Goal: Task Accomplishment & Management: Manage account settings

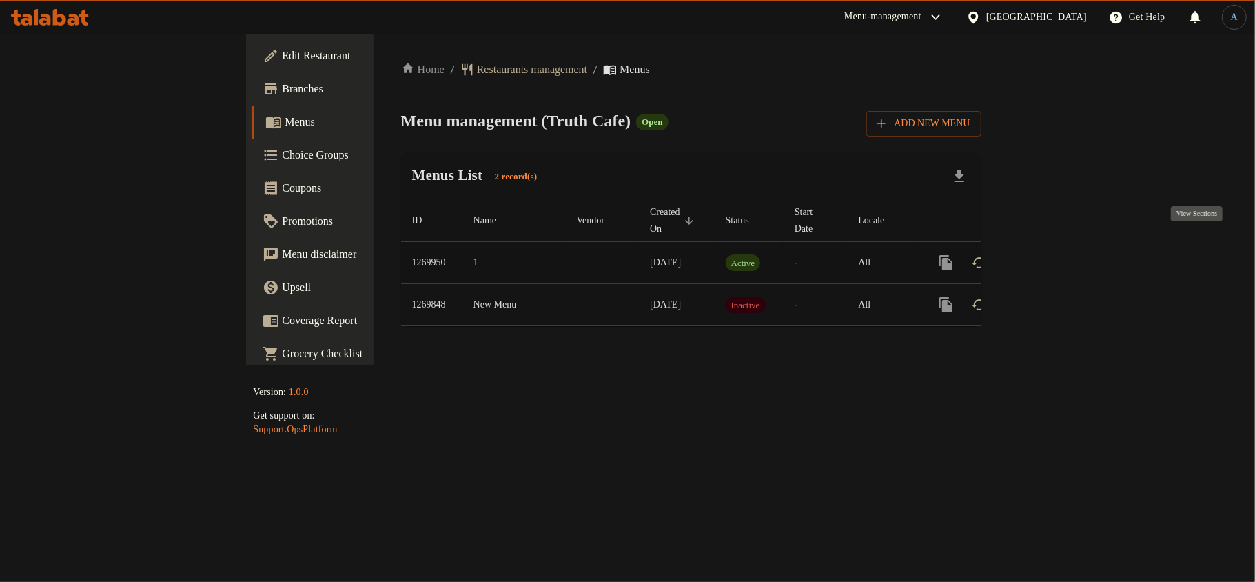
click at [1052, 256] on icon "enhanced table" at bounding box center [1045, 262] width 12 height 12
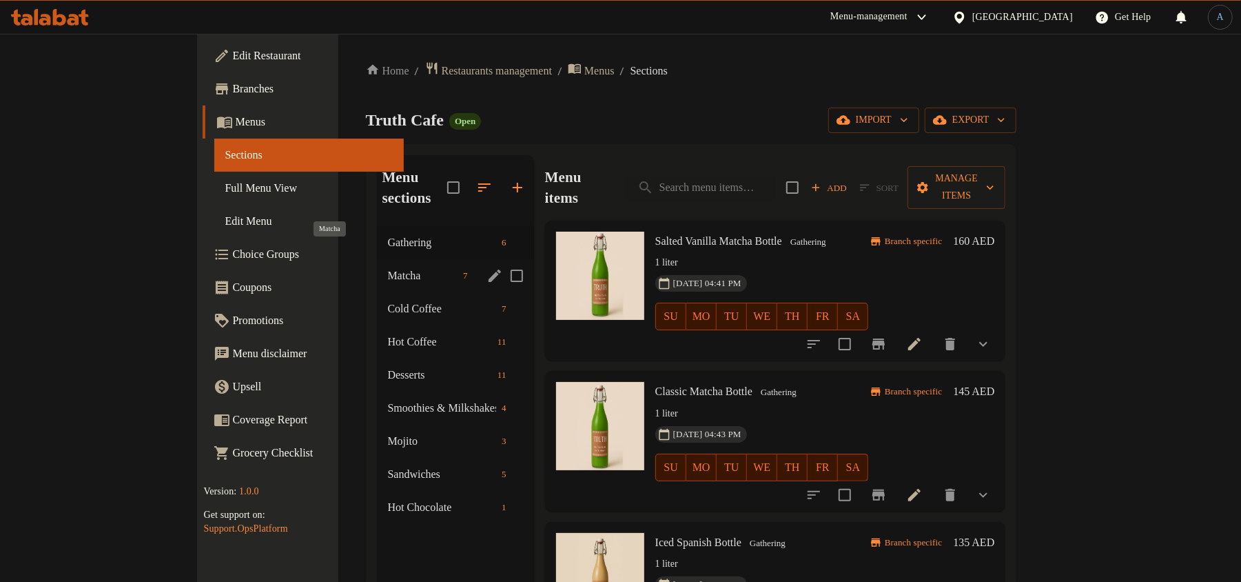
click at [388, 267] on span "Matcha" at bounding box center [423, 275] width 70 height 17
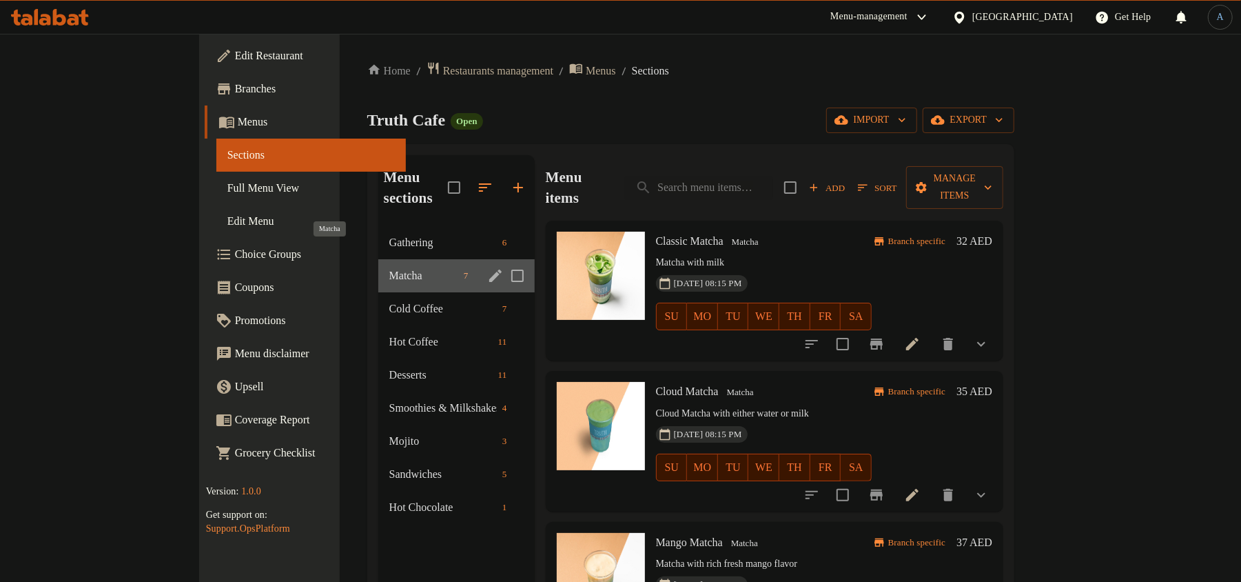
click at [389, 267] on span "Matcha" at bounding box center [423, 275] width 69 height 17
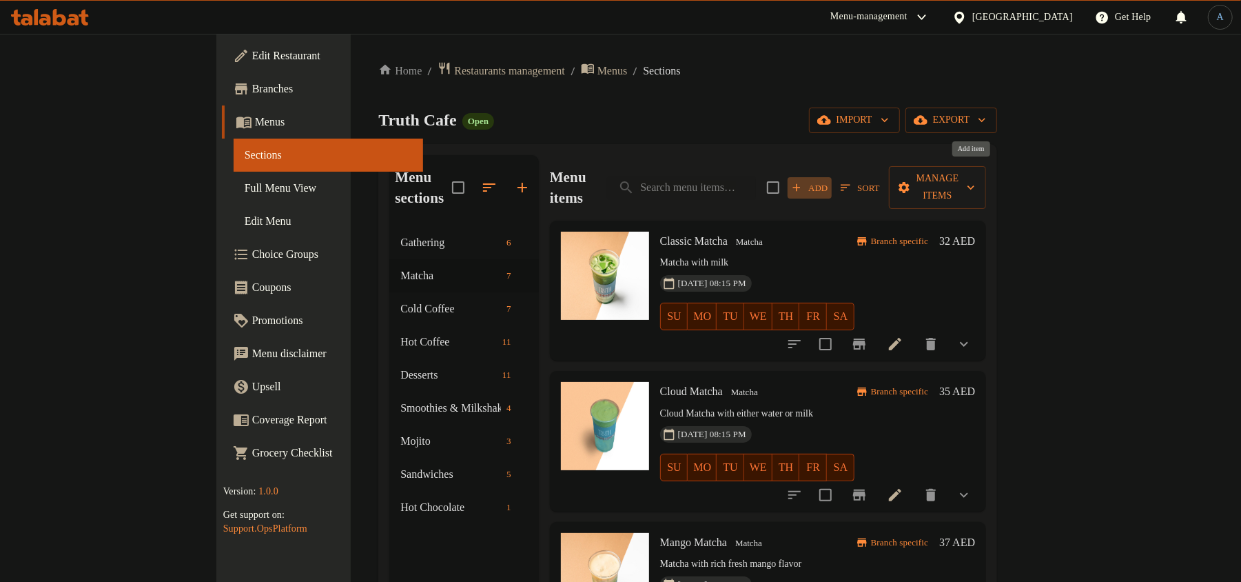
click at [828, 180] on span "Add" at bounding box center [809, 188] width 37 height 16
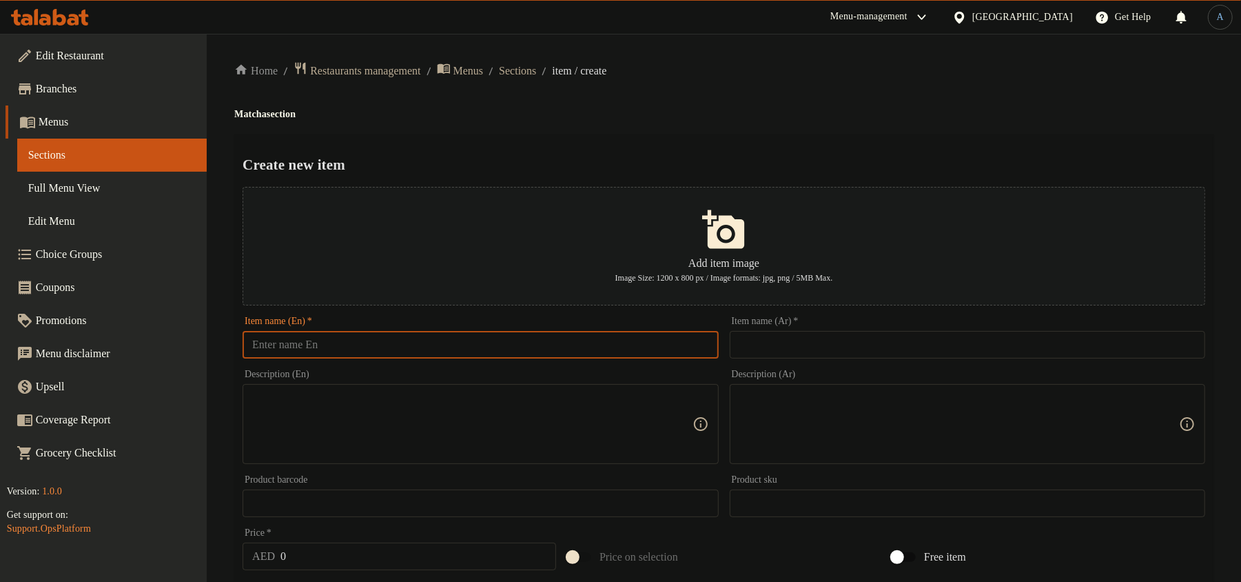
click at [613, 338] on input "text" at bounding box center [481, 345] width 476 height 28
paste input "Blueberry matcha"
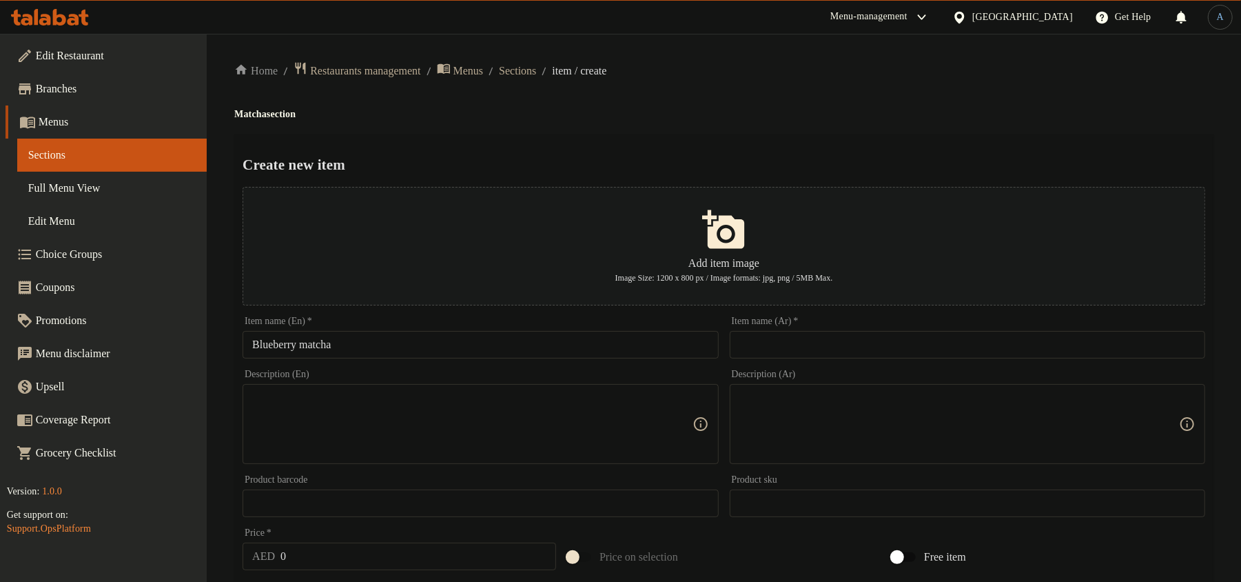
click at [728, 127] on div "Home / Restaurants management / Menus / Sections / item / create Matcha section…" at bounding box center [723, 500] width 979 height 878
drag, startPoint x: 952, startPoint y: 123, endPoint x: 893, endPoint y: 153, distance: 66.6
click at [952, 123] on div "Home / Restaurants management / Menus / Sections / item / create Matcha section…" at bounding box center [723, 500] width 979 height 878
click at [409, 356] on input "Blueberry matcha" at bounding box center [481, 345] width 476 height 28
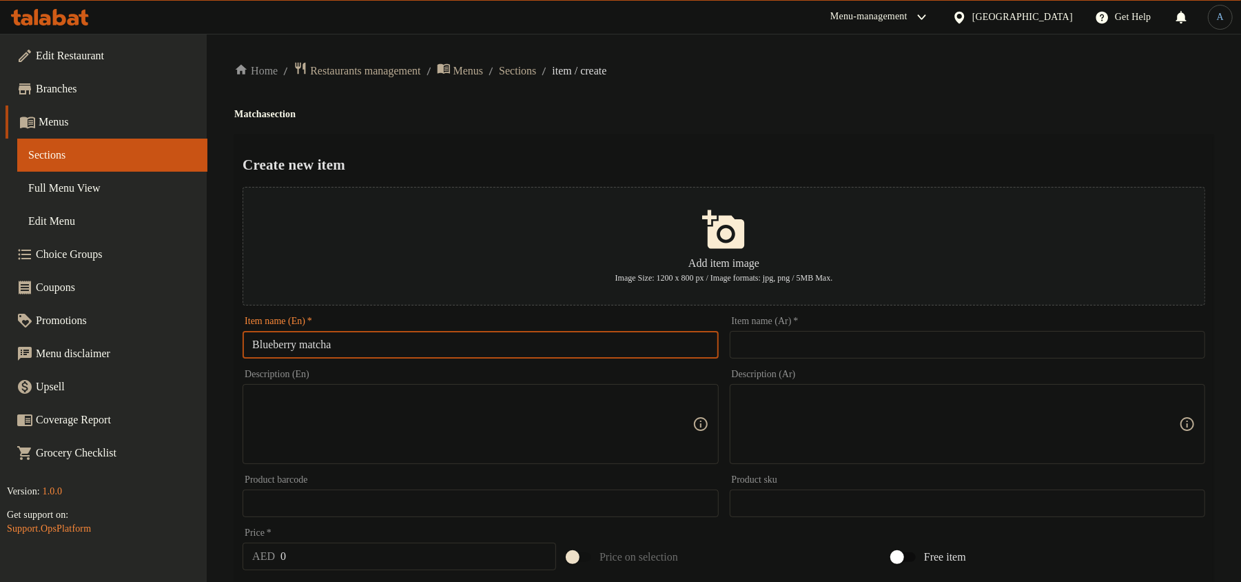
paste input "M"
type input "Blueberry Matcha"
click at [846, 136] on div "Create new item Add item image Image Size: 1200 x 800 px / Image formats: jpg, …" at bounding box center [723, 531] width 979 height 795
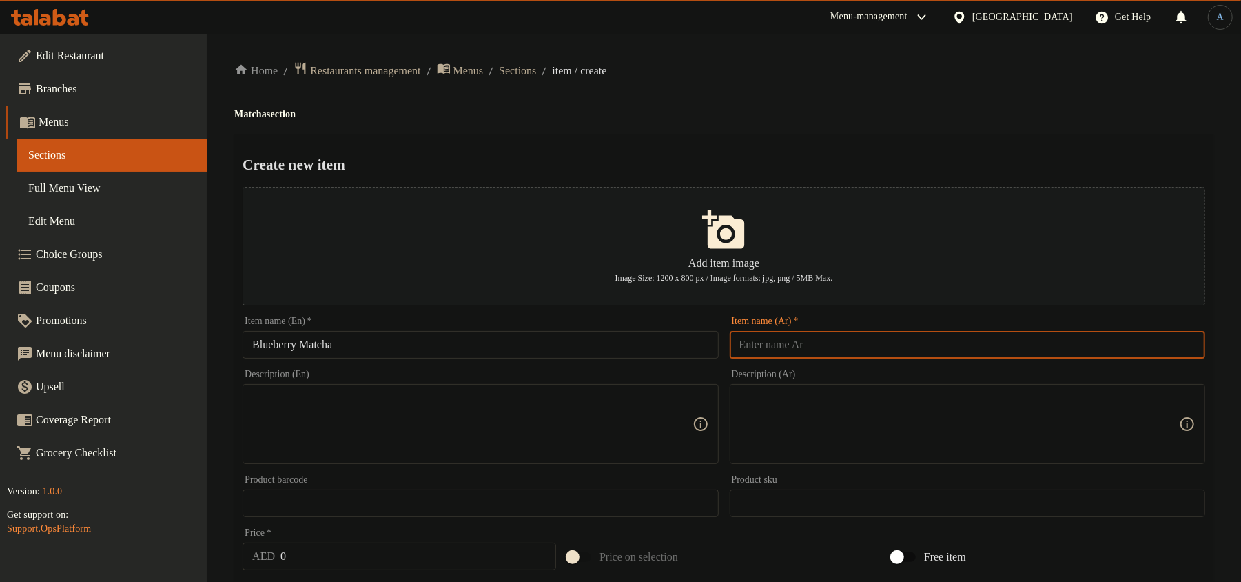
click at [820, 351] on input "text" at bounding box center [968, 345] width 476 height 28
paste input "[PERSON_NAME]"
type input "[PERSON_NAME]"
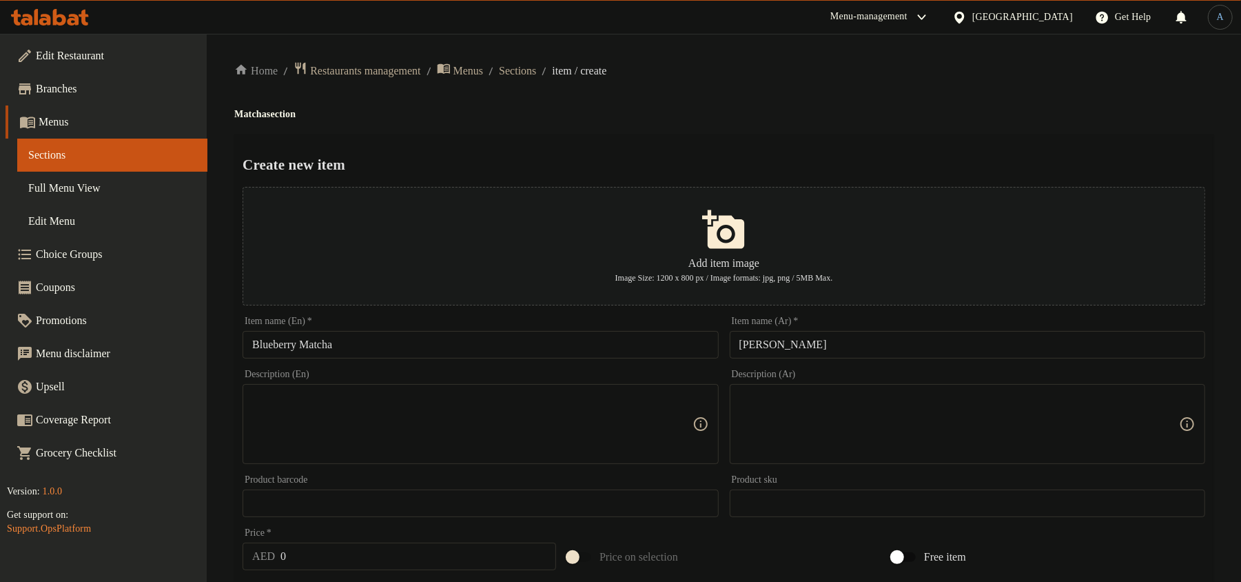
drag, startPoint x: 782, startPoint y: 130, endPoint x: 755, endPoint y: 174, distance: 50.7
click at [783, 130] on div "Home / Restaurants management / Menus / Sections / item / create Matcha section…" at bounding box center [723, 500] width 979 height 878
click at [504, 420] on textarea at bounding box center [472, 423] width 440 height 65
paste textarea "Vibrant blueberry paired with premium Japanese matcha creates a refreshing and …"
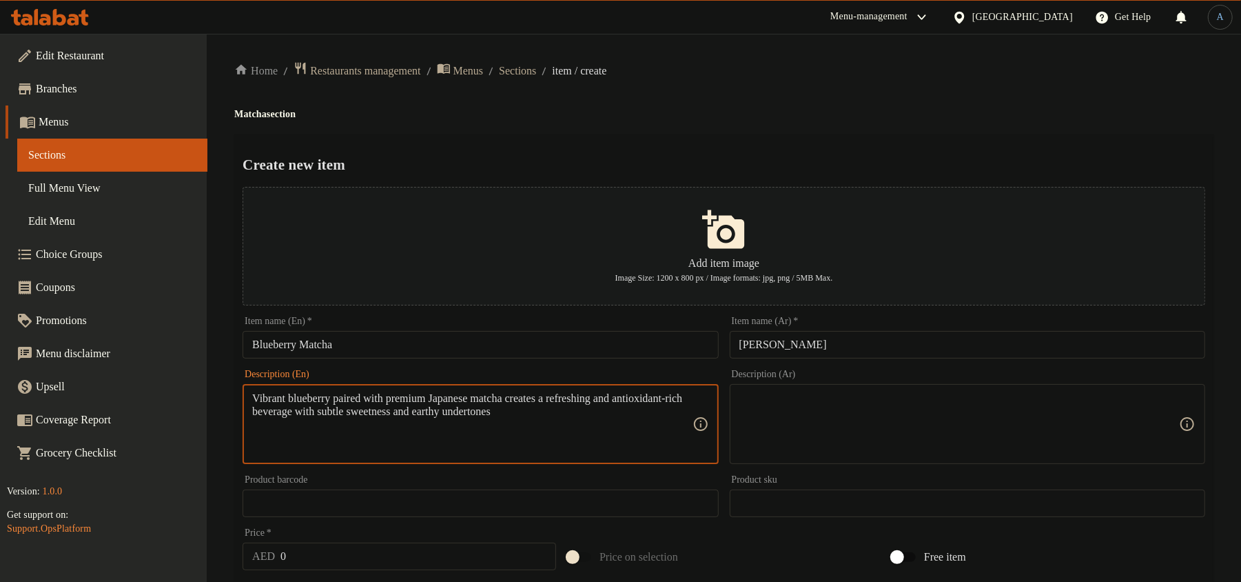
type textarea "Vibrant blueberry paired with premium Japanese matcha creates a refreshing and …"
click at [762, 122] on div "Home / Restaurants management / Menus / Sections / item / create Matcha section…" at bounding box center [723, 500] width 979 height 878
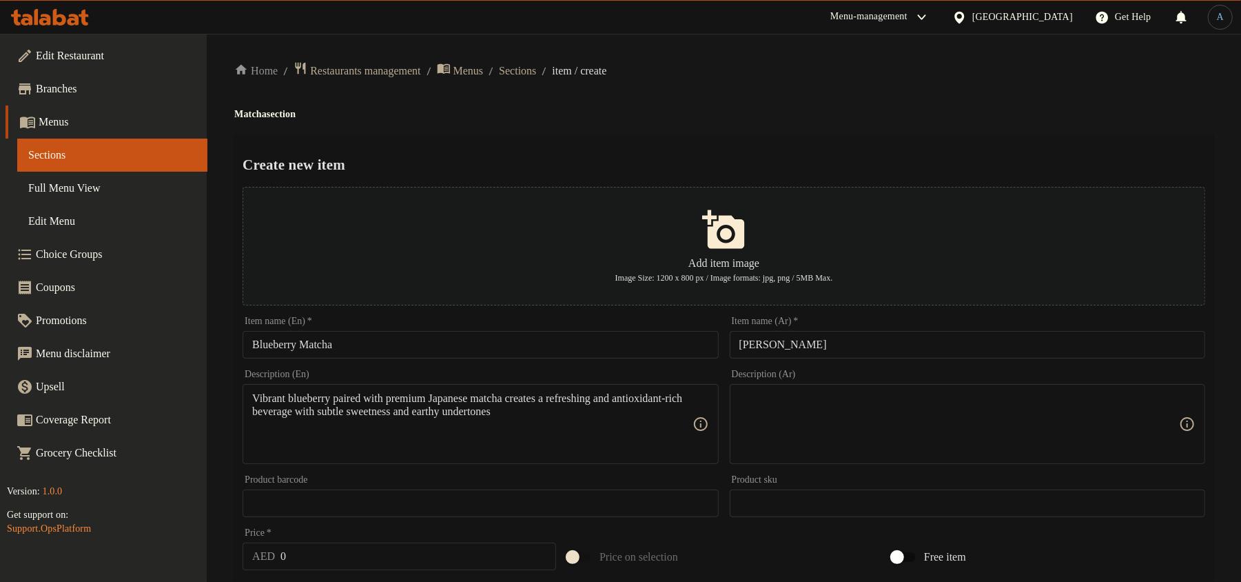
click at [822, 405] on textarea at bounding box center [959, 423] width 440 height 65
paste textarea "مزيج حيوي من التوت الأزرق الفاخر والماتشا الياباني الممتاز، يقدم مشروبًا منعشًا…"
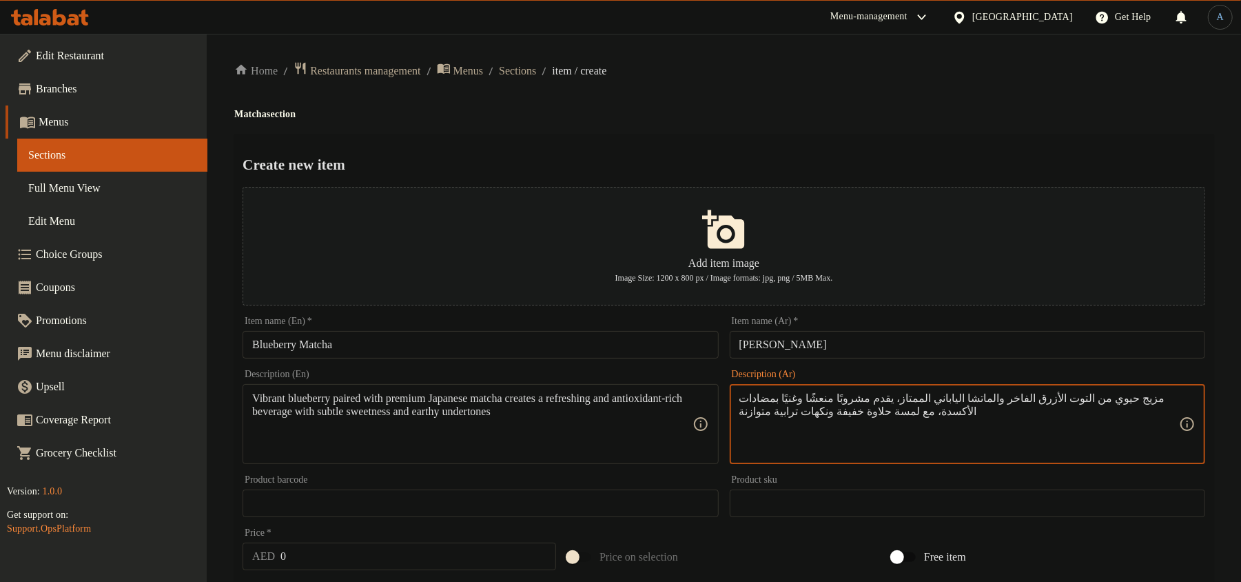
type textarea "مزيج حيوي من التوت الأزرق الفاخر والماتشا الياباني الممتاز، يقدم مشروبًا منعشًا…"
click at [773, 141] on div "Create new item Add item image Image Size: 1200 x 800 px / Image formats: jpg, …" at bounding box center [723, 531] width 979 height 795
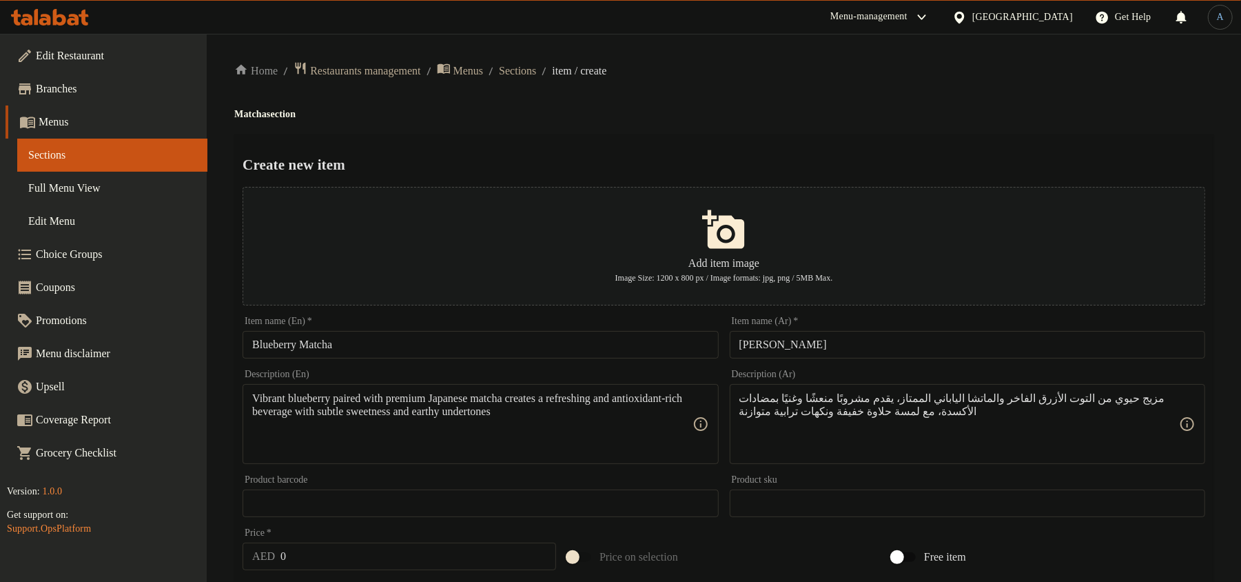
click at [745, 120] on div "Home / Restaurants management / Menus / Sections / item / create Matcha section…" at bounding box center [723, 500] width 979 height 878
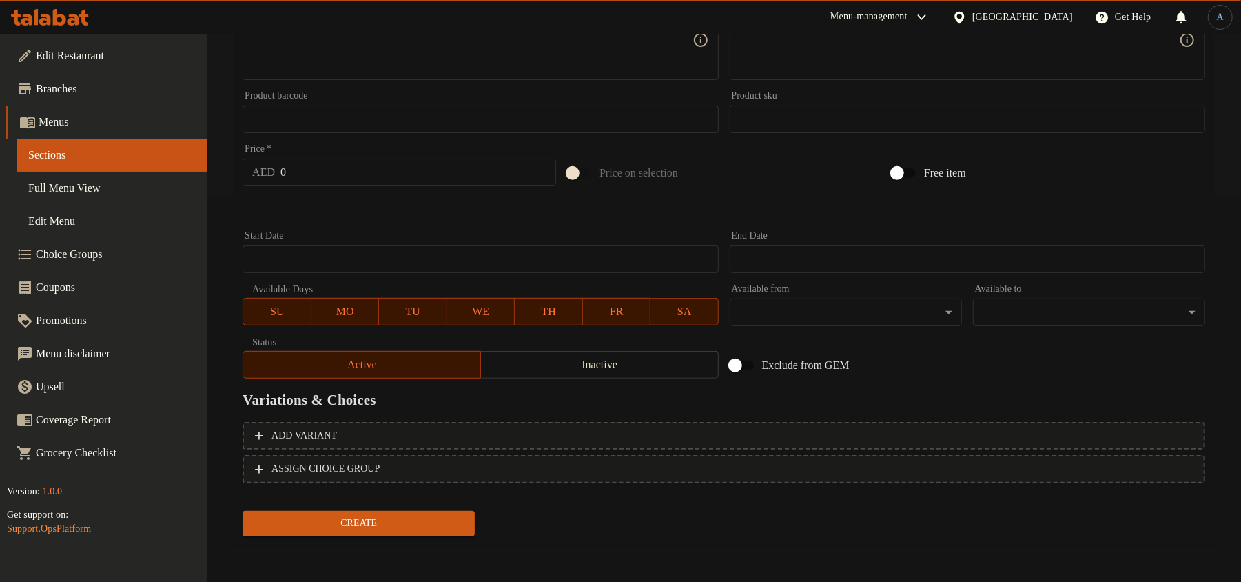
click at [312, 168] on input "0" at bounding box center [418, 173] width 276 height 28
paste input "42"
type input "42"
click at [130, 185] on span "Full Menu View" at bounding box center [112, 188] width 168 height 17
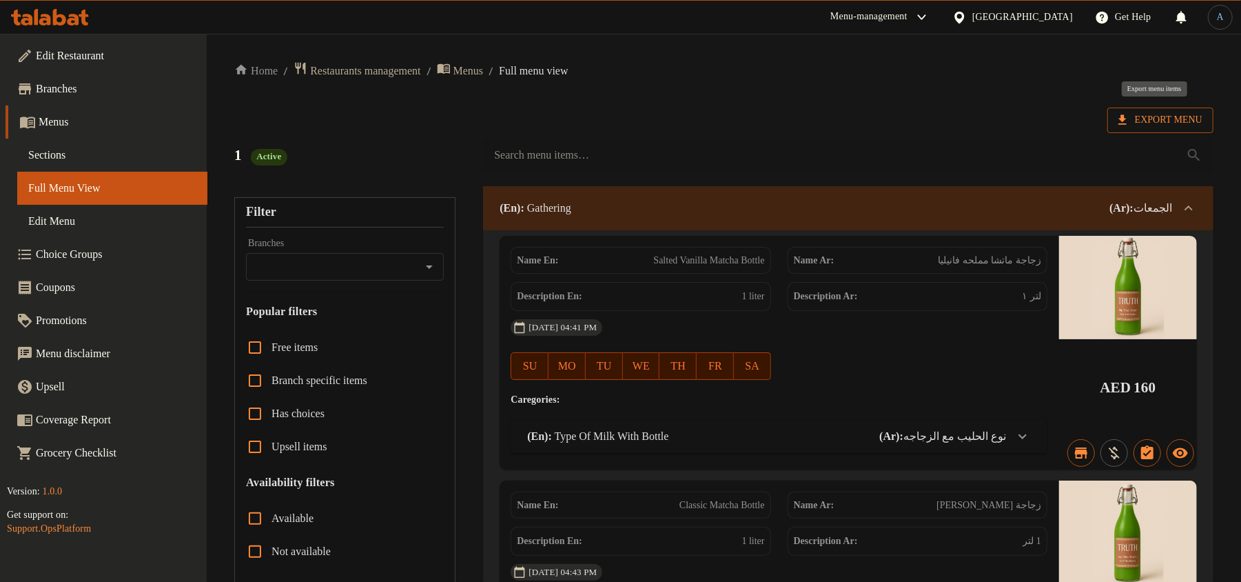
click at [1126, 117] on span "Export Menu" at bounding box center [1161, 120] width 84 height 17
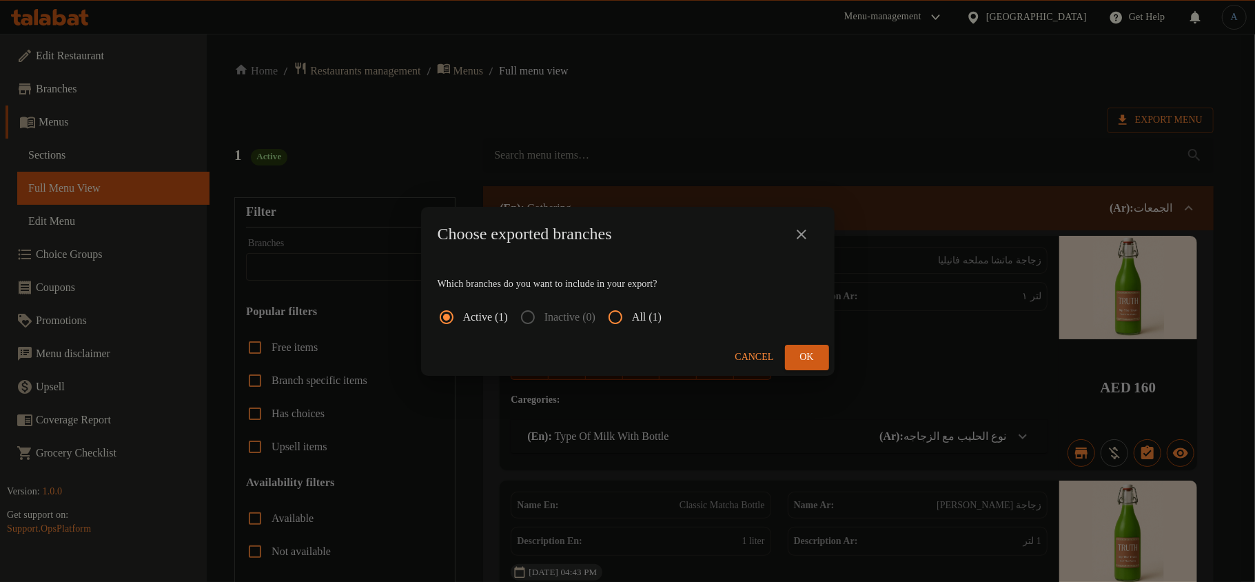
click at [657, 314] on span "All (1)" at bounding box center [647, 317] width 30 height 17
click at [632, 314] on input "All (1)" at bounding box center [615, 316] width 33 height 33
radio input "true"
click at [797, 354] on span "Ok" at bounding box center [807, 357] width 22 height 17
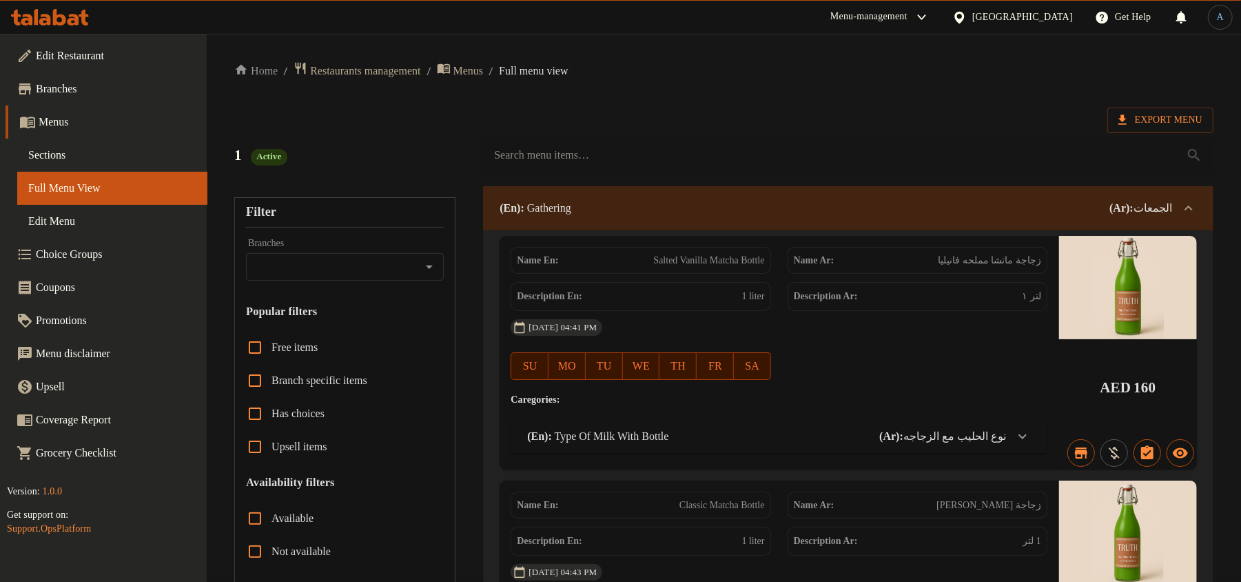
drag, startPoint x: 47, startPoint y: 180, endPoint x: 50, endPoint y: 169, distance: 11.4
click at [47, 180] on span "Full Menu View" at bounding box center [112, 188] width 168 height 17
click at [50, 156] on span "Sections" at bounding box center [112, 155] width 168 height 17
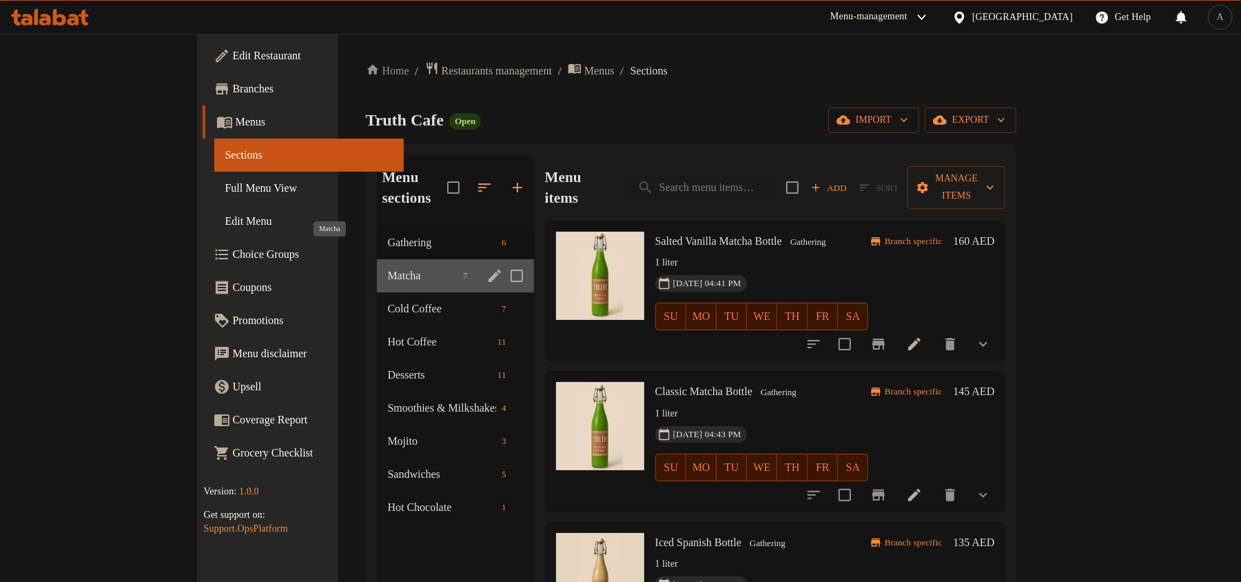
click at [388, 267] on span "Matcha" at bounding box center [423, 275] width 70 height 17
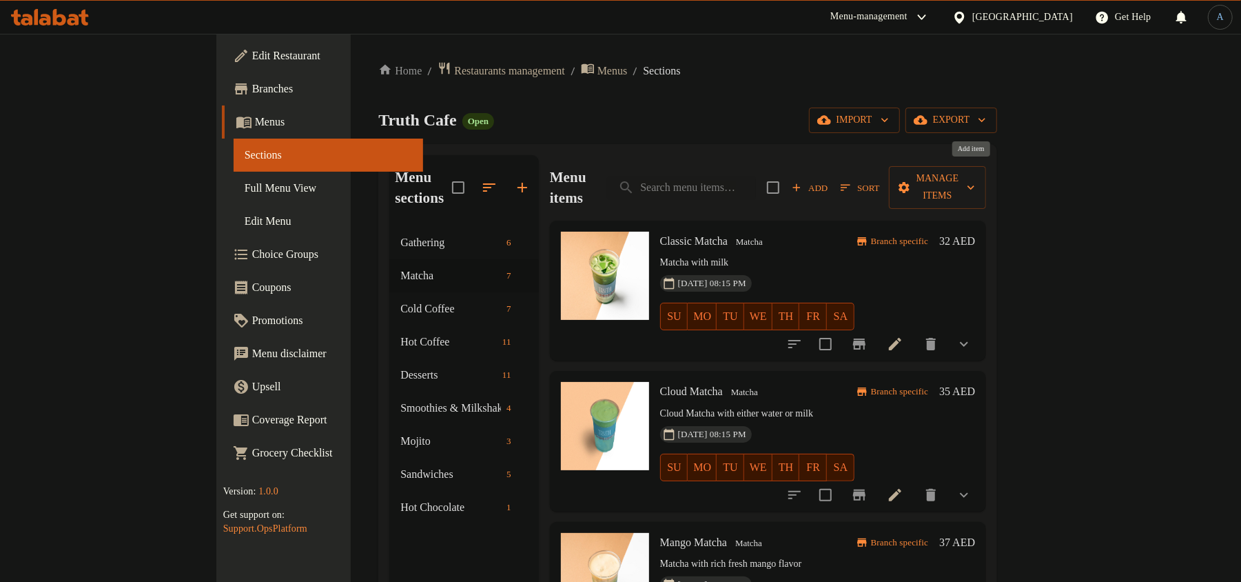
click at [828, 183] on span "Add" at bounding box center [809, 188] width 37 height 16
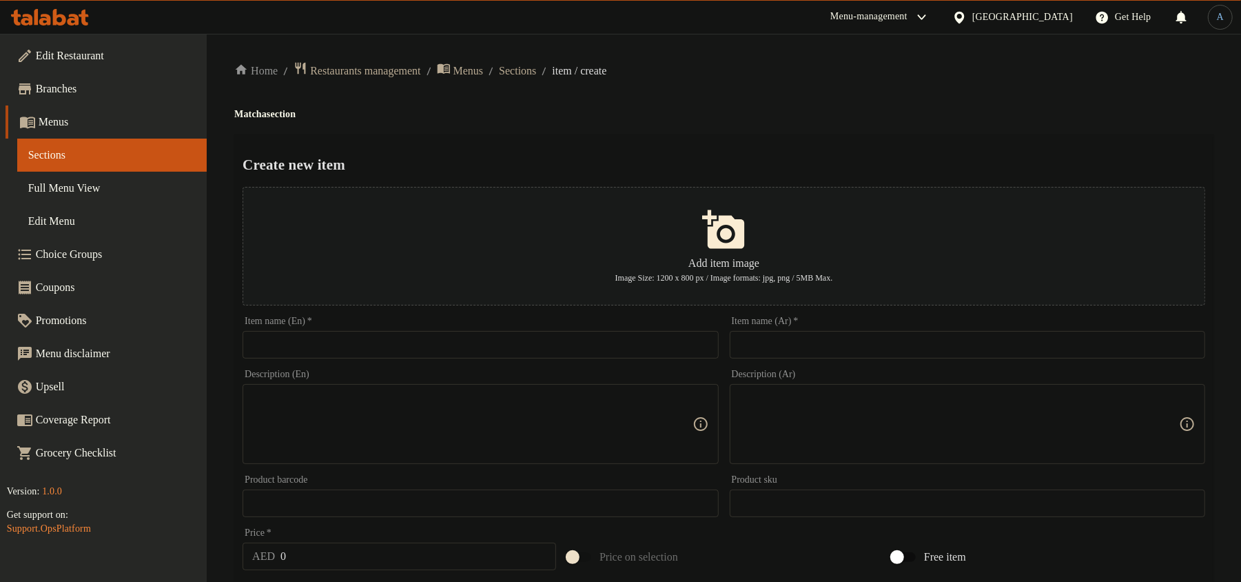
paste input "مزيج حيوي من التوت الأزرق الفاخر والماتشا الياباني الممتاز، يقدم مشروبًا منعشًا…"
drag, startPoint x: 812, startPoint y: 340, endPoint x: 795, endPoint y: 282, distance: 60.9
click at [812, 340] on input "text" at bounding box center [968, 345] width 476 height 28
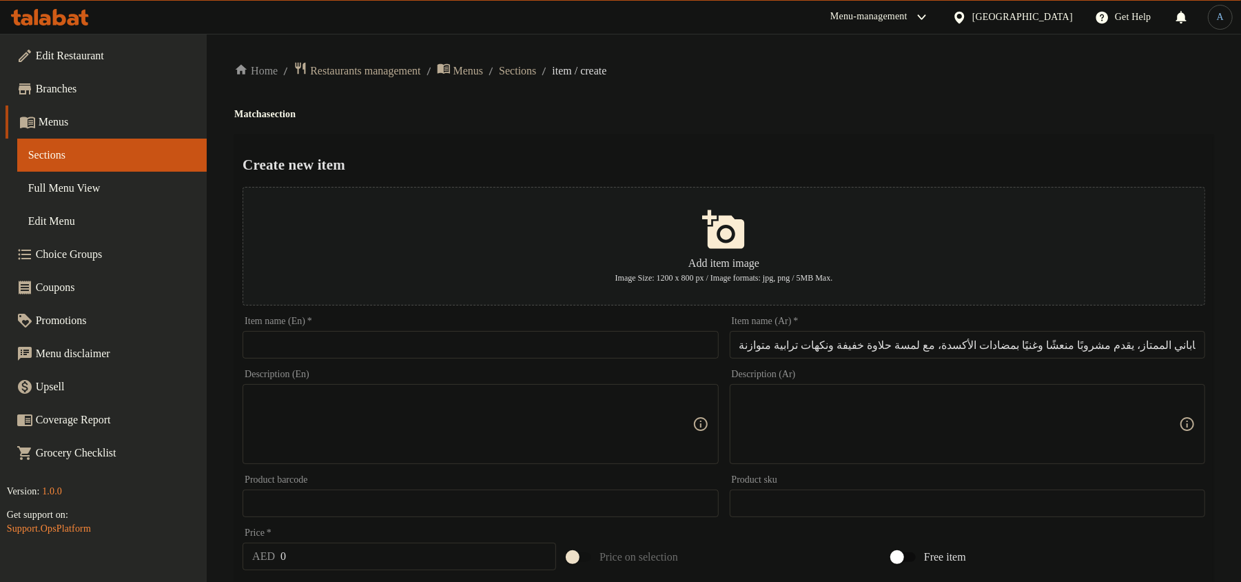
scroll to position [0, 83]
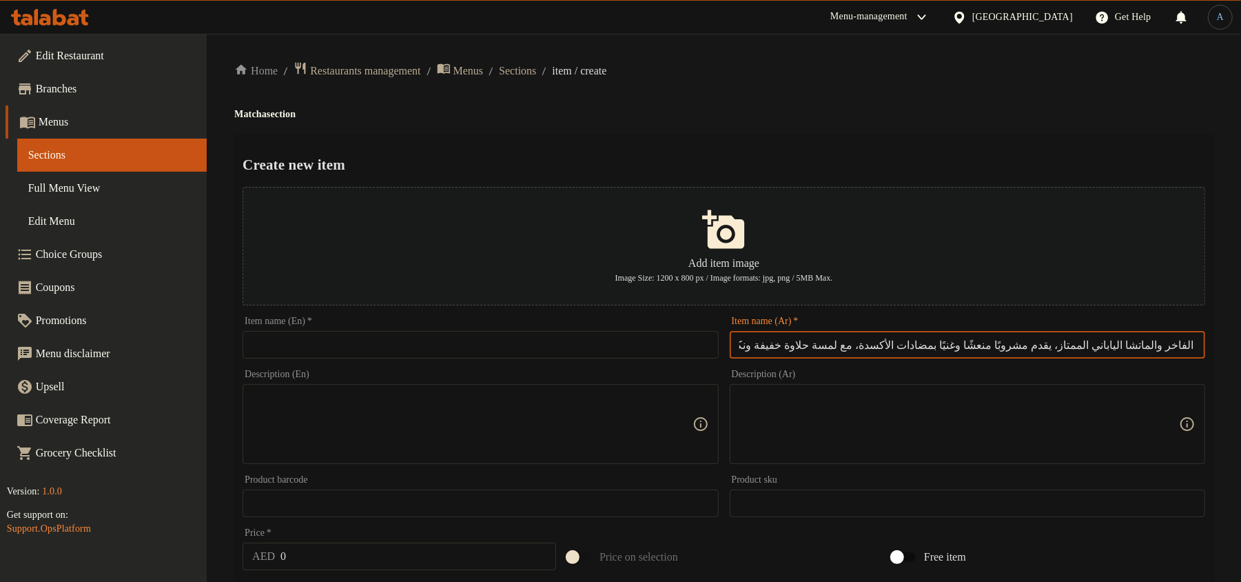
type input "مزيج حيوي من التوت الأزرق الفاخر والماتشا الياباني الممتاز، يقدم مشروبًا منعشًا…"
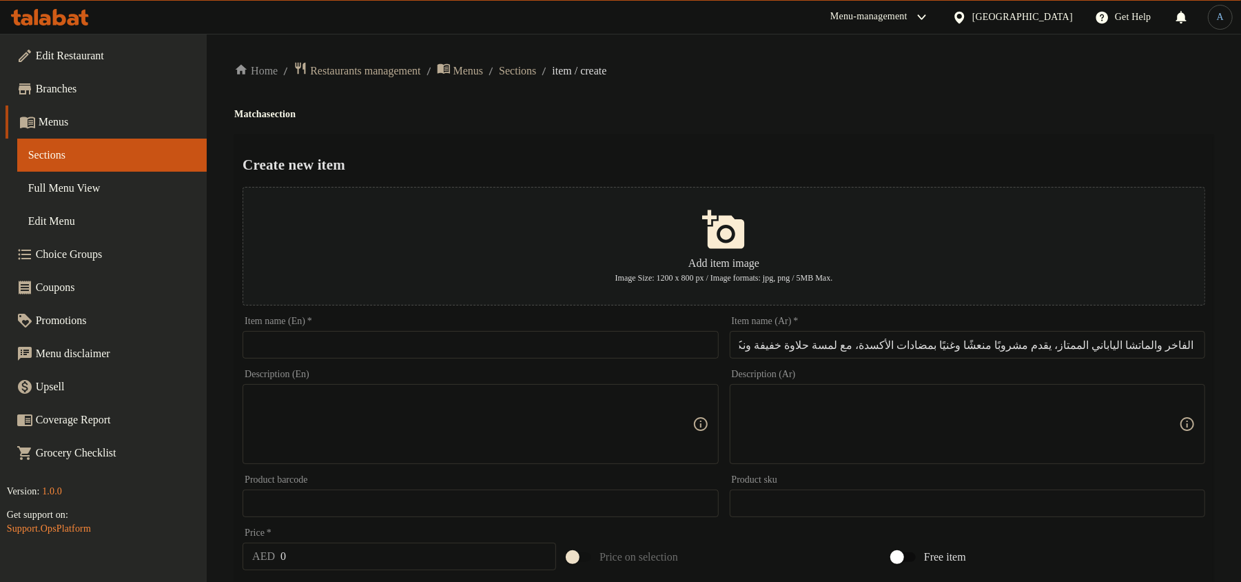
click at [815, 127] on div "Home / Restaurants management / Menus / Sections / item / create Matcha section…" at bounding box center [723, 500] width 979 height 878
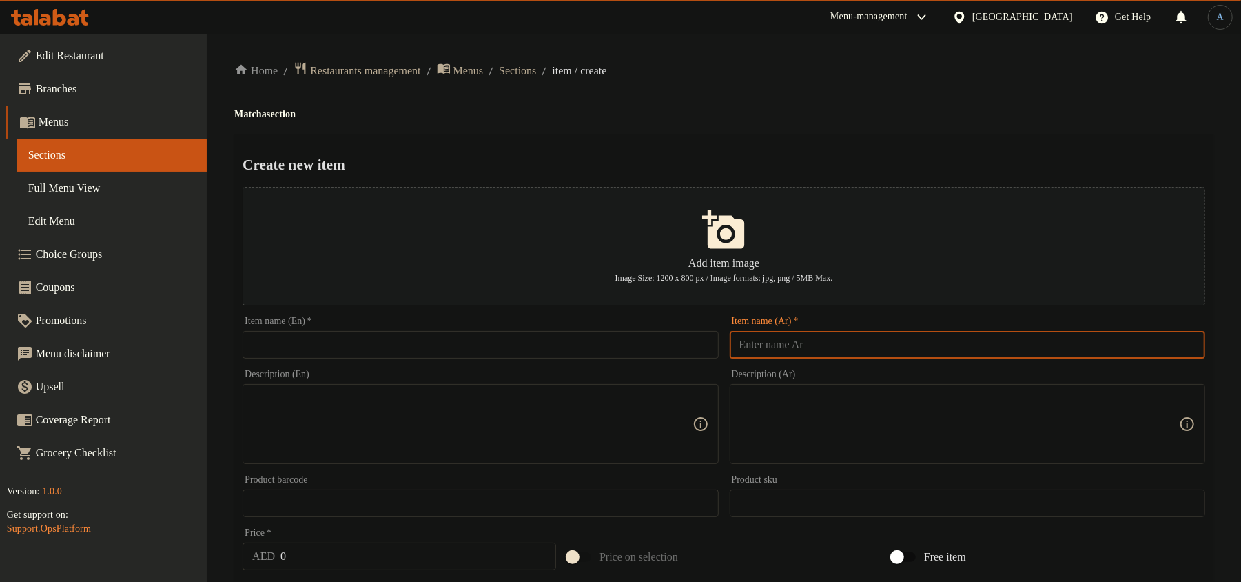
click at [822, 406] on textarea at bounding box center [959, 423] width 440 height 65
paste textarea "مزيج حيوي من التوت الأزرق الفاخر والماتشا الياباني الممتاز، يقدم مشروبًا منعشًا…"
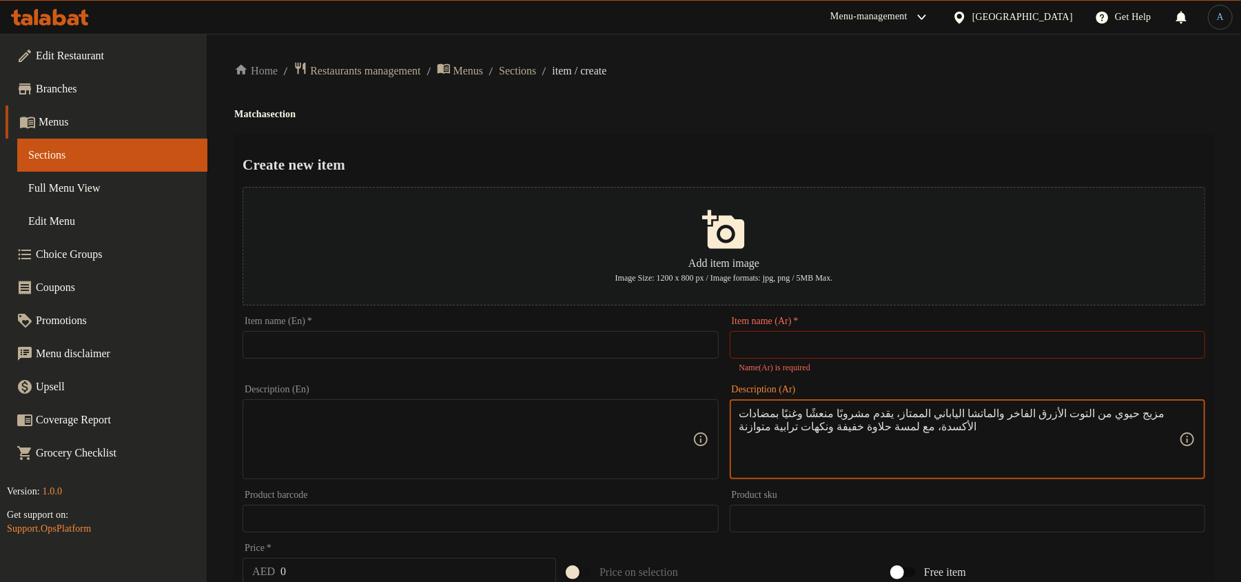
type textarea "مزيج حيوي من التوت الأزرق الفاخر والماتشا الياباني الممتاز، يقدم مشروبًا منعشًا…"
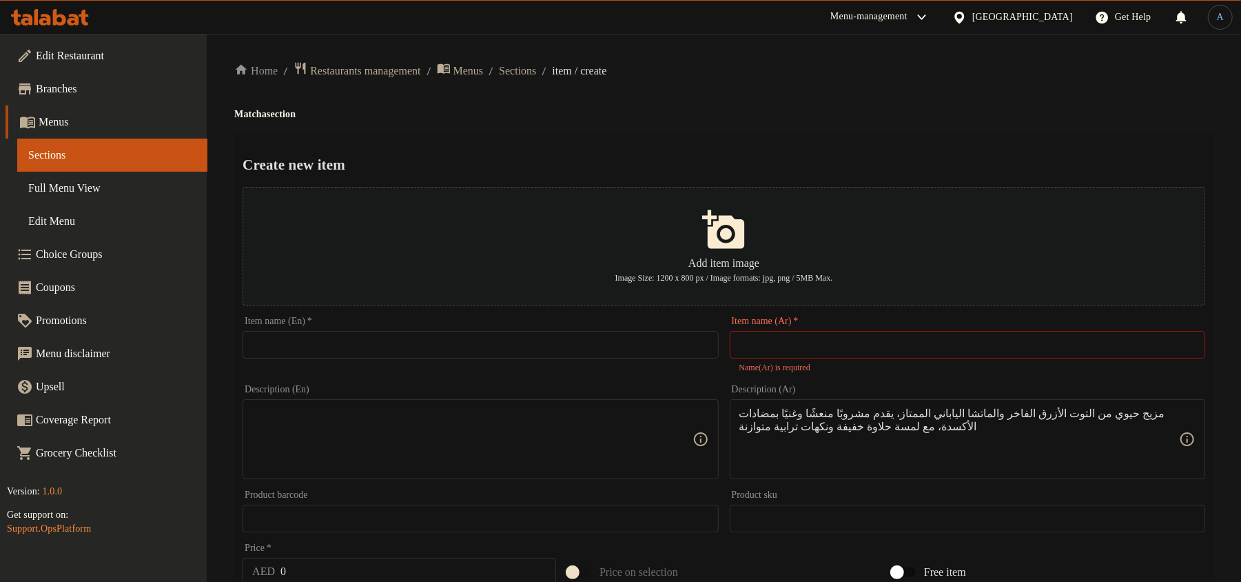
paste input "[PERSON_NAME]"
click at [778, 348] on input "text" at bounding box center [968, 345] width 476 height 28
type input "[PERSON_NAME]"
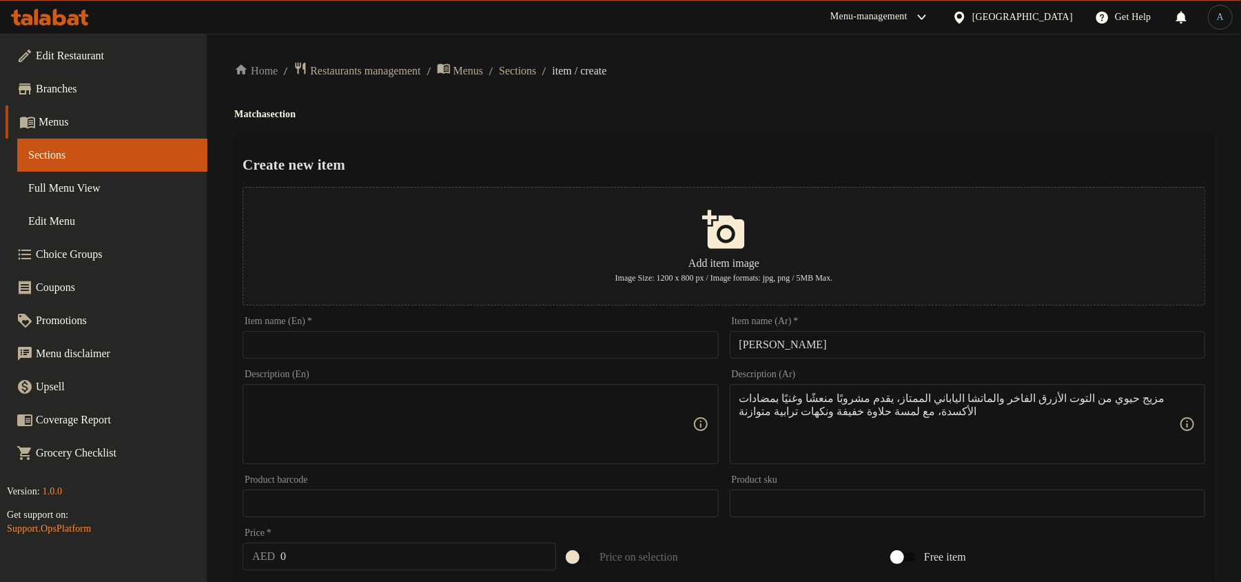
click at [793, 117] on h4 "Matcha section" at bounding box center [723, 115] width 979 height 14
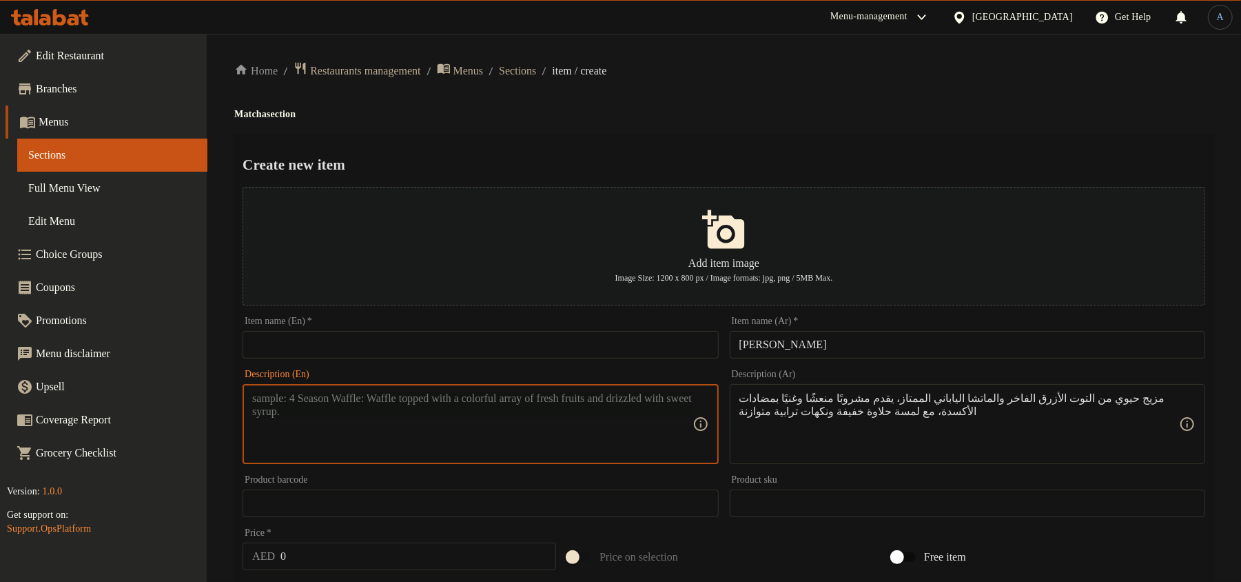
click at [416, 433] on textarea at bounding box center [472, 423] width 440 height 65
paste textarea "Vibrant blueberry paired with premium Japanese matcha creates a refreshing and …"
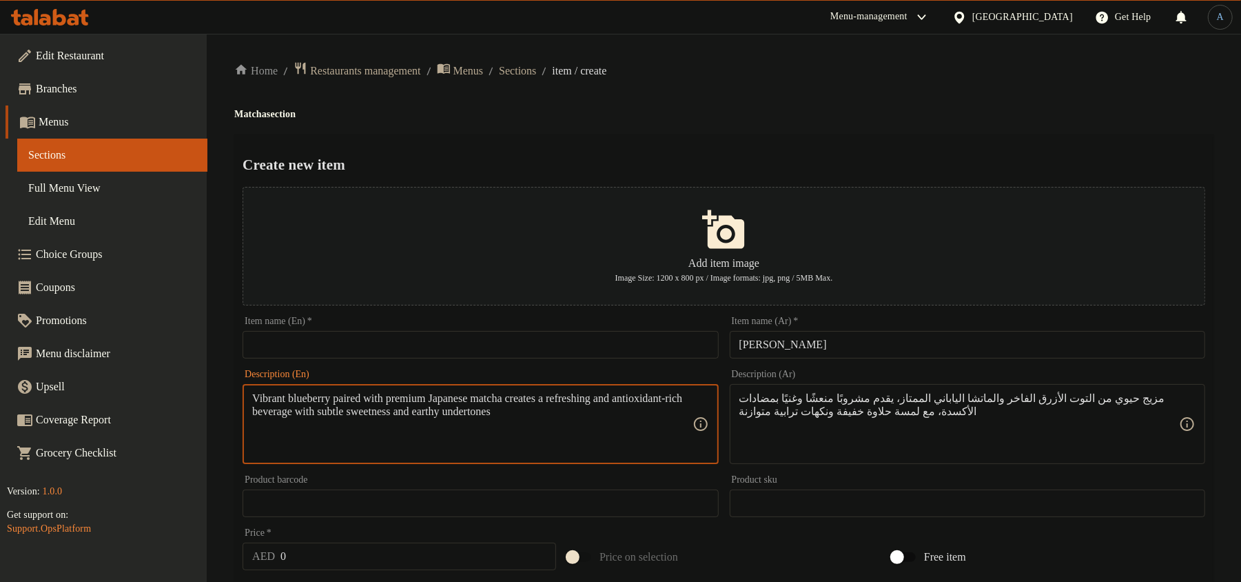
type textarea "Vibrant blueberry paired with premium Japanese matcha creates a refreshing and …"
click at [704, 150] on div "Create new item Add item image Image Size: 1200 x 800 px / Image formats: jpg, …" at bounding box center [723, 531] width 979 height 795
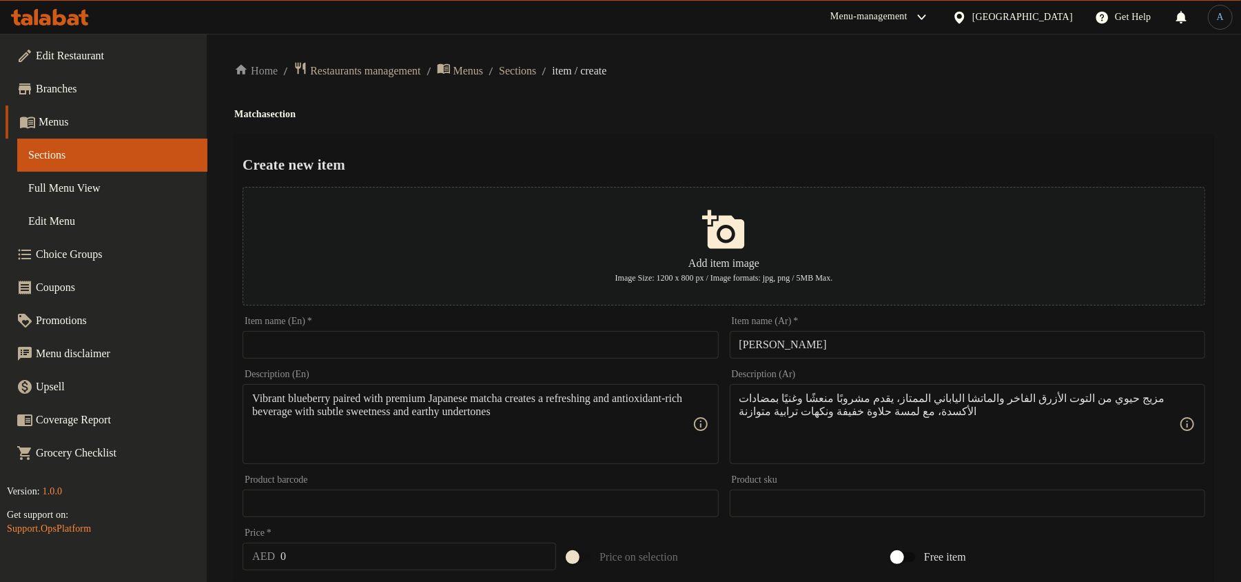
click at [921, 154] on h2 "Create new item" at bounding box center [724, 164] width 963 height 21
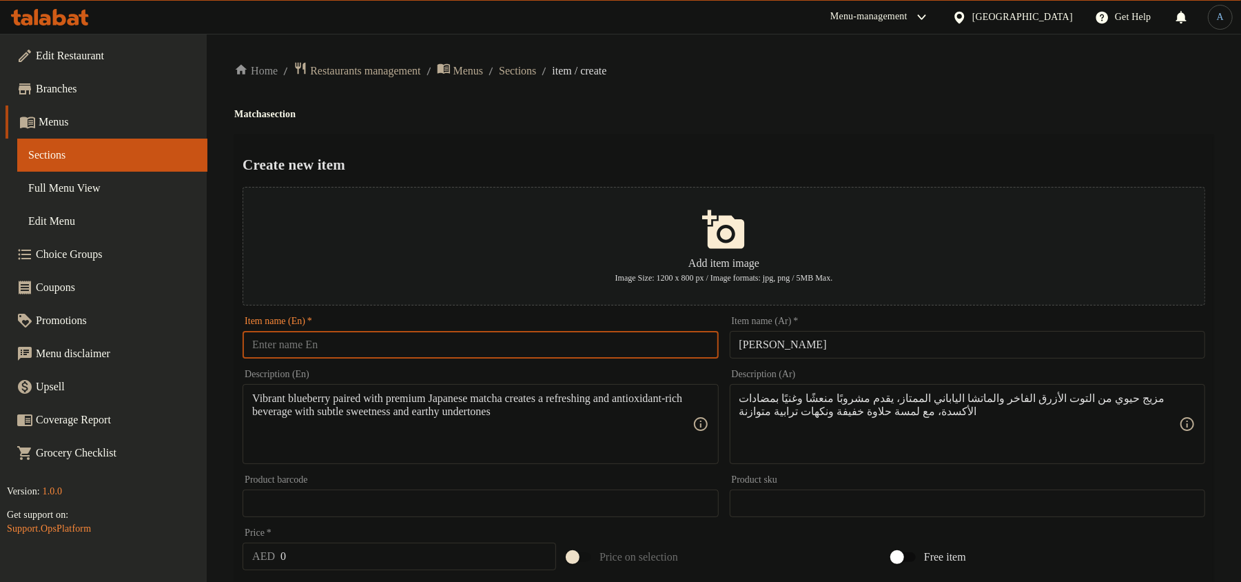
click at [469, 345] on input "text" at bounding box center [481, 345] width 476 height 28
paste input "Blueberry Matcha"
type input "Blueberry Matcha"
click at [781, 89] on div "Home / Restaurants management / Menus / Sections / item / create Matcha section…" at bounding box center [723, 500] width 979 height 878
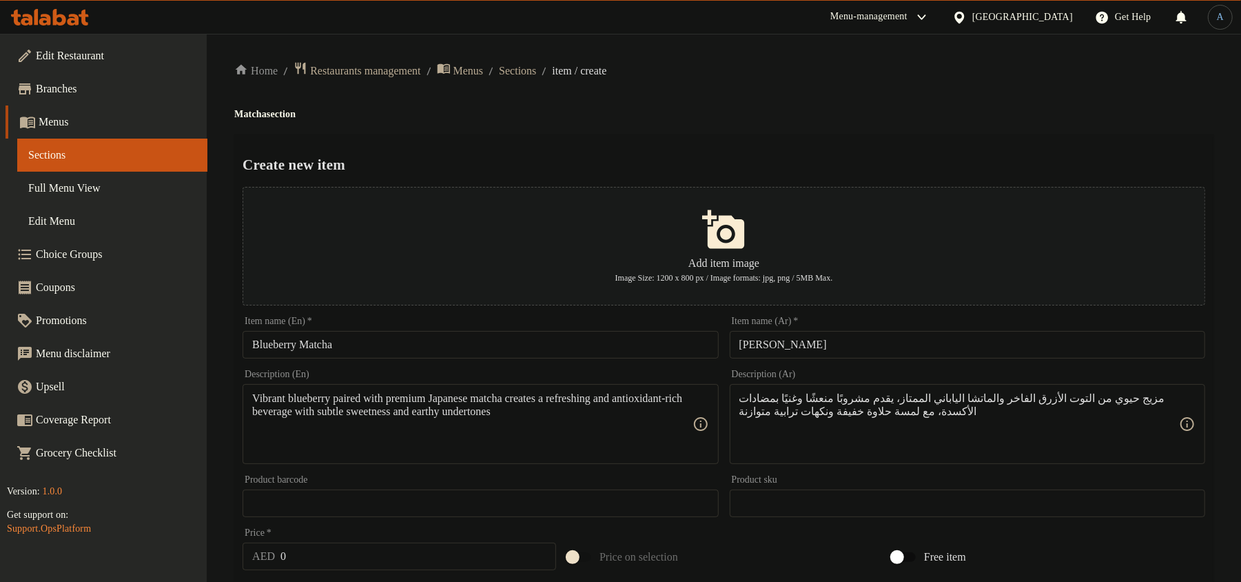
click at [702, 119] on h4 "Matcha section" at bounding box center [723, 115] width 979 height 14
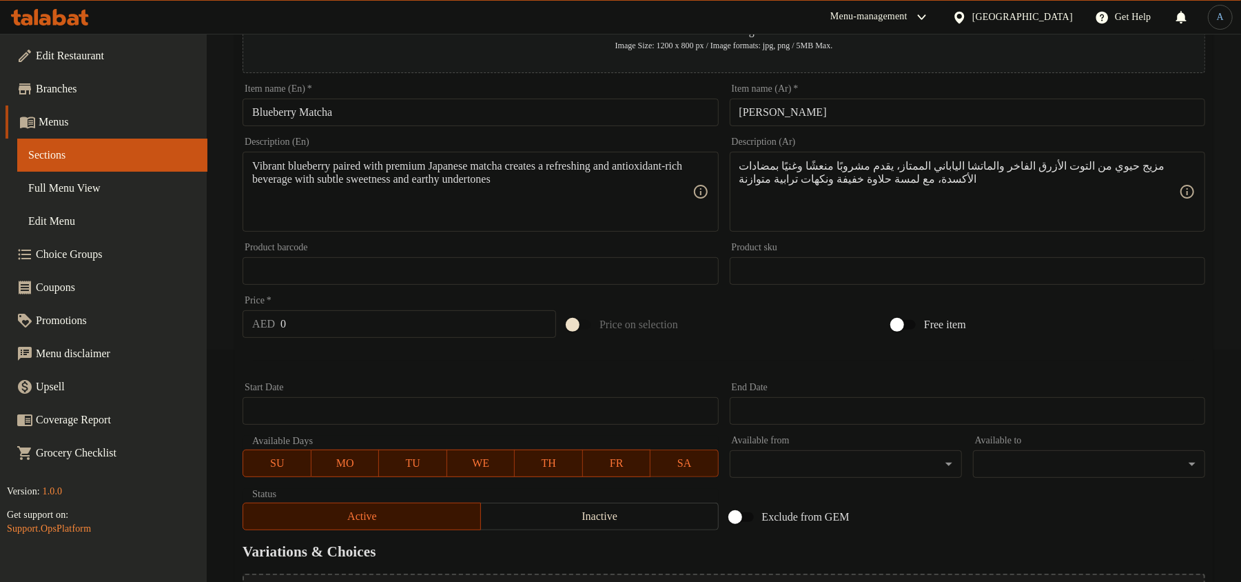
scroll to position [384, 0]
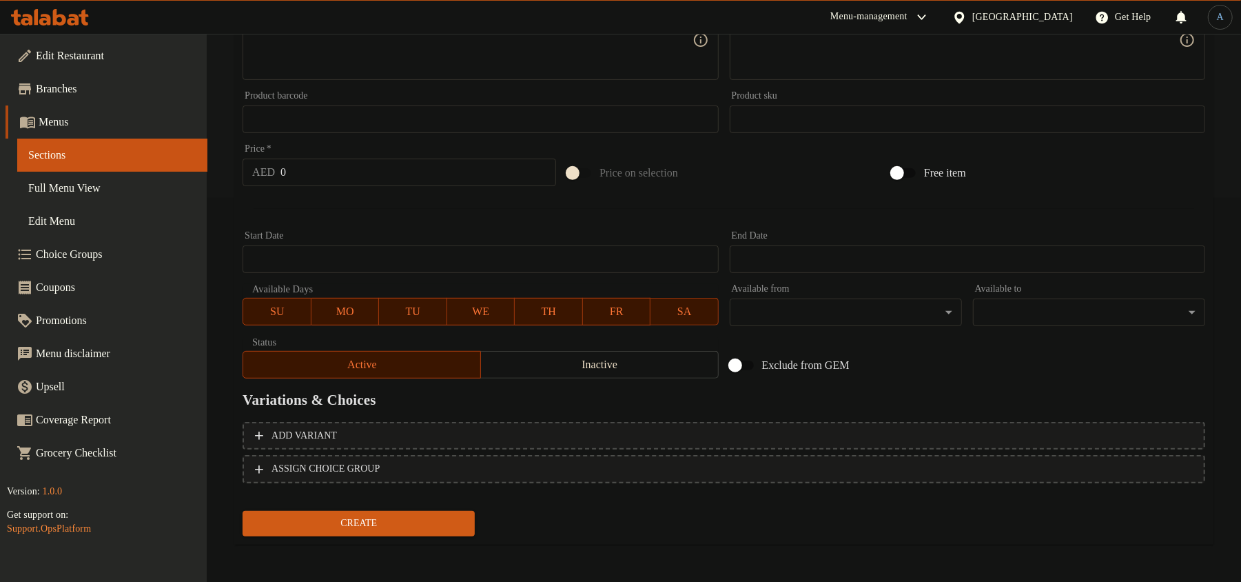
click at [339, 168] on input "0" at bounding box center [418, 173] width 276 height 28
paste input "42"
type input "42"
click at [243, 511] on button "Create" at bounding box center [359, 523] width 232 height 25
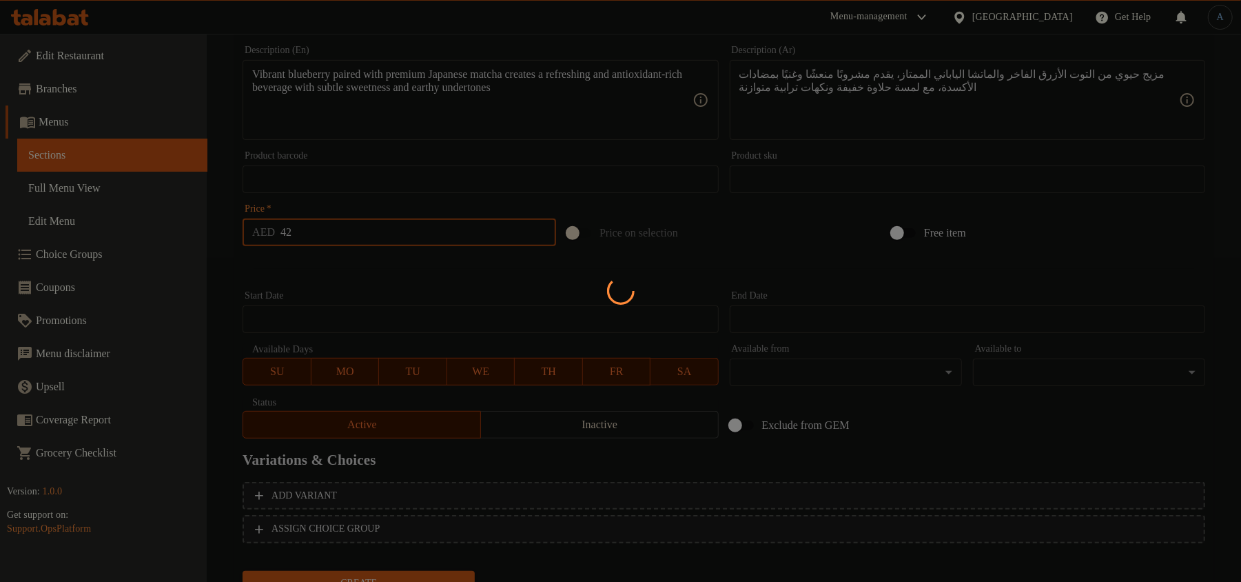
scroll to position [292, 0]
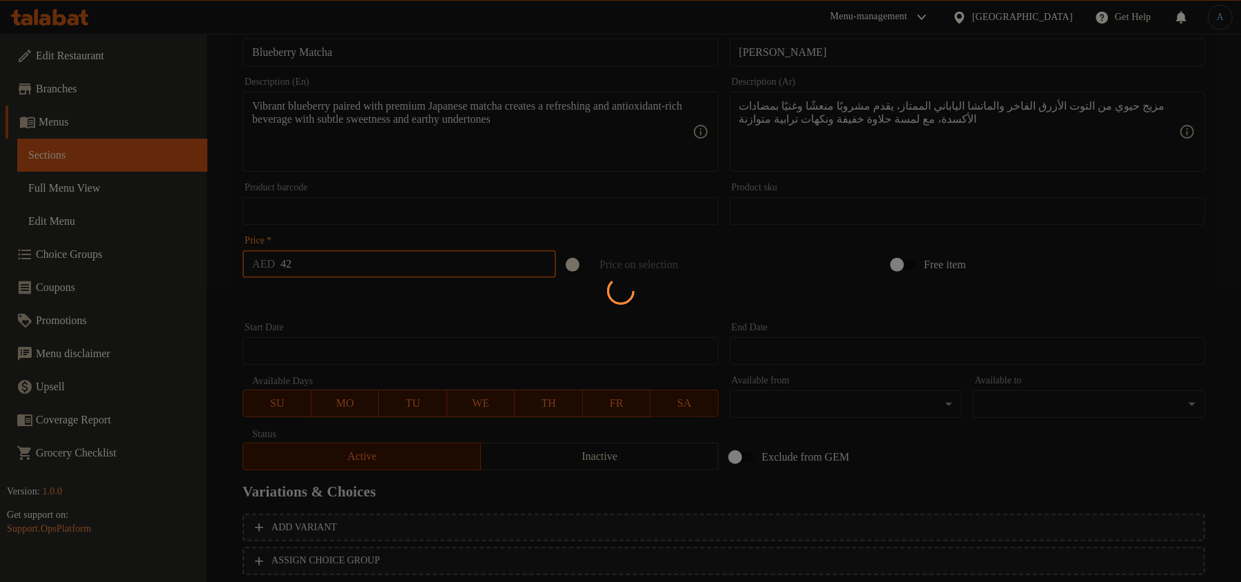
type input "0"
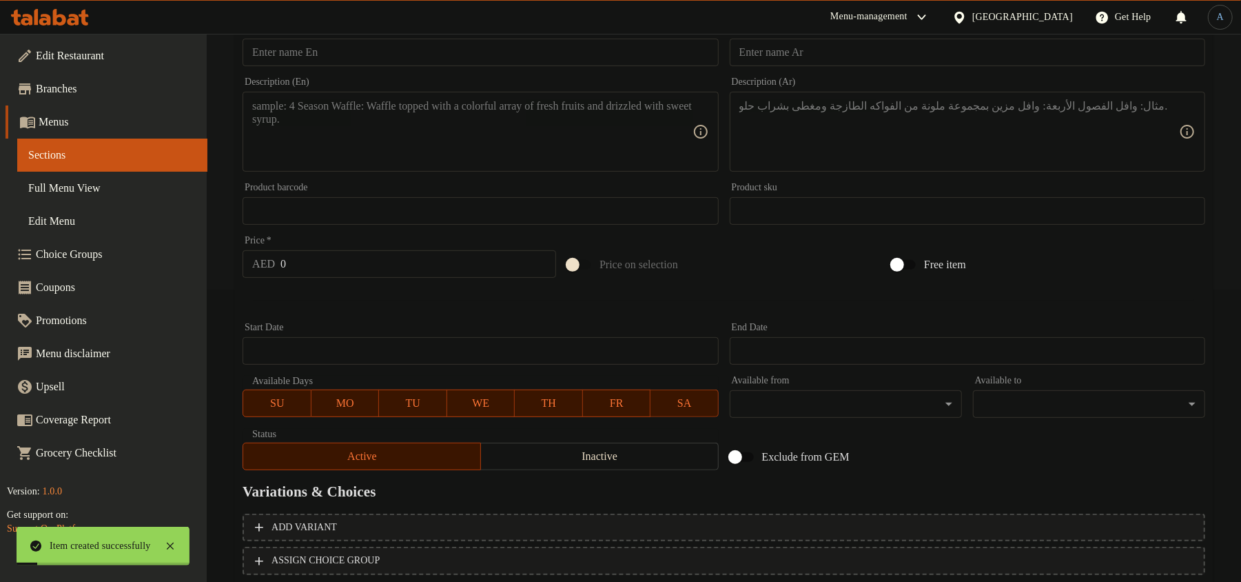
scroll to position [0, 0]
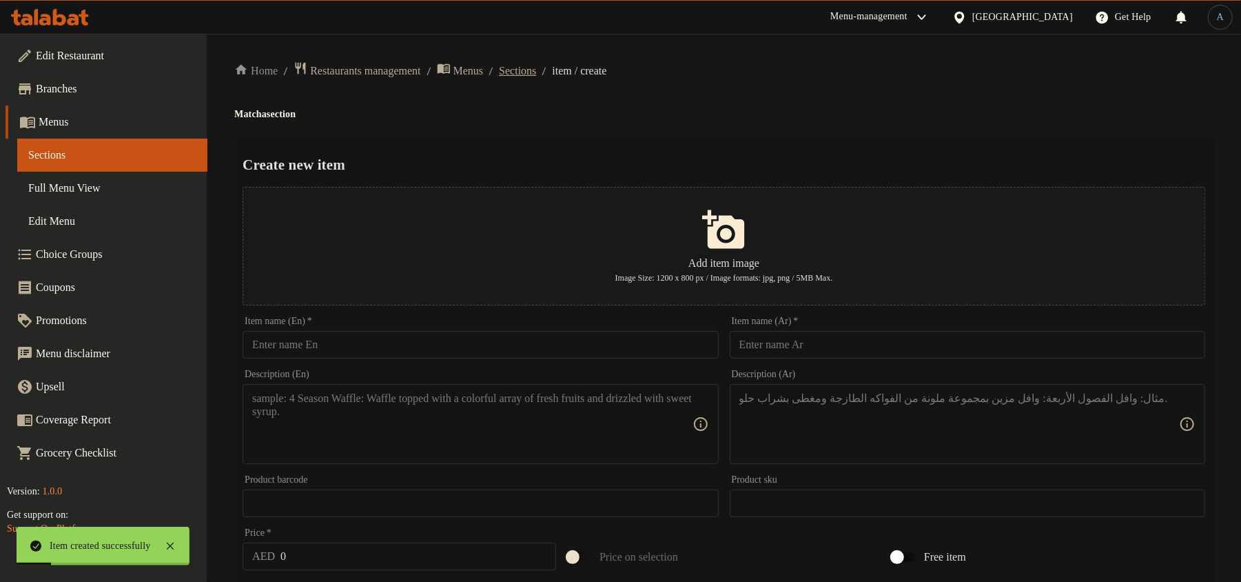
click at [536, 75] on span "Sections" at bounding box center [517, 71] width 37 height 17
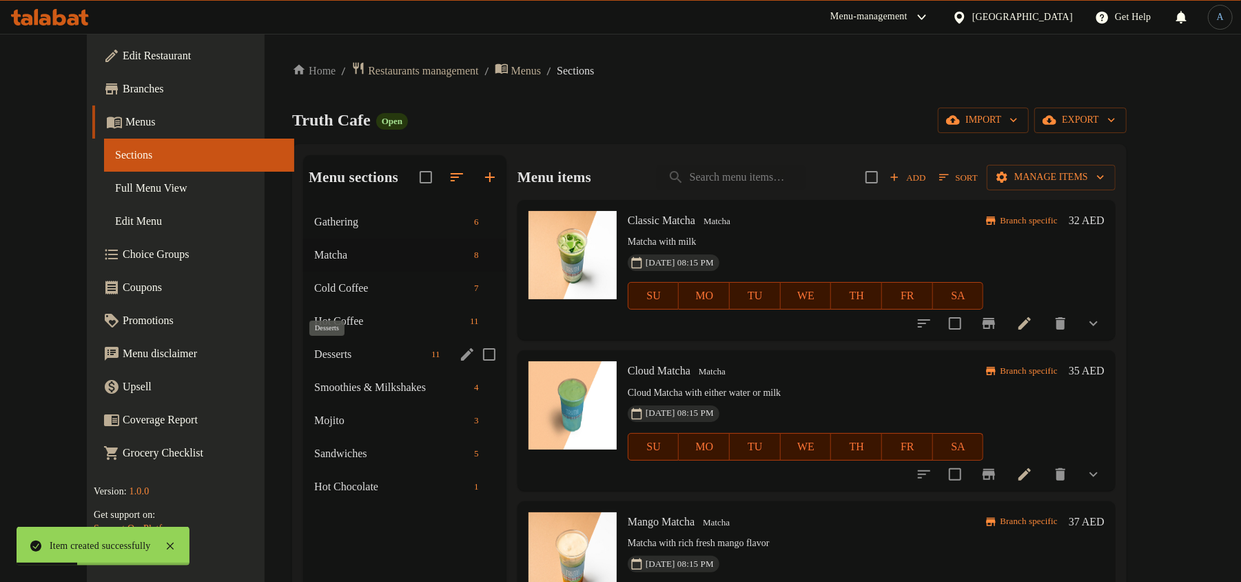
click at [314, 354] on span "Desserts" at bounding box center [370, 354] width 112 height 17
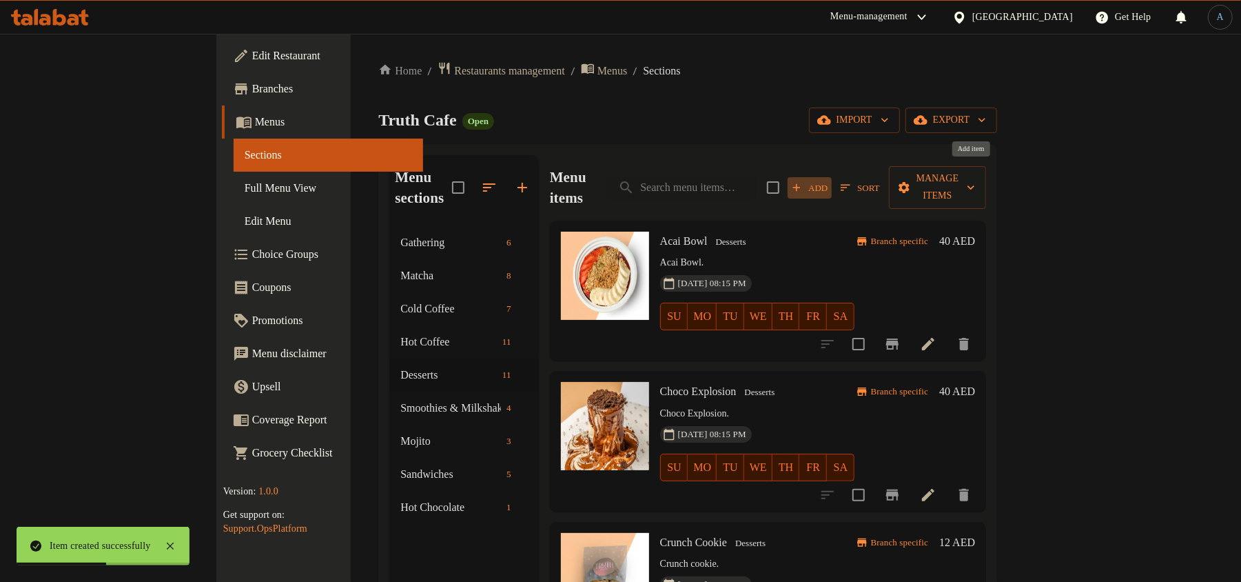
click at [828, 180] on span "Add" at bounding box center [809, 188] width 37 height 16
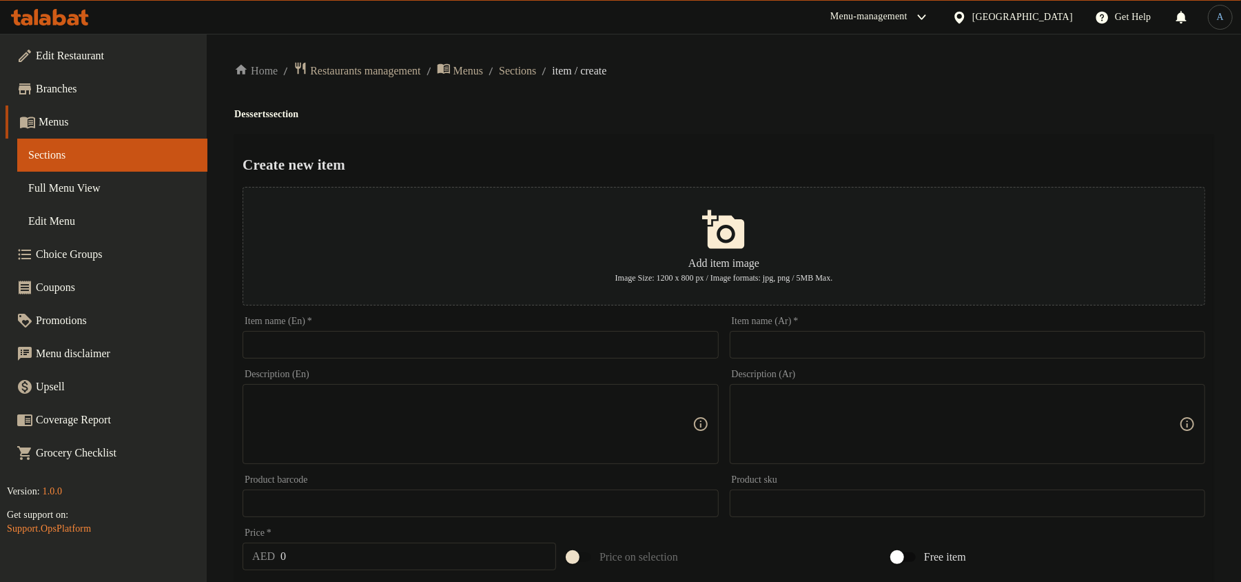
click at [979, 88] on div "Home / Restaurants management / Menus / Sections / item / create Desserts secti…" at bounding box center [723, 500] width 979 height 878
click at [514, 353] on input "text" at bounding box center [481, 345] width 476 height 28
paste input "Lotus Banana Pudding"
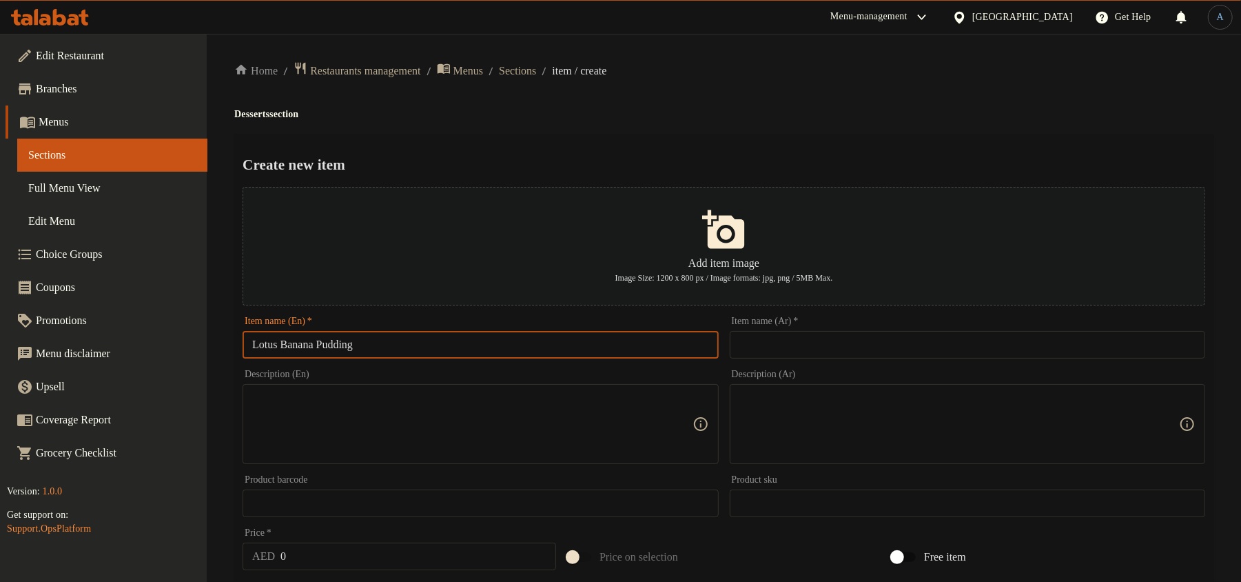
type input "Lotus Banana Pudding"
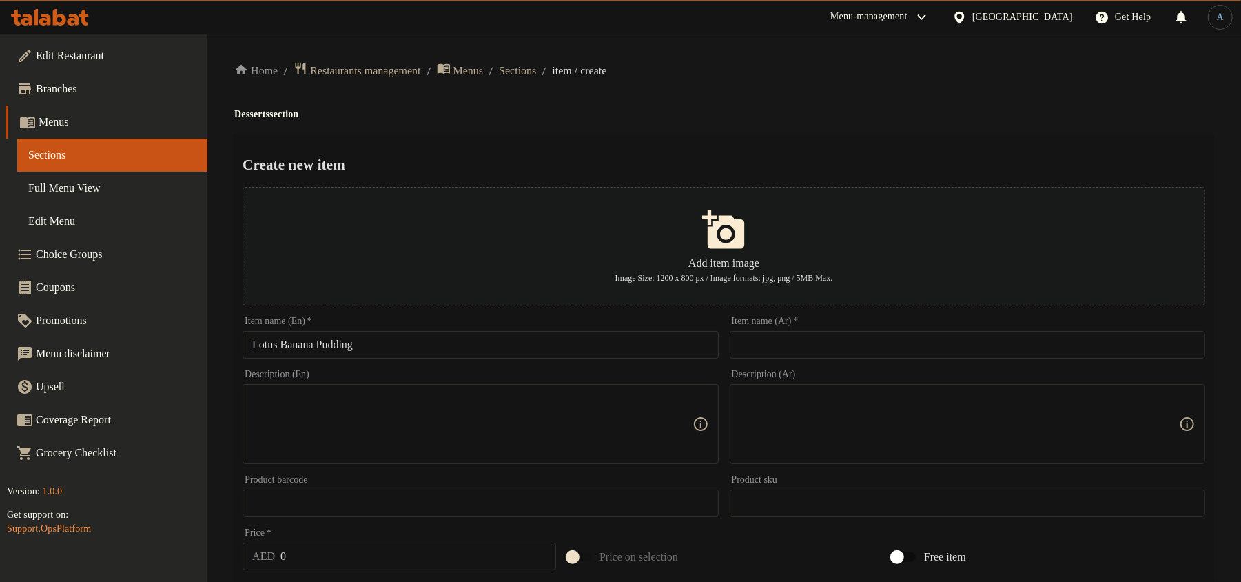
click at [806, 130] on div "Home / Restaurants management / Menus / Sections / item / create Desserts secti…" at bounding box center [723, 500] width 979 height 878
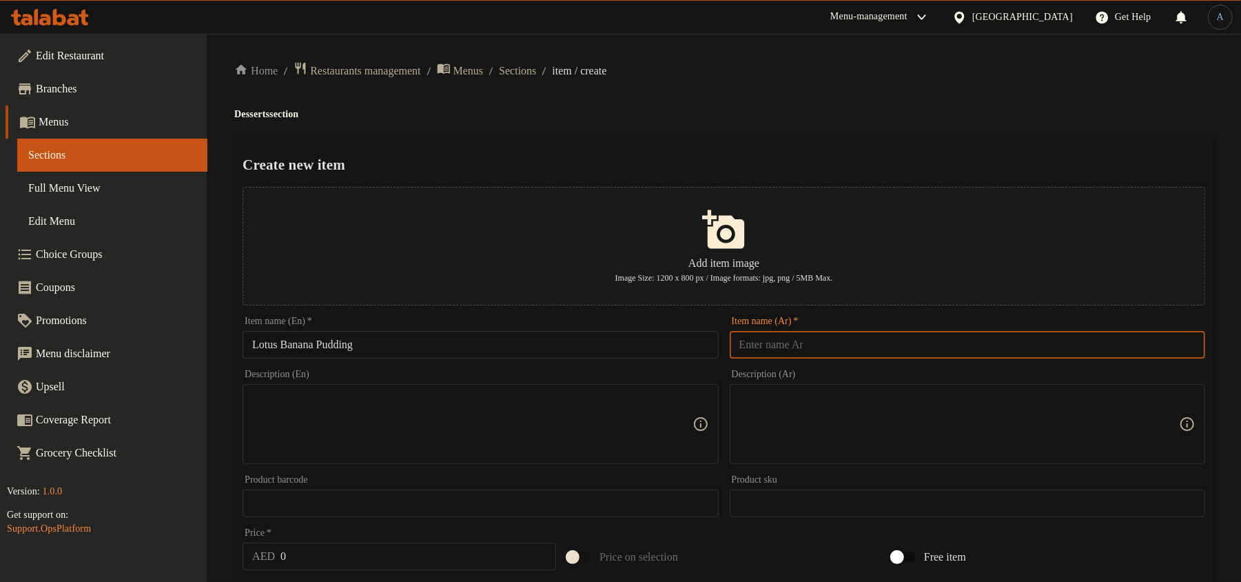
paste input "بودنغ الموز واللوتس"
drag, startPoint x: 801, startPoint y: 348, endPoint x: 799, endPoint y: 334, distance: 14.5
click at [801, 348] on input "text" at bounding box center [968, 345] width 476 height 28
type input "بودنغ الموز واللوتس"
click at [857, 74] on ol "Home / Restaurants management / Menus / Sections / item / create" at bounding box center [723, 70] width 979 height 19
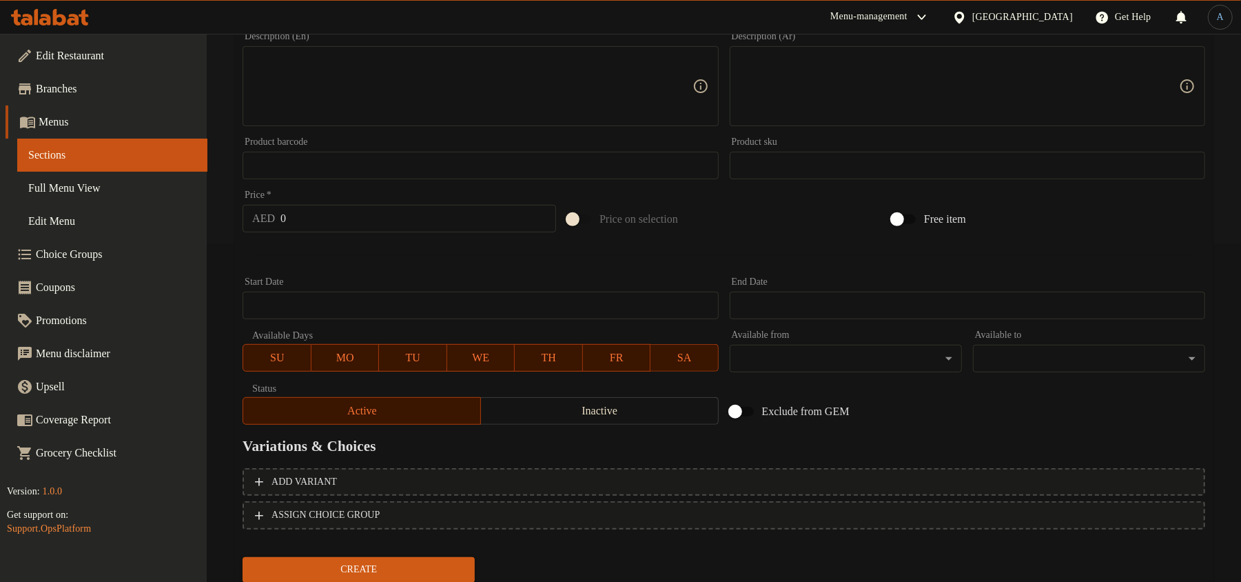
scroll to position [367, 0]
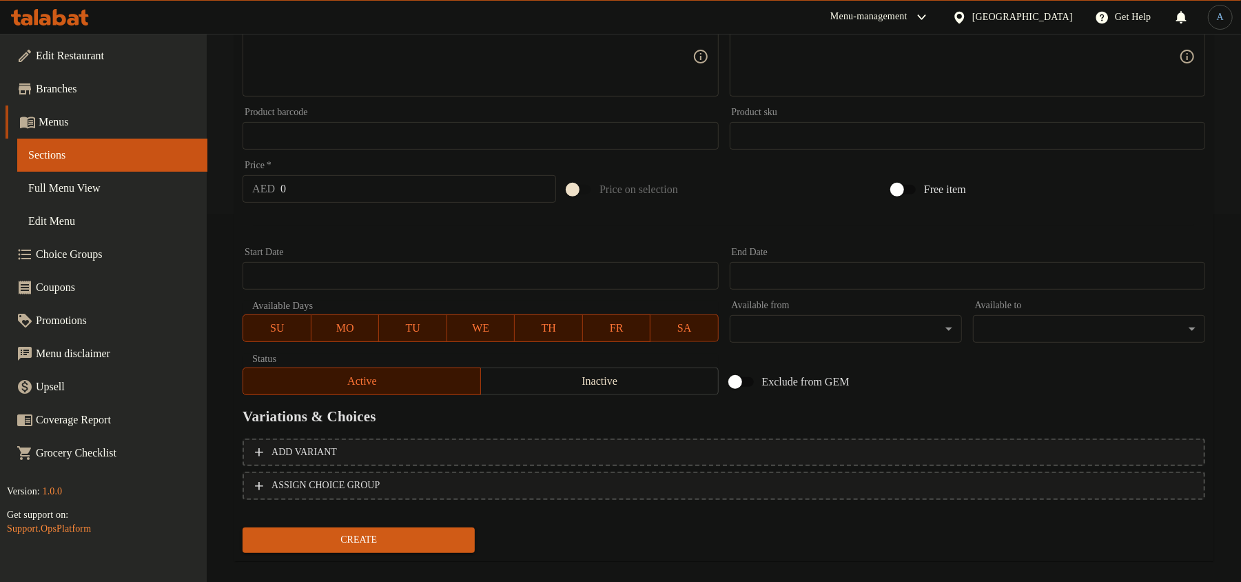
click at [317, 207] on div "Price   * AED 0 Price *" at bounding box center [399, 181] width 325 height 53
click at [386, 185] on input "0" at bounding box center [418, 189] width 276 height 28
type input "36"
click at [243, 527] on button "Create" at bounding box center [359, 539] width 232 height 25
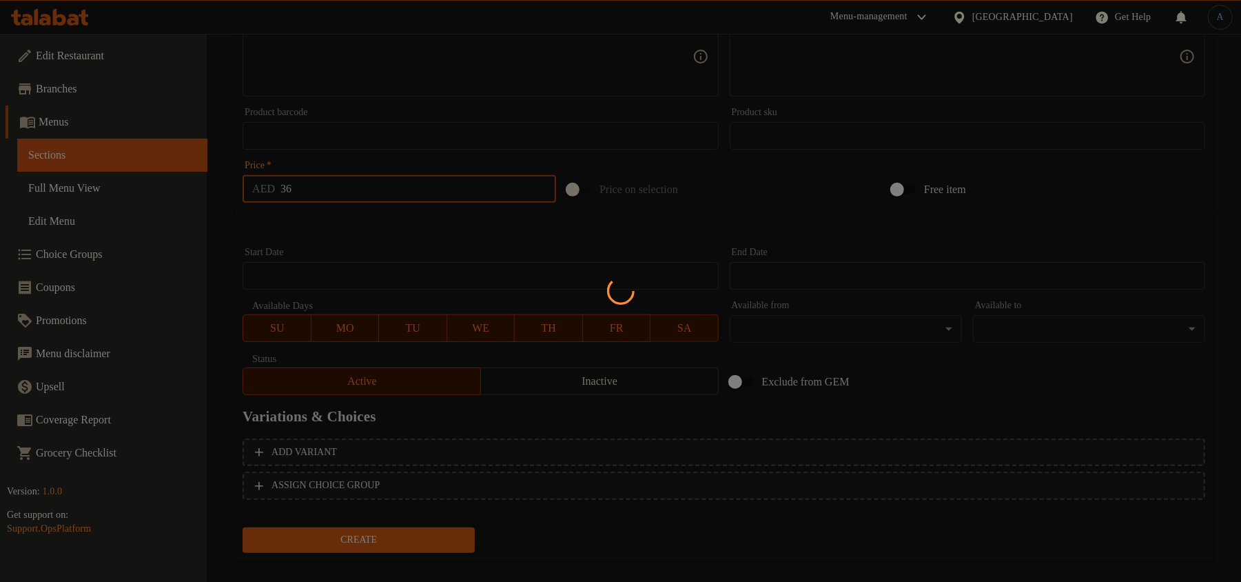
type input "0"
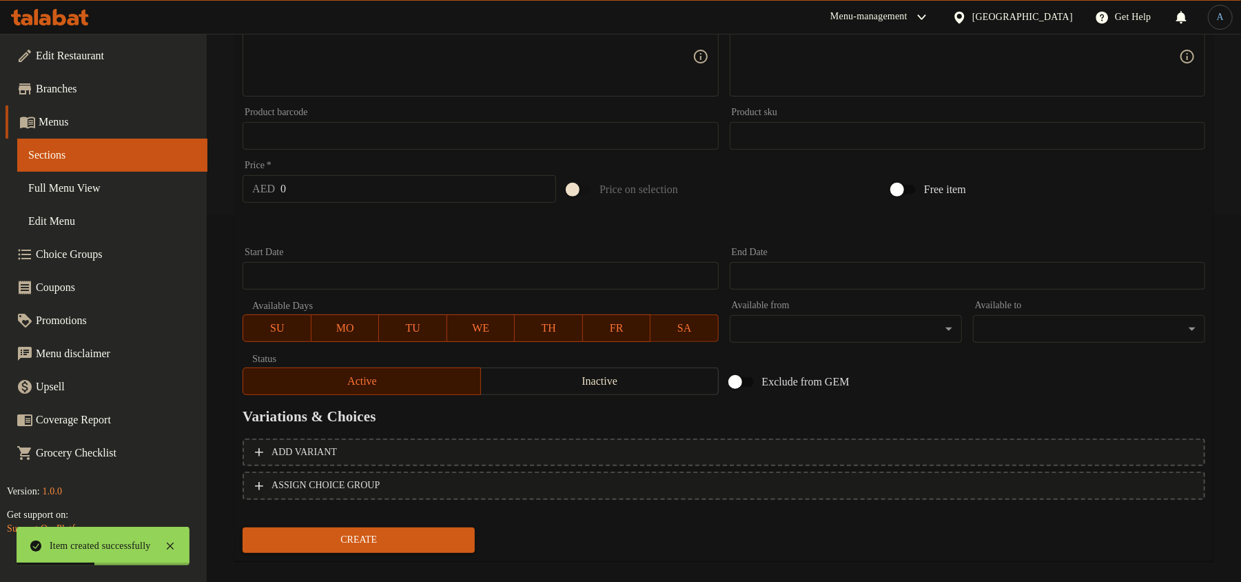
click at [312, 226] on div at bounding box center [724, 225] width 974 height 34
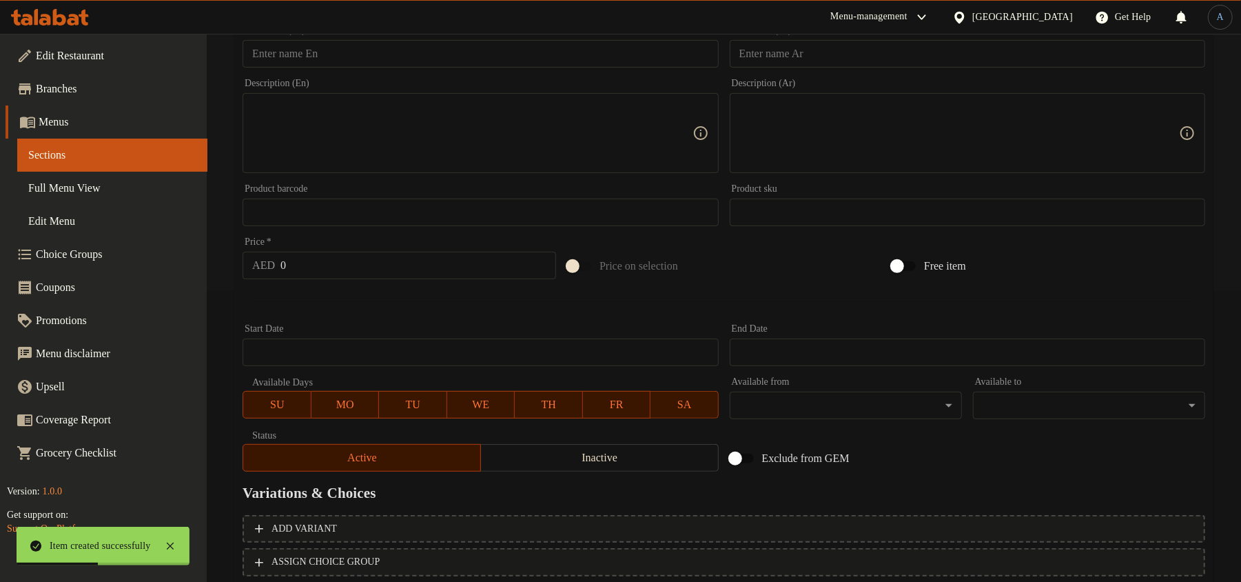
scroll to position [0, 0]
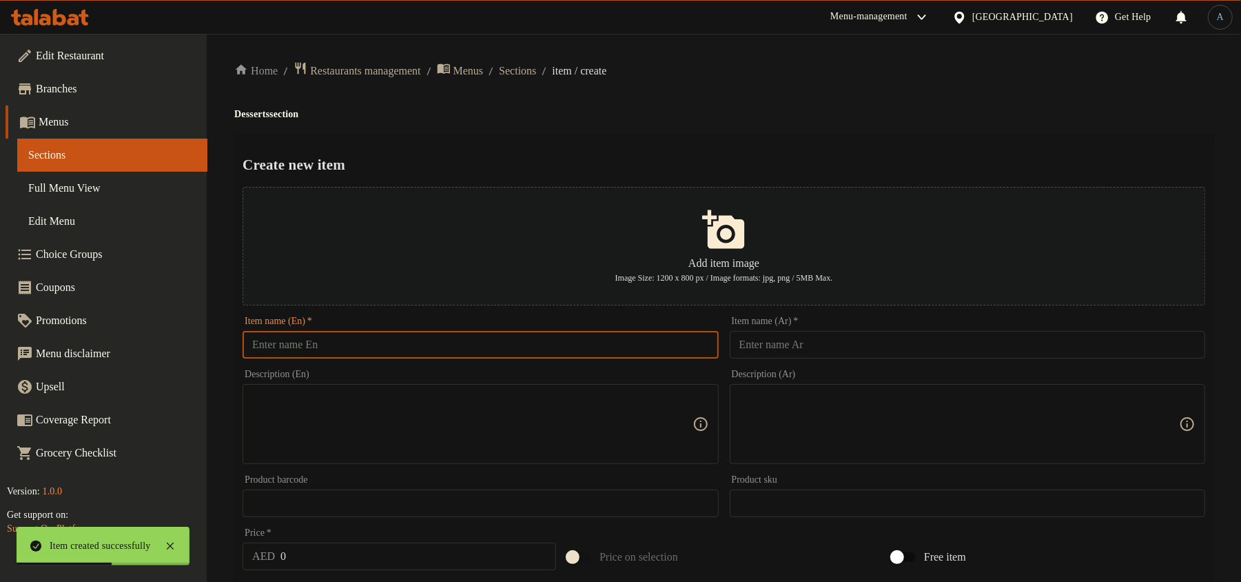
click at [385, 337] on input "text" at bounding box center [481, 345] width 476 height 28
paste input "Cookies Banana Pudding"
type input "Cookies Banana Pudding"
click at [830, 134] on div "Create new item Add item image Image Size: 1200 x 800 px / Image formats: jpg, …" at bounding box center [723, 531] width 979 height 795
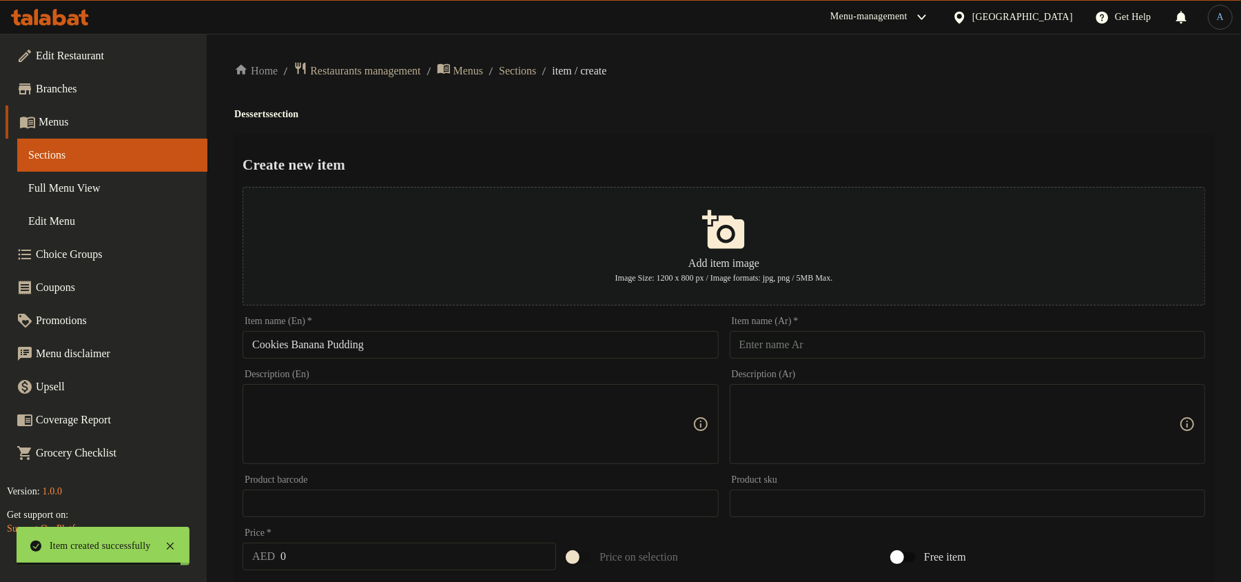
click at [780, 343] on input "text" at bounding box center [968, 345] width 476 height 28
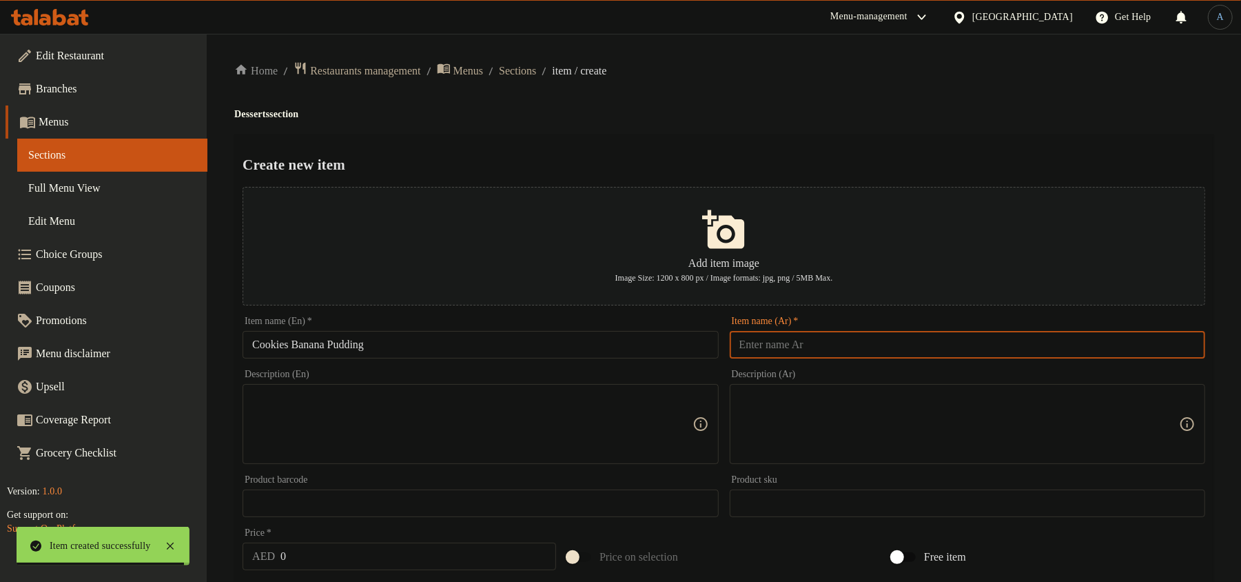
paste input "بودنغ الموز بالكوكيز"
click at [833, 101] on div "Home / Restaurants management / Menus / Sections / item / create Desserts secti…" at bounding box center [723, 500] width 979 height 878
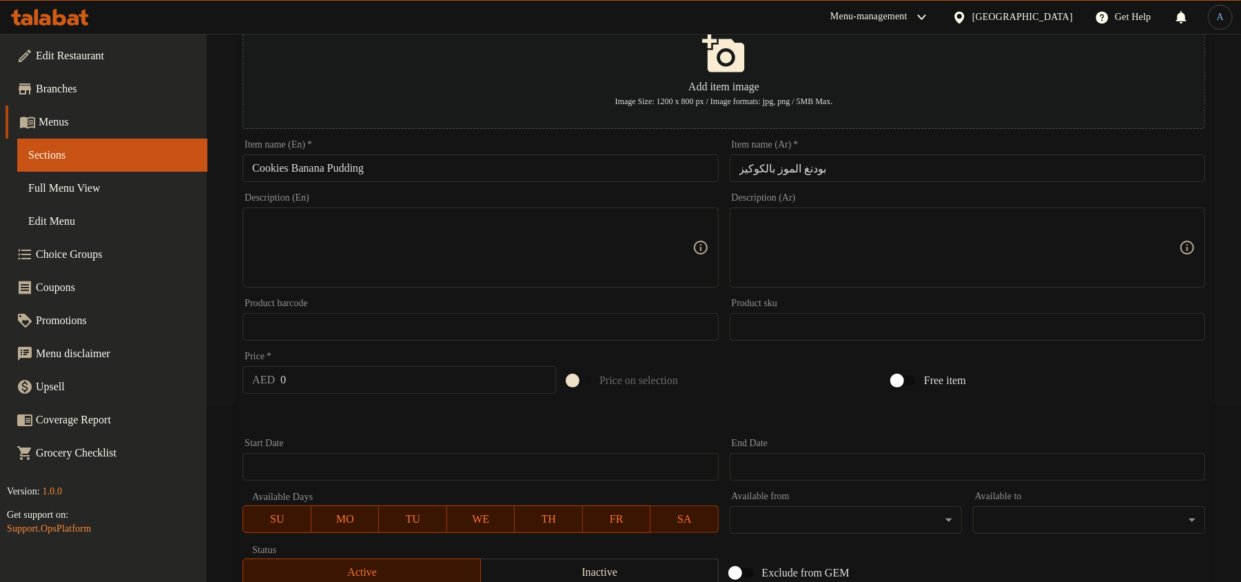
scroll to position [183, 0]
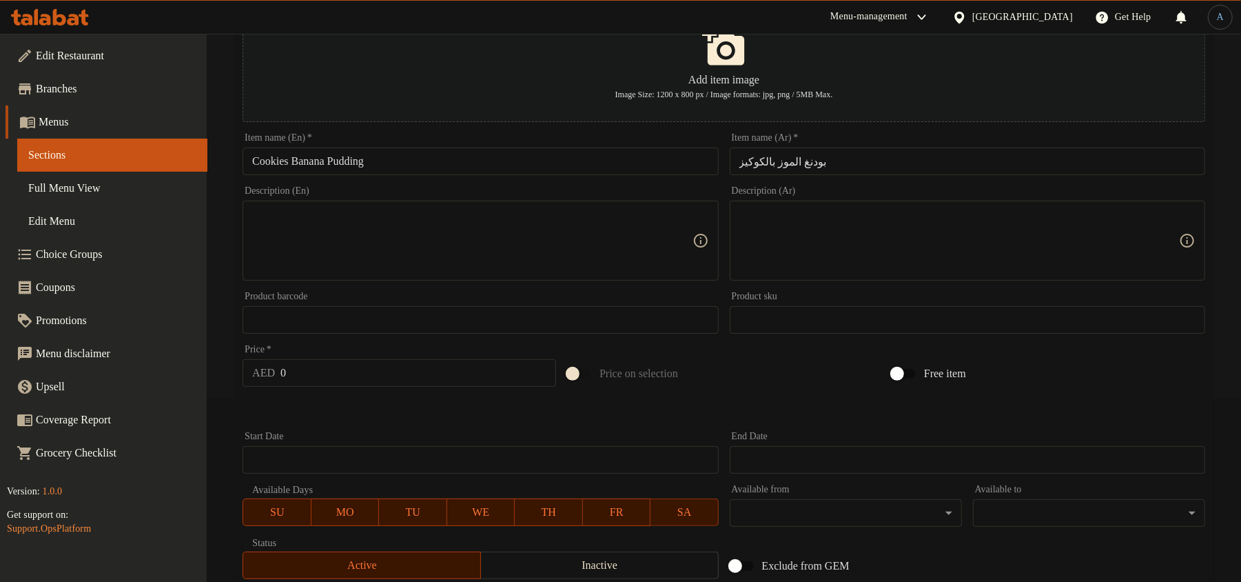
click at [365, 164] on input "Cookies Banana Pudding" at bounding box center [481, 161] width 476 height 28
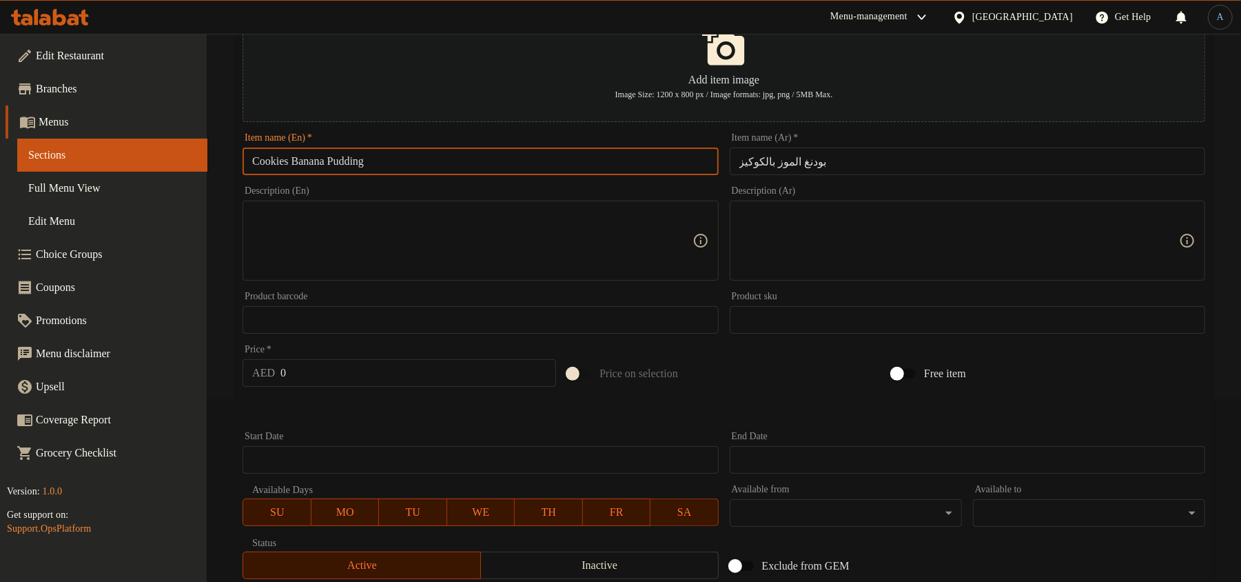
click at [365, 164] on input "Cookies Banana Pudding" at bounding box center [481, 161] width 476 height 28
click at [806, 163] on input "بودنغ الموز بالكوكيز" at bounding box center [968, 161] width 476 height 28
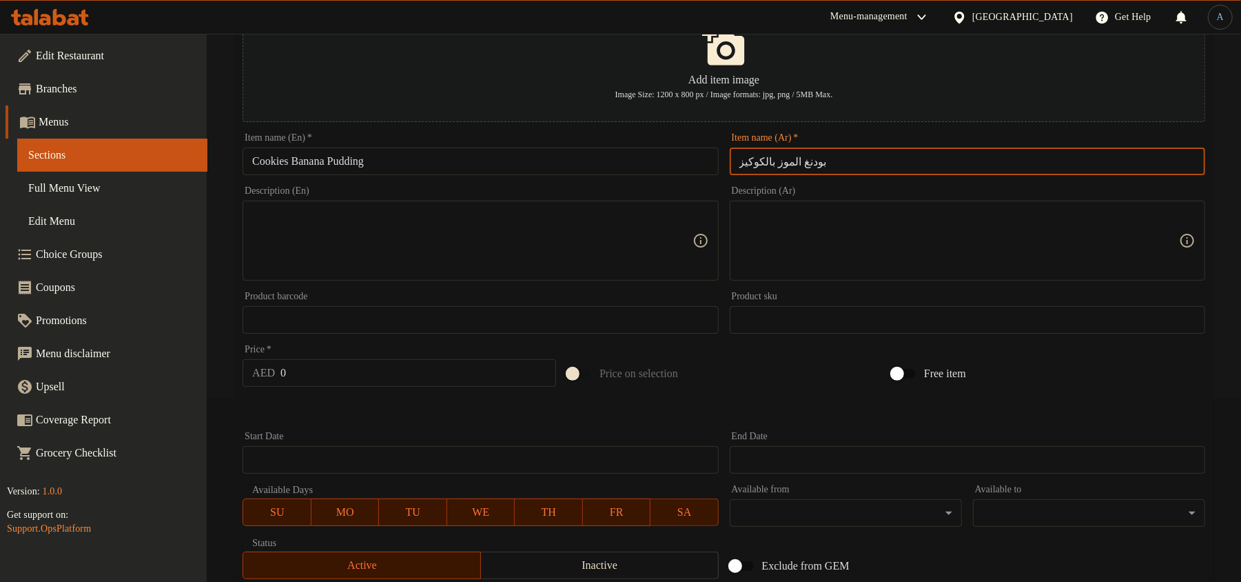
click at [806, 163] on input "بودنغ الموز بالكوكيز" at bounding box center [968, 161] width 476 height 28
paste input "text"
type input "بودنج الموز بالكوكيز"
click at [803, 238] on textarea at bounding box center [959, 240] width 440 height 65
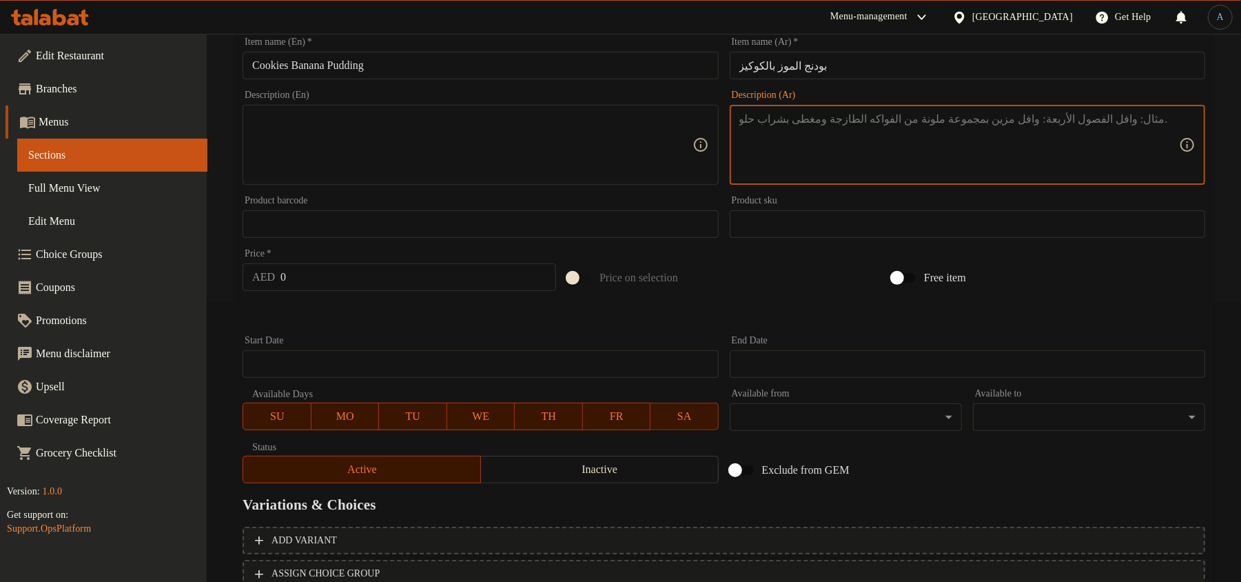
scroll to position [384, 0]
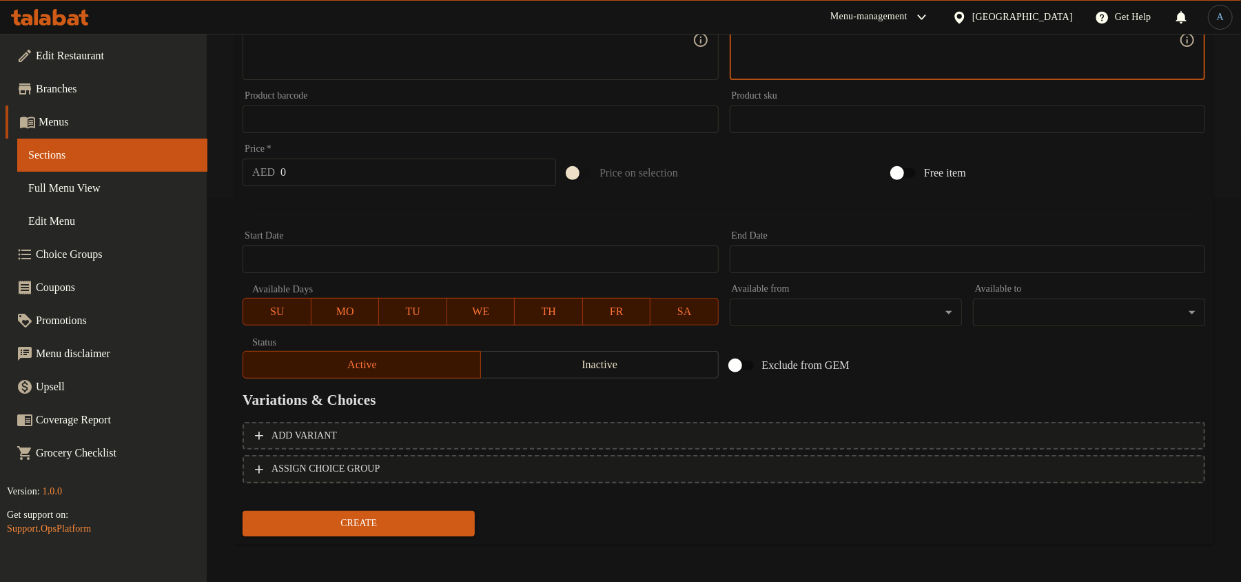
click at [327, 183] on input "0" at bounding box center [418, 173] width 276 height 28
type input "36"
click at [243, 511] on button "Create" at bounding box center [359, 523] width 232 height 25
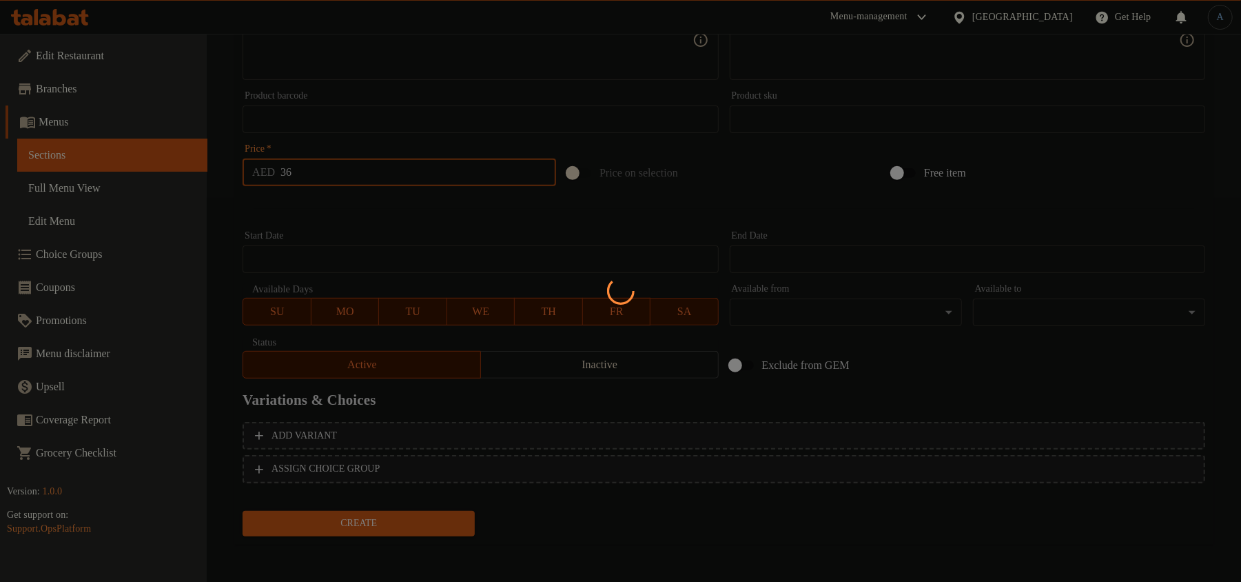
type input "0"
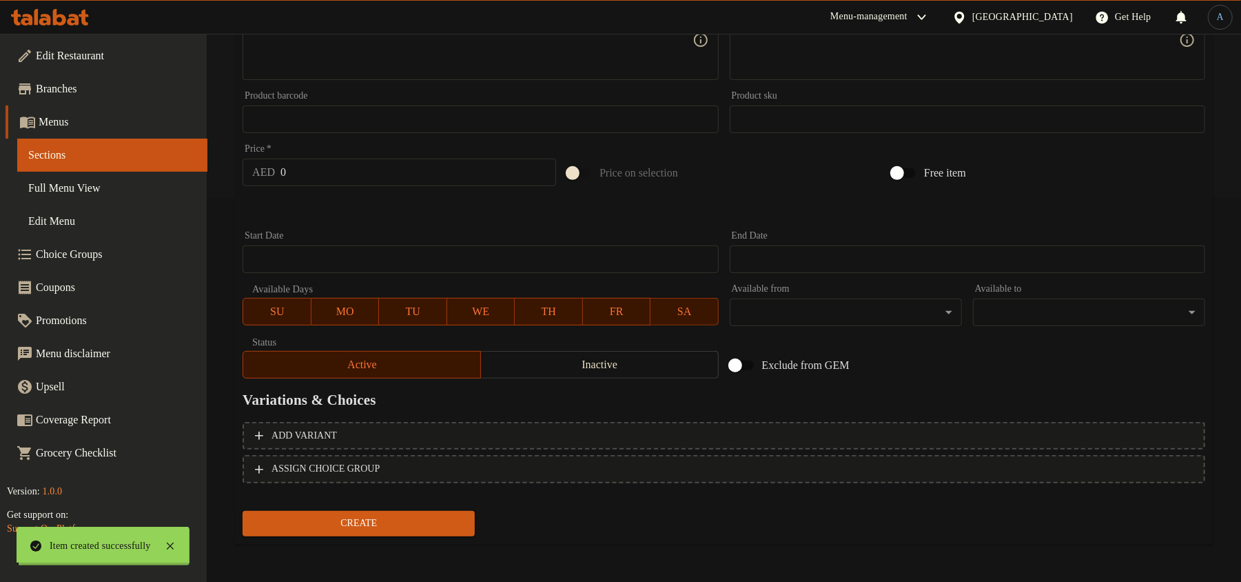
click at [321, 214] on div at bounding box center [620, 291] width 1241 height 582
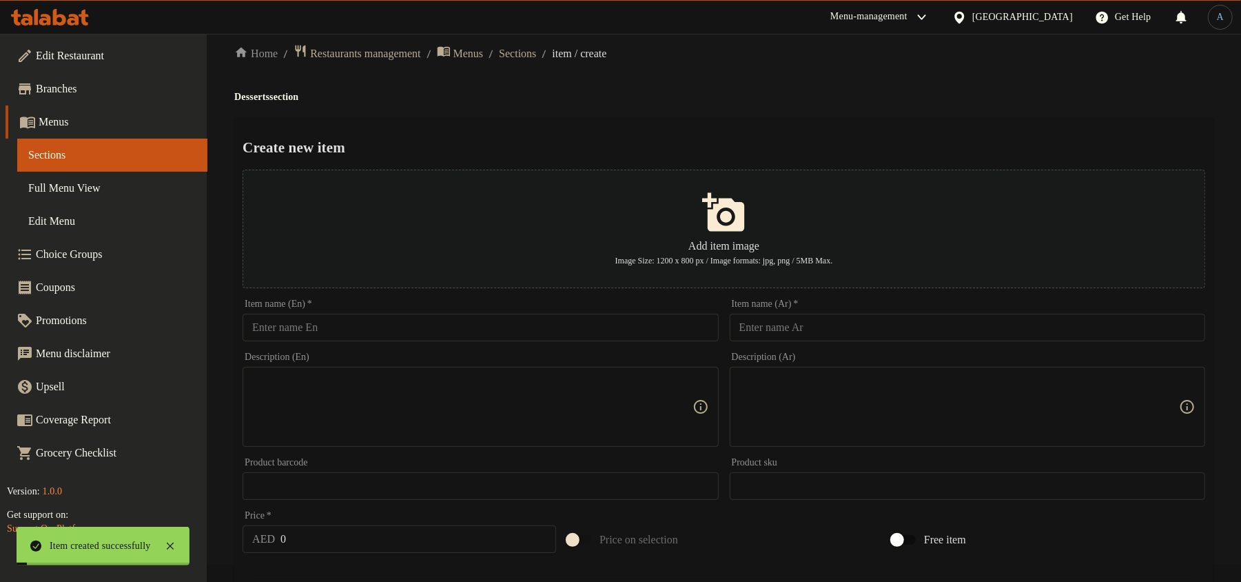
scroll to position [0, 0]
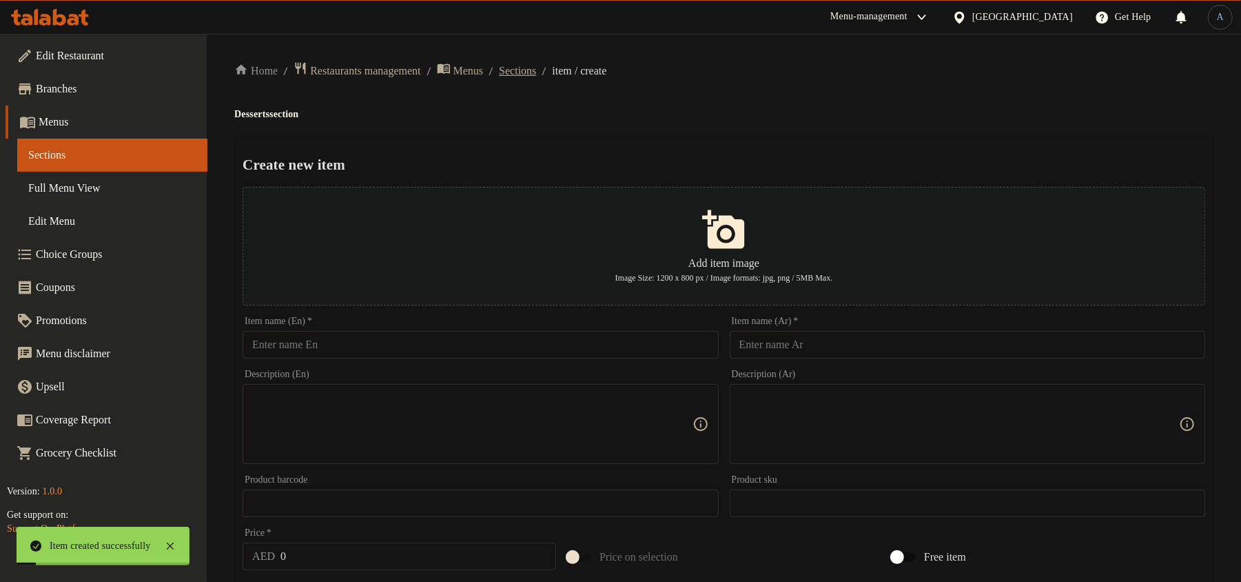
click at [536, 69] on span "Sections" at bounding box center [517, 71] width 37 height 17
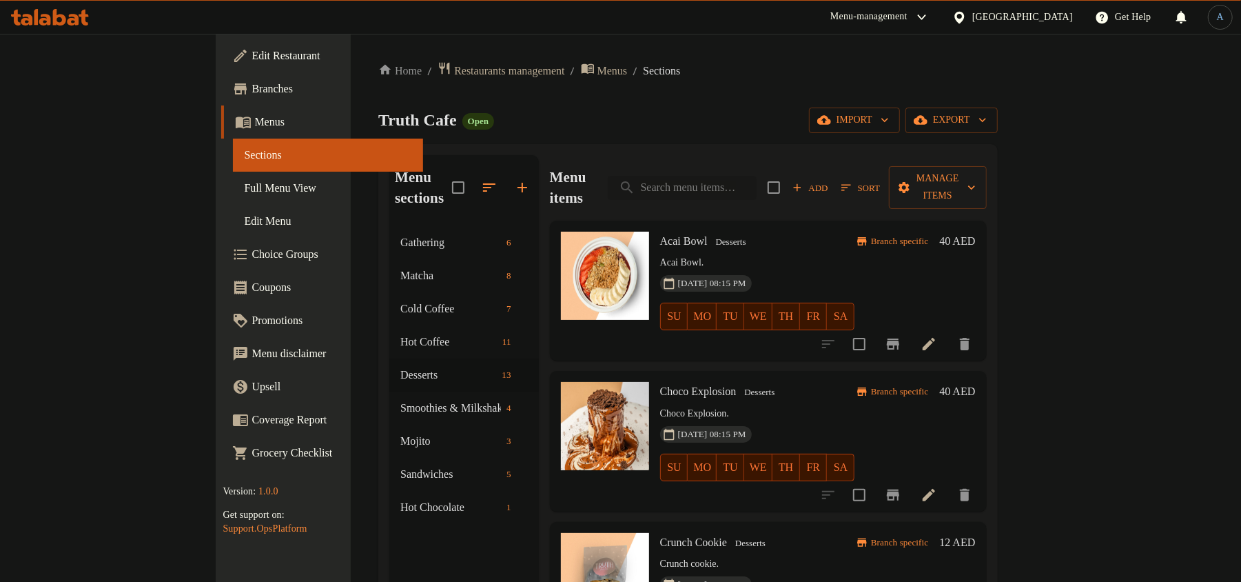
paste input "Lotus banana pudding 36 AED"
click at [757, 176] on input "search" at bounding box center [682, 188] width 149 height 24
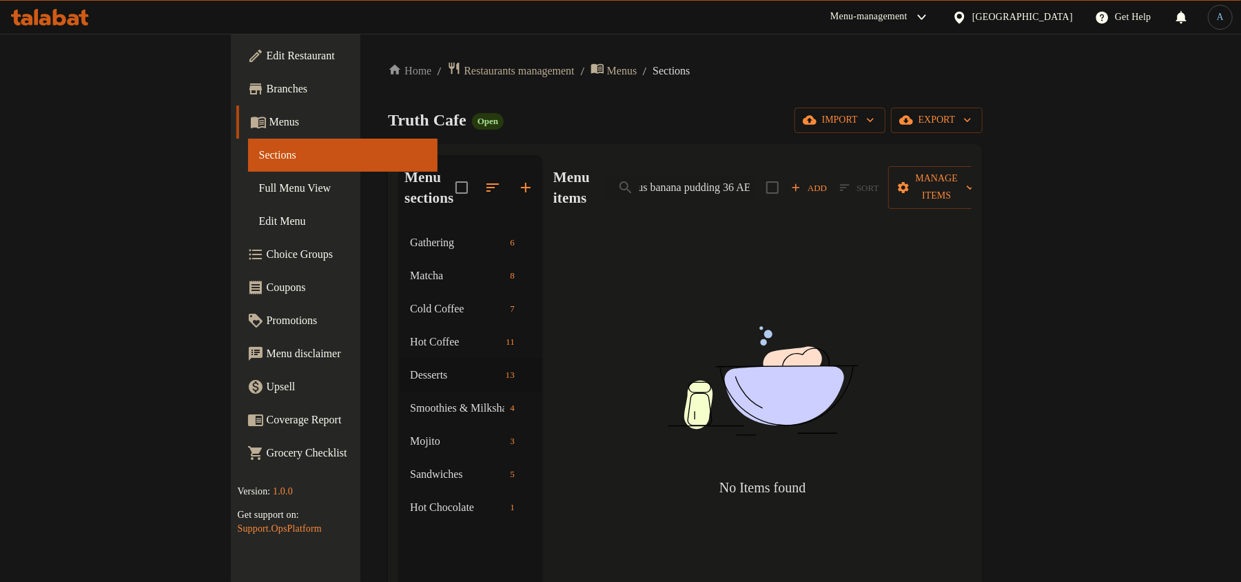
drag, startPoint x: 800, startPoint y: 178, endPoint x: 974, endPoint y: 174, distance: 173.7
click at [972, 174] on div "Menu items Lotus banana pudding 36 AED Add Sort Manage items" at bounding box center [762, 187] width 418 height 65
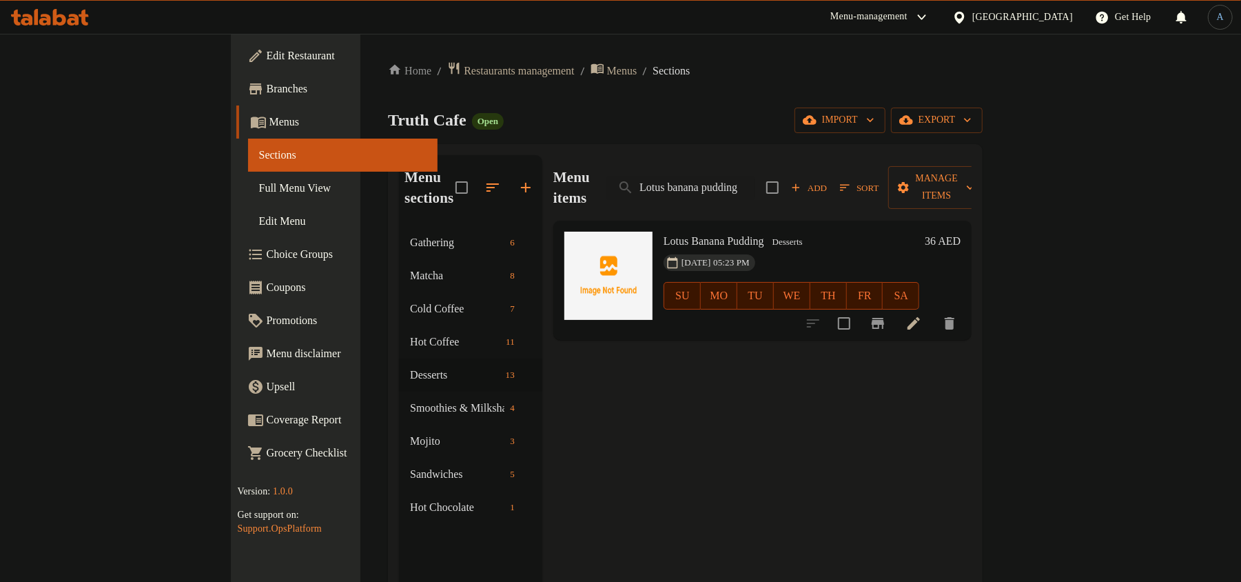
type input "Lotus banana pudding"
click at [925, 249] on div "[DATE] 05:23 PM SU MO TU WE TH FR SA" at bounding box center [791, 286] width 267 height 74
click at [922, 315] on icon at bounding box center [914, 323] width 17 height 17
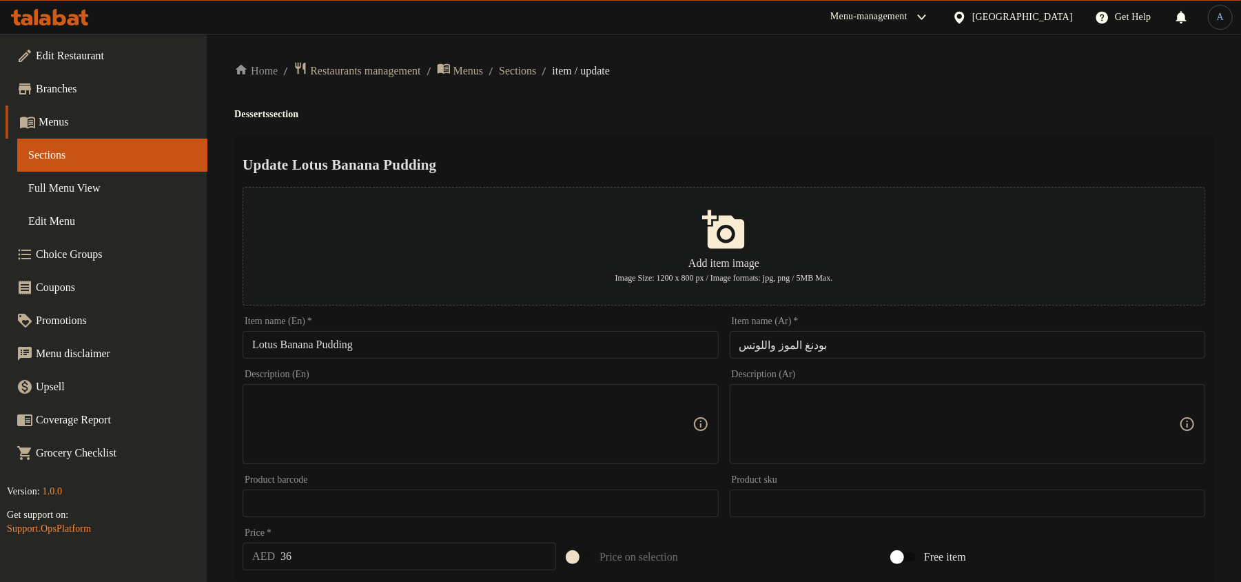
click at [808, 348] on input "بودنغ الموز واللوتس" at bounding box center [968, 345] width 476 height 28
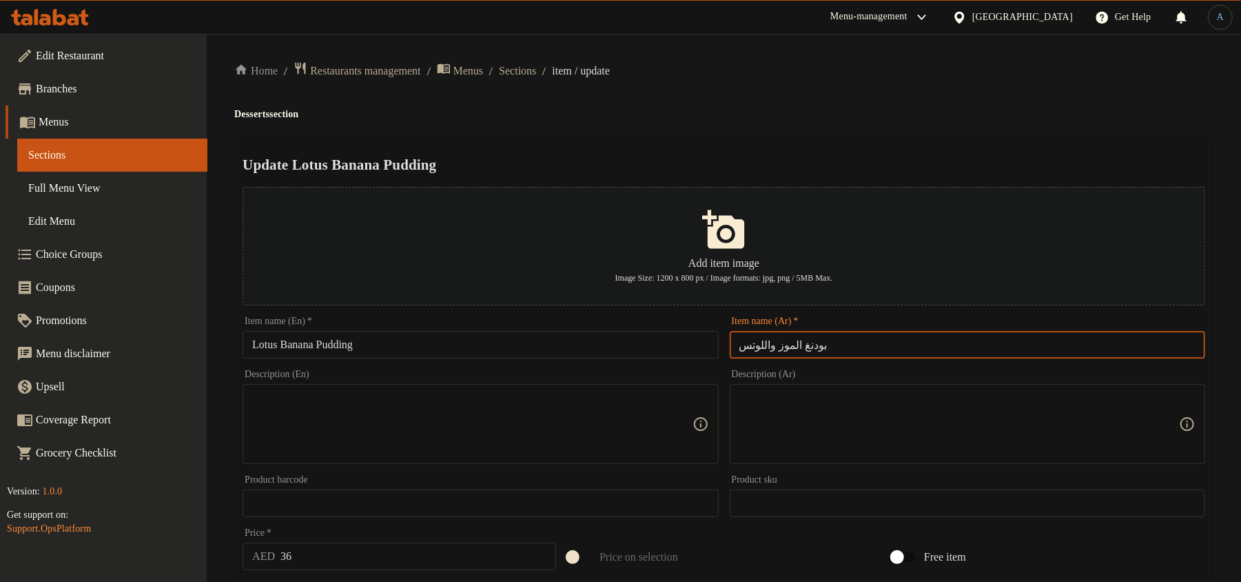
click at [808, 348] on input "بودنغ الموز واللوتس" at bounding box center [968, 345] width 476 height 28
paste input "text"
type input "بودنج الموز واللوتس"
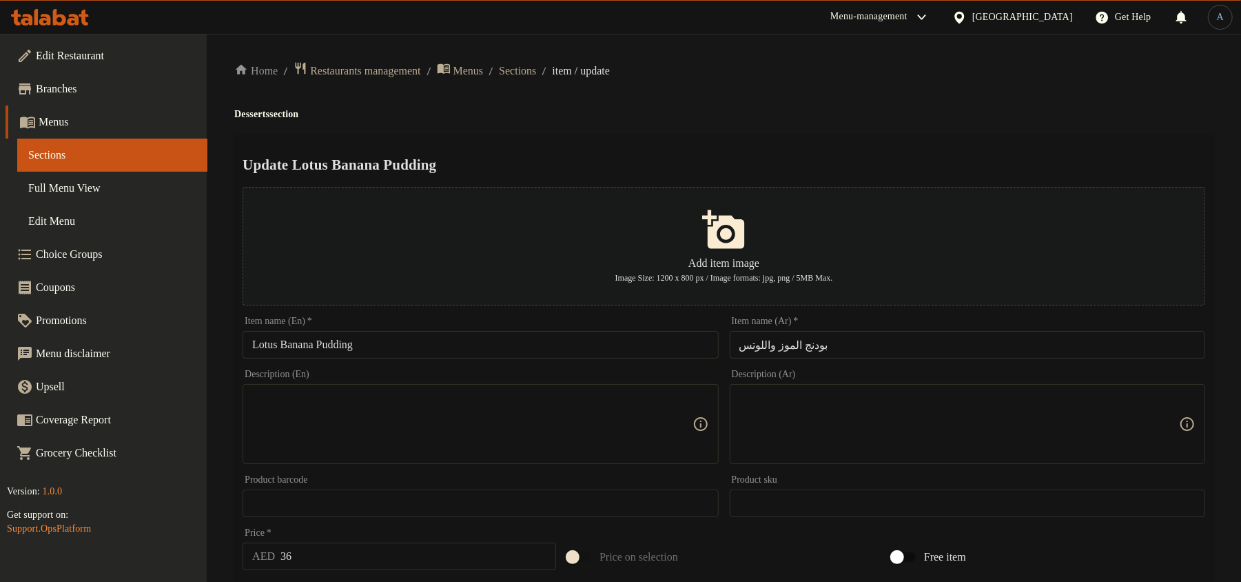
click at [861, 124] on div "Home / Restaurants management / Menus / Sections / item / update Desserts secti…" at bounding box center [723, 500] width 979 height 878
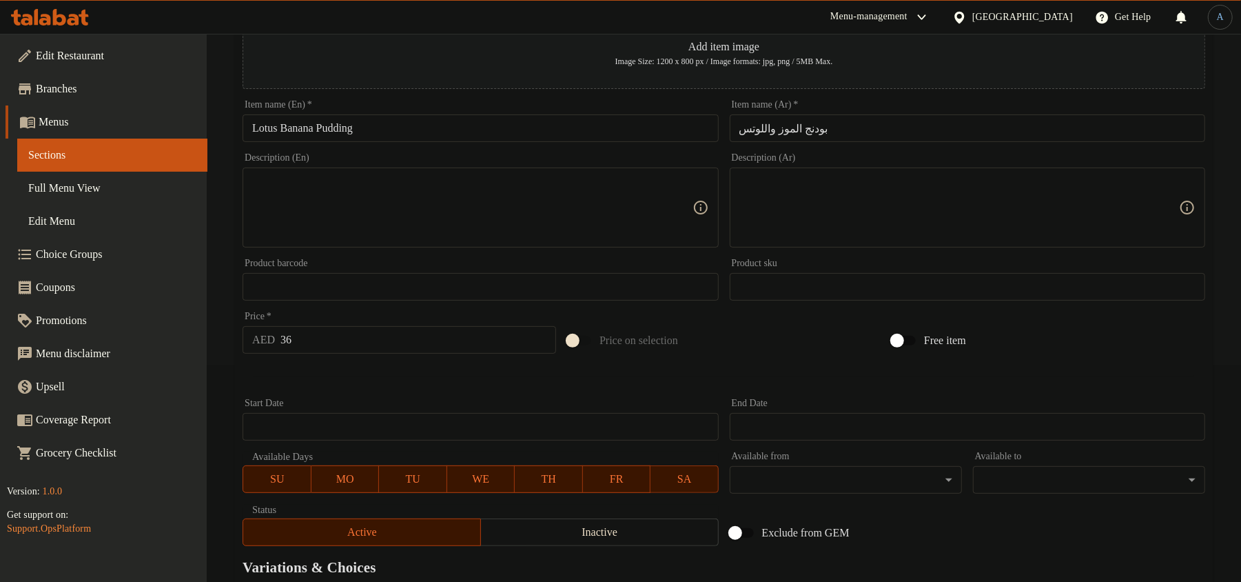
scroll to position [384, 0]
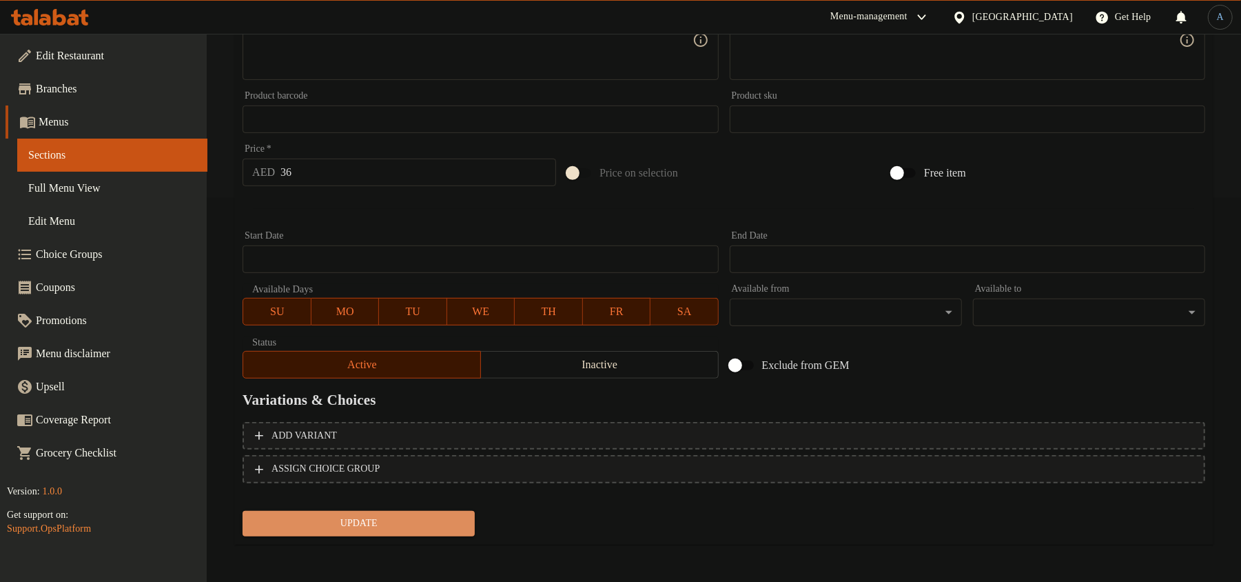
click at [334, 522] on span "Update" at bounding box center [359, 523] width 210 height 17
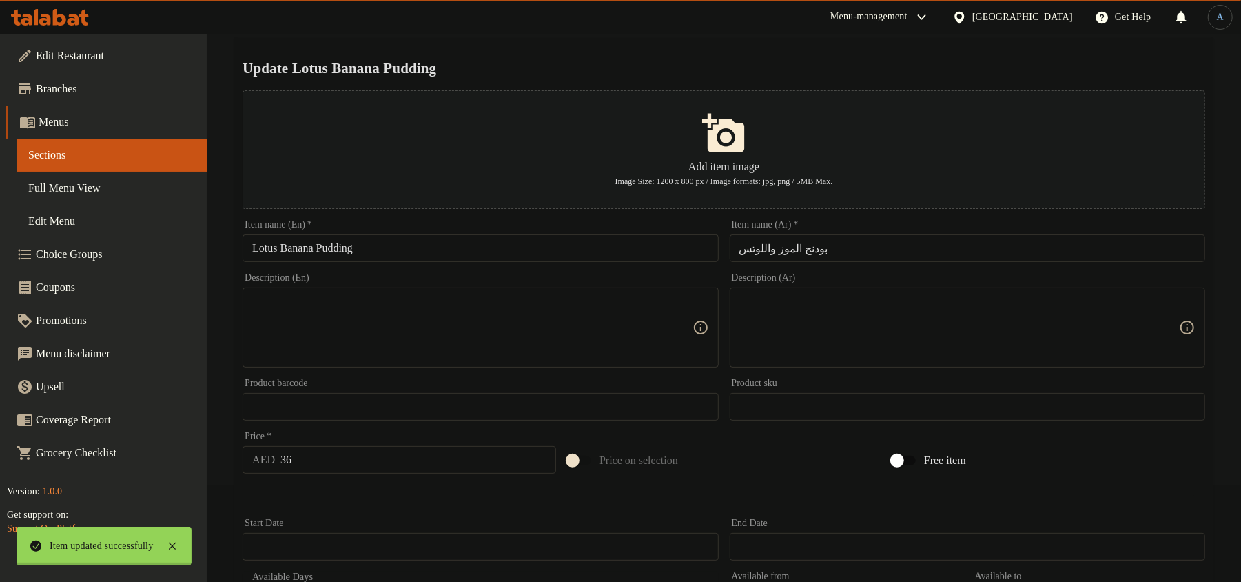
scroll to position [0, 0]
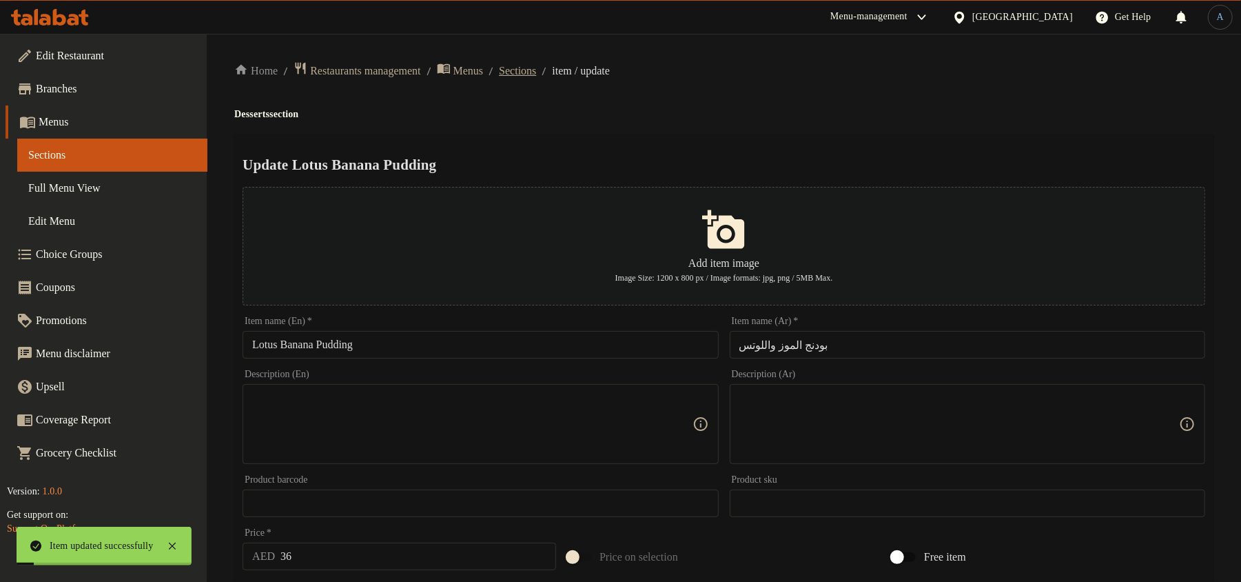
click at [536, 75] on span "Sections" at bounding box center [517, 71] width 37 height 17
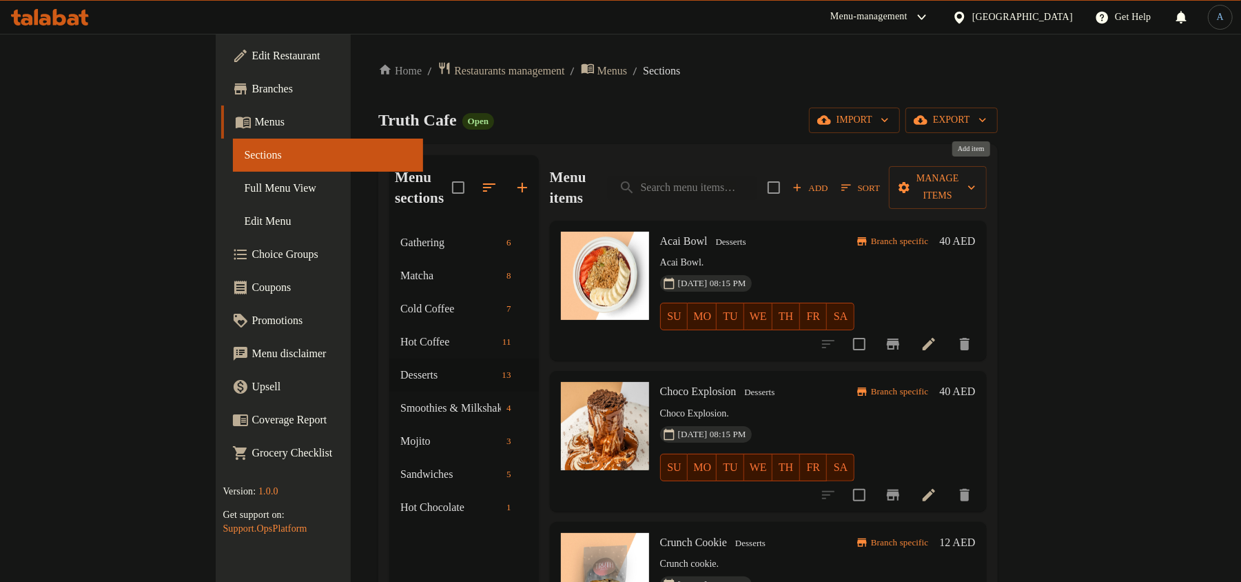
click at [829, 180] on span "Add" at bounding box center [810, 188] width 37 height 16
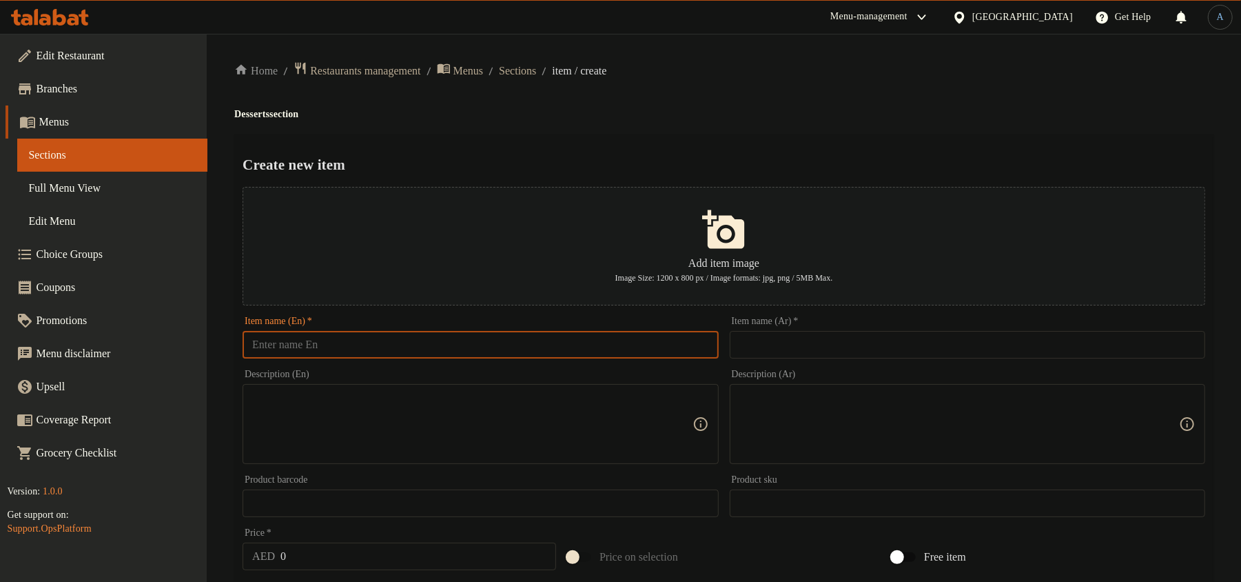
click at [689, 339] on input "text" at bounding box center [481, 345] width 476 height 28
paste input "Red velvet banana pudding"
click at [781, 171] on h2 "Create new item" at bounding box center [724, 164] width 963 height 21
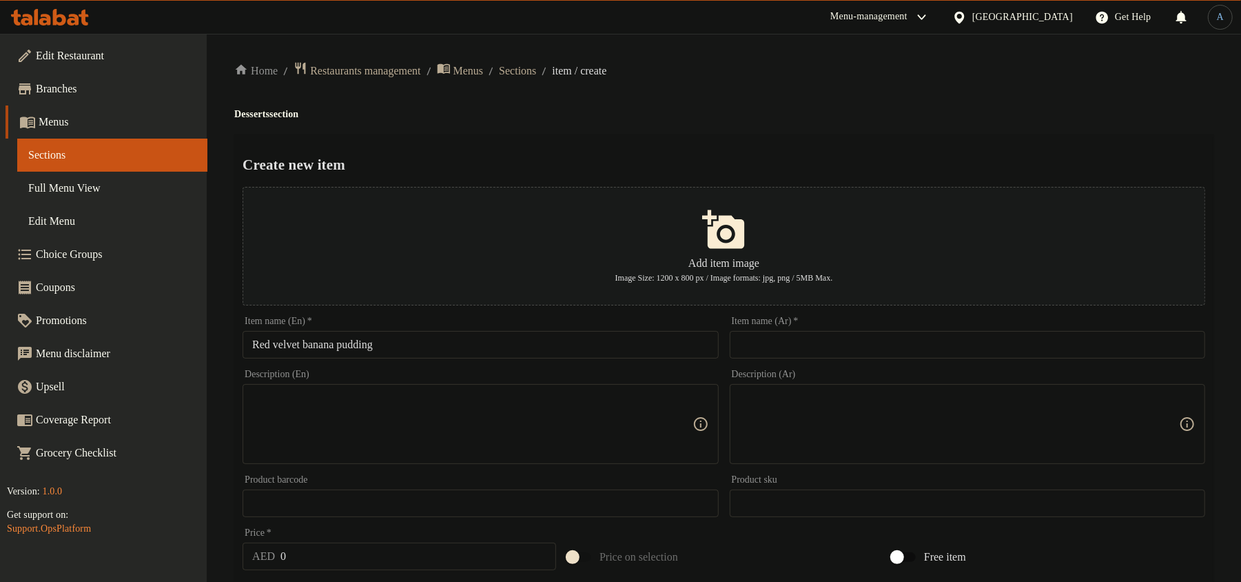
click at [969, 109] on h4 "Desserts section" at bounding box center [723, 115] width 979 height 14
click at [478, 349] on input "Red velvet banana pudding" at bounding box center [481, 345] width 476 height 28
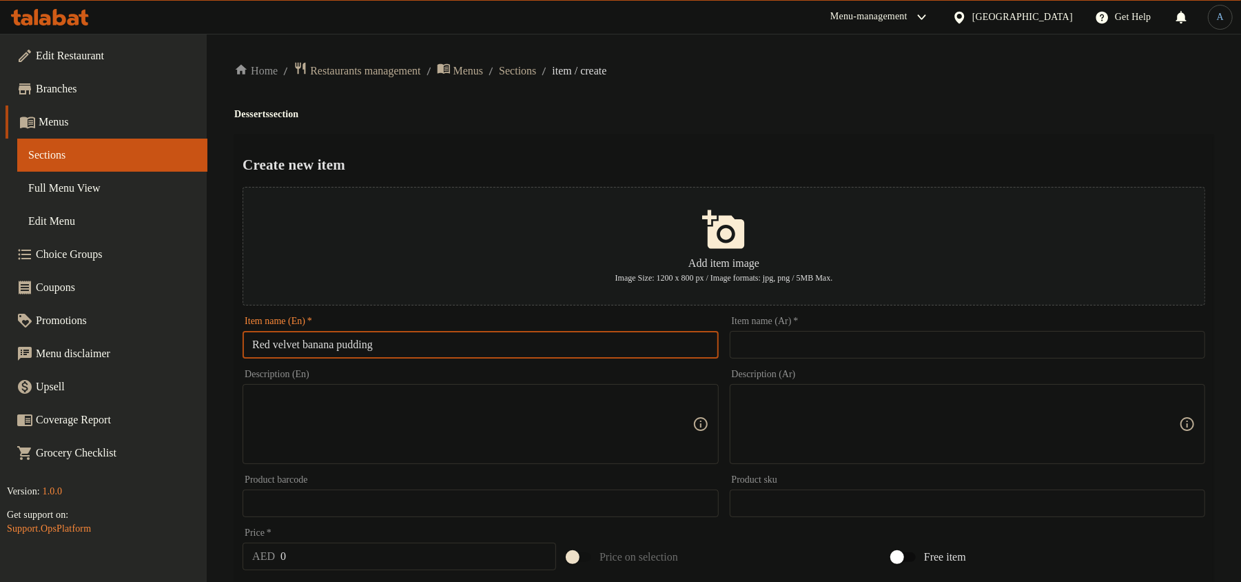
paste input "Velvet Banana P"
type input "Red Velvet Banana Pudding"
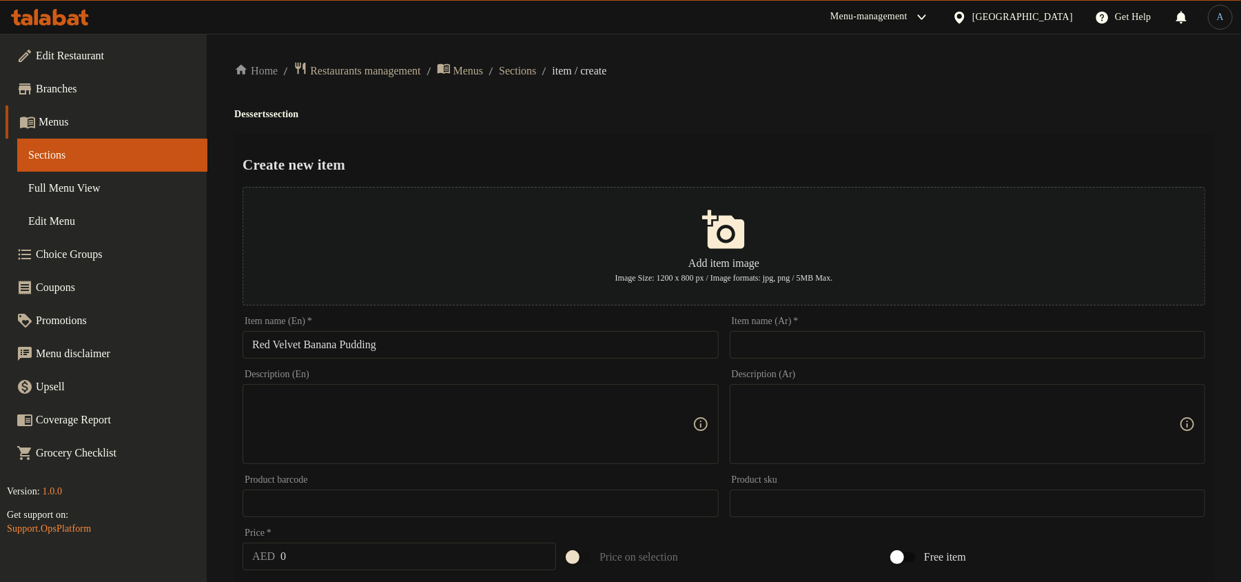
click at [886, 110] on h4 "Desserts section" at bounding box center [723, 115] width 979 height 14
click at [801, 351] on input "text" at bounding box center [968, 345] width 476 height 28
paste input "بودنغ الموز المخملي الأحمر"
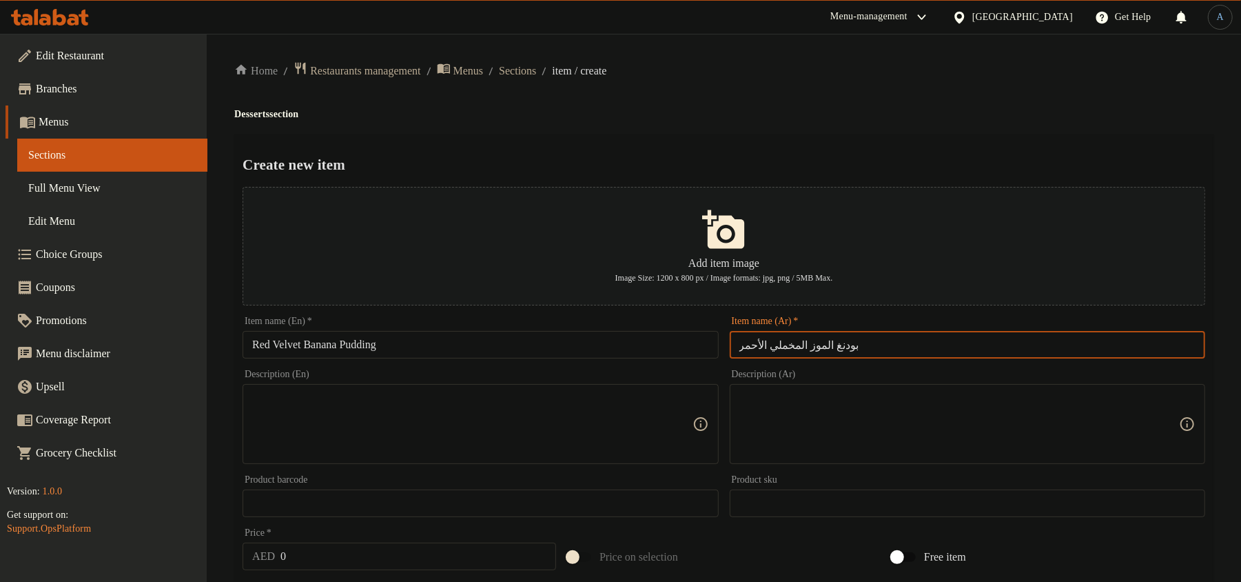
click at [835, 88] on div "Home / Restaurants management / Menus / Sections / item / create Desserts secti…" at bounding box center [723, 500] width 979 height 878
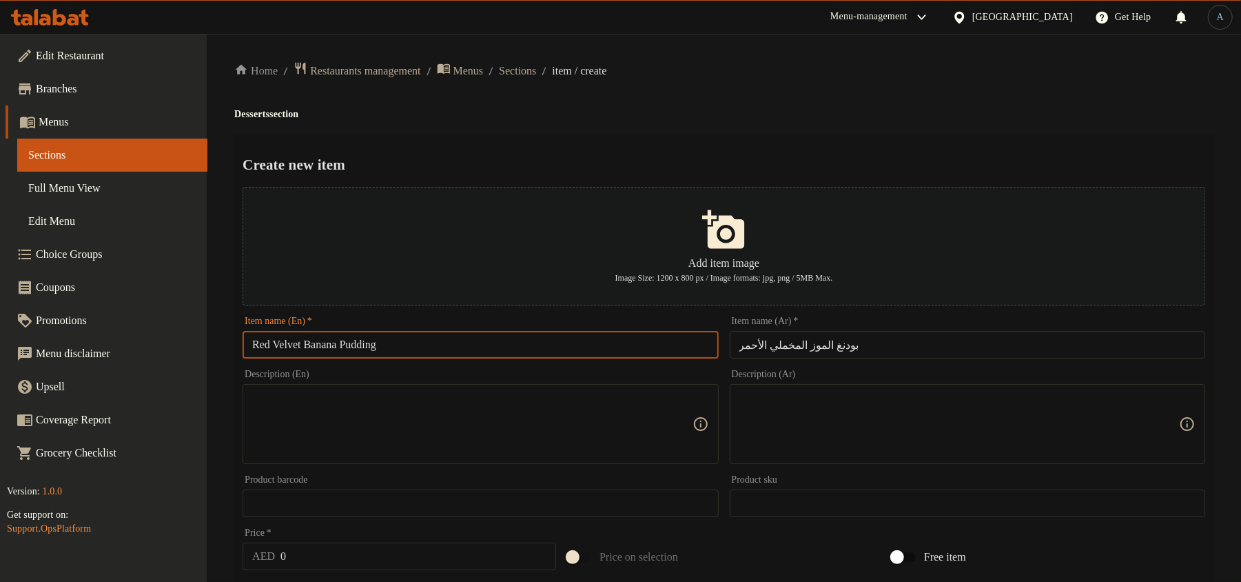
drag, startPoint x: 307, startPoint y: 347, endPoint x: 276, endPoint y: 323, distance: 39.7
click at [249, 345] on input "Red Velvet Banana Pudding" at bounding box center [481, 345] width 476 height 28
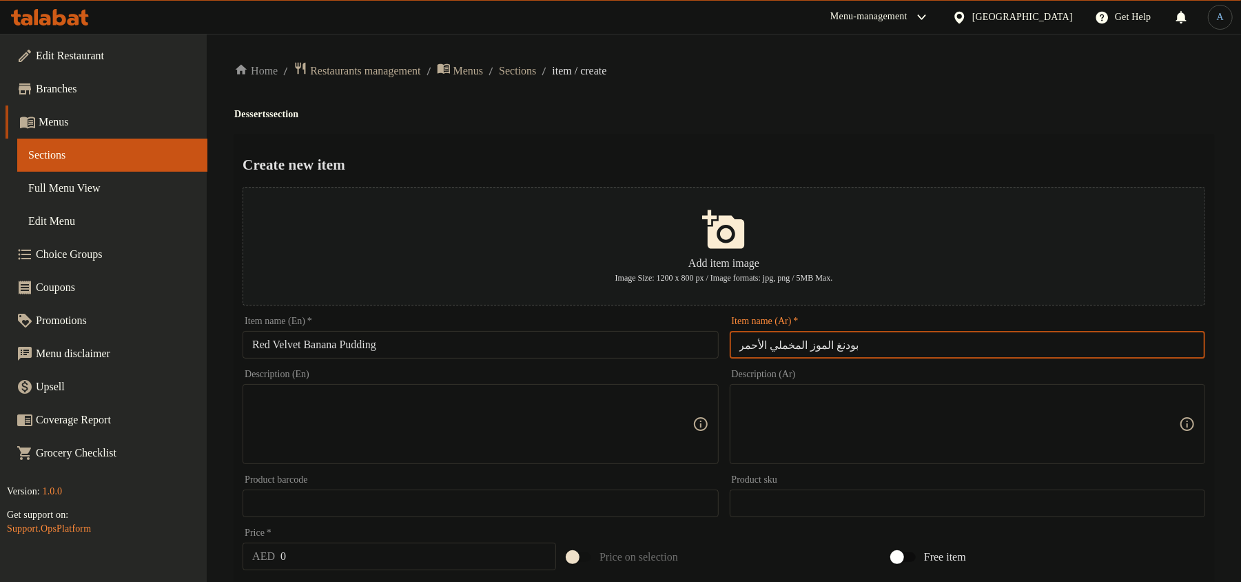
drag, startPoint x: 795, startPoint y: 345, endPoint x: 670, endPoint y: 304, distance: 131.4
click at [670, 304] on div "Add item image Image Size: 1200 x 800 px / Image formats: jpg, png / 5MB Max. I…" at bounding box center [724, 474] width 974 height 586
paste input "يد فيلفت"
click at [806, 343] on input "بودنغ الموز ريد فيلفت" at bounding box center [968, 345] width 476 height 28
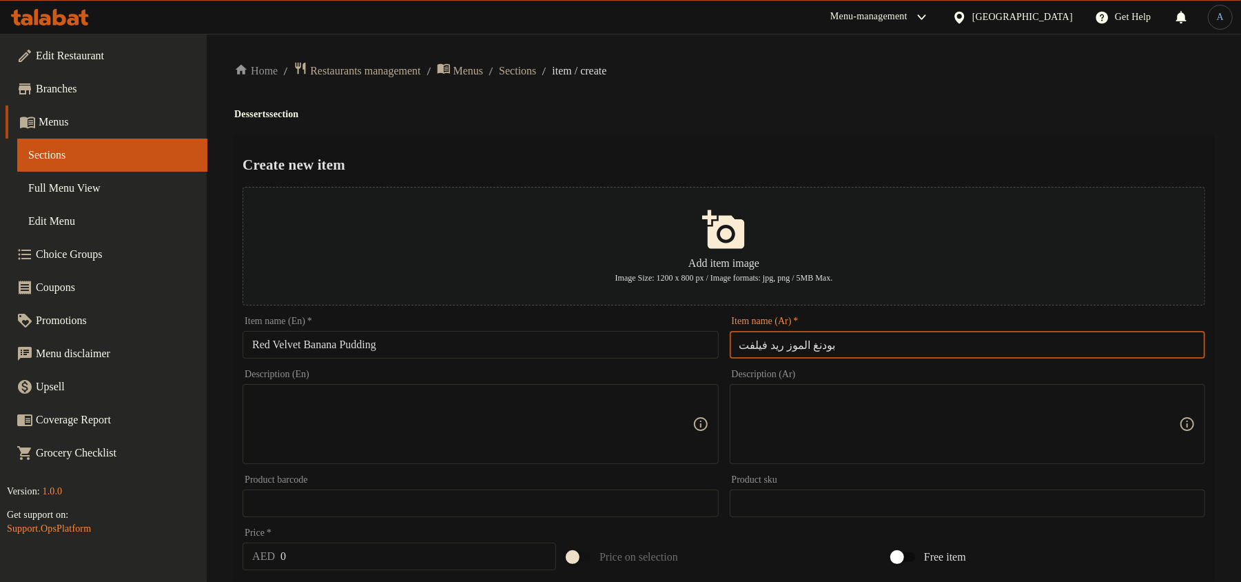
paste input "text"
type input "بودنج الموز ريد فيلفت"
click at [830, 134] on div "Create new item Add item image Image Size: 1200 x 800 px / Image formats: jpg, …" at bounding box center [723, 531] width 979 height 795
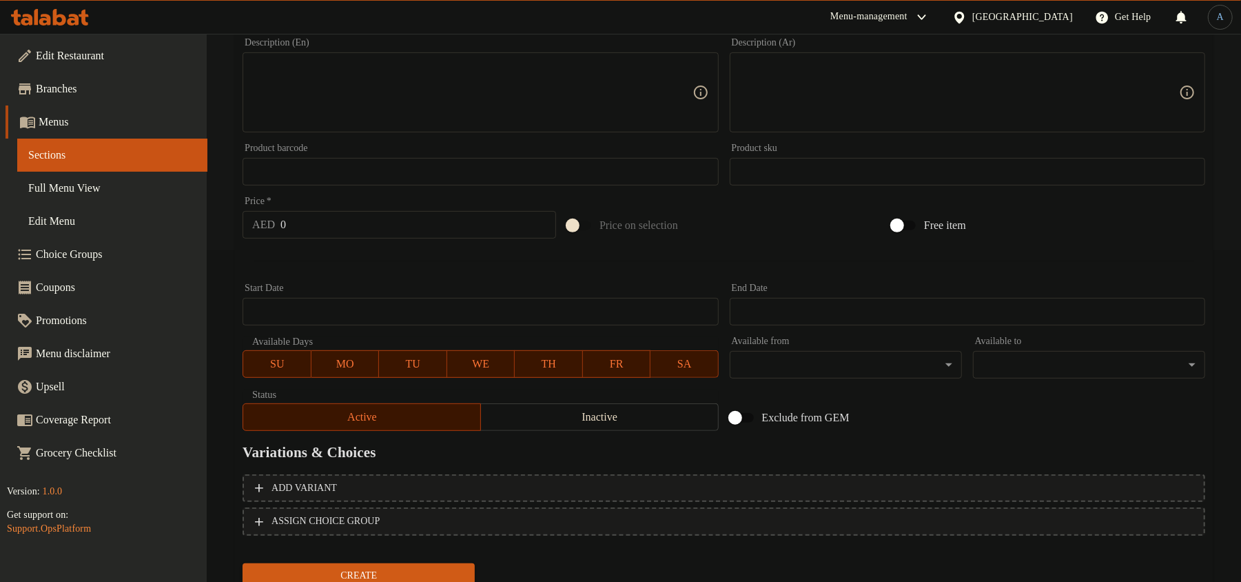
scroll to position [276, 0]
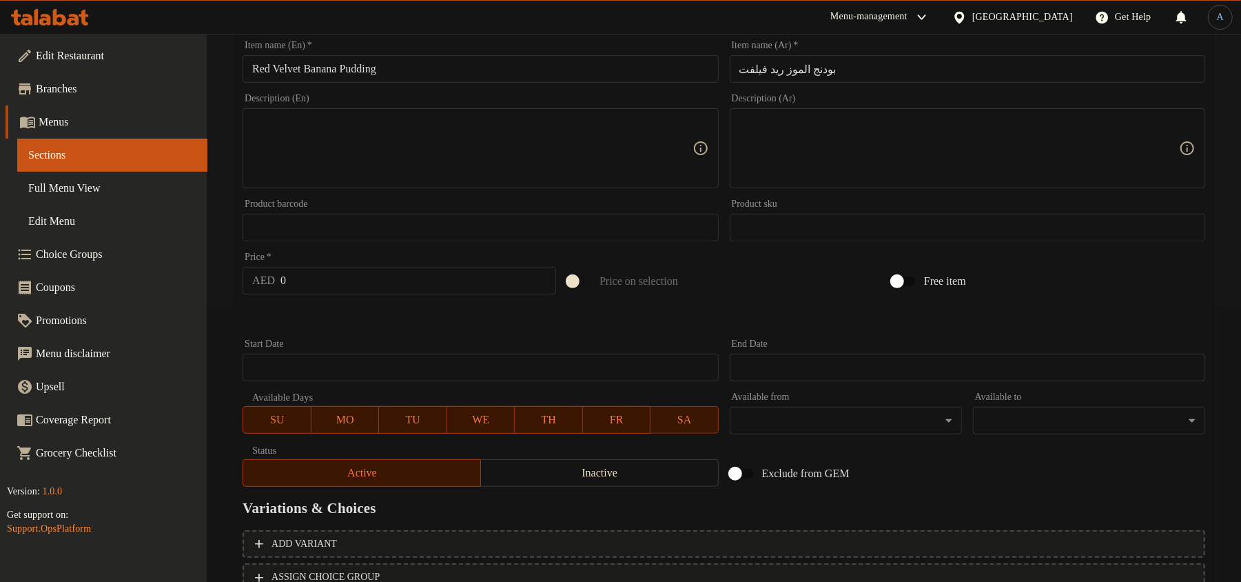
click at [425, 290] on input "0" at bounding box center [418, 281] width 276 height 28
type input "34.8"
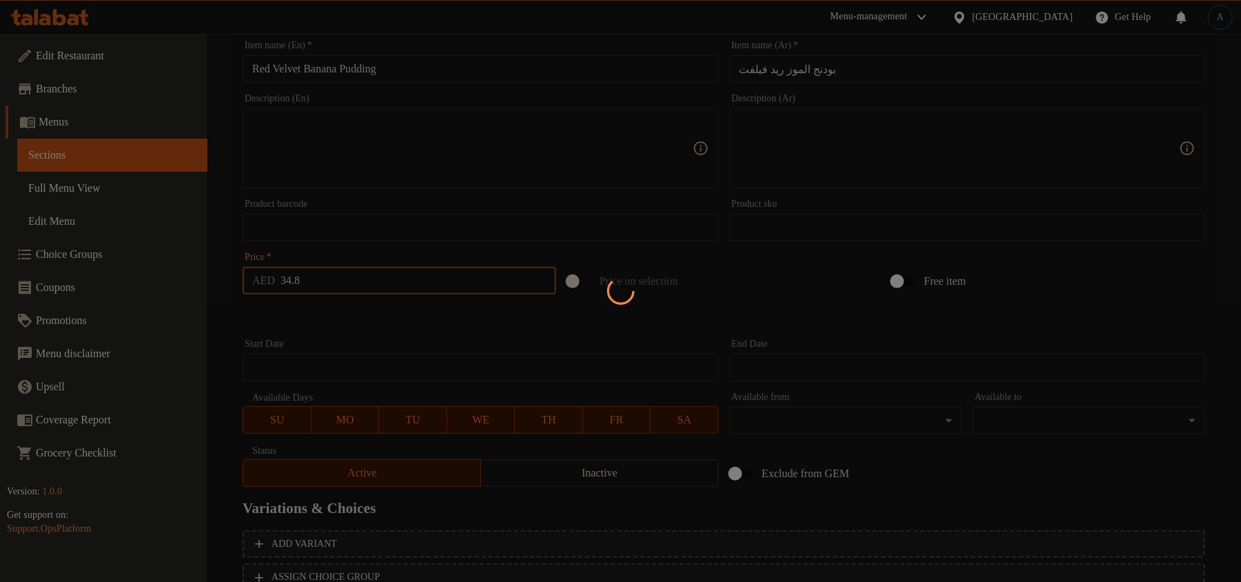
type input "0"
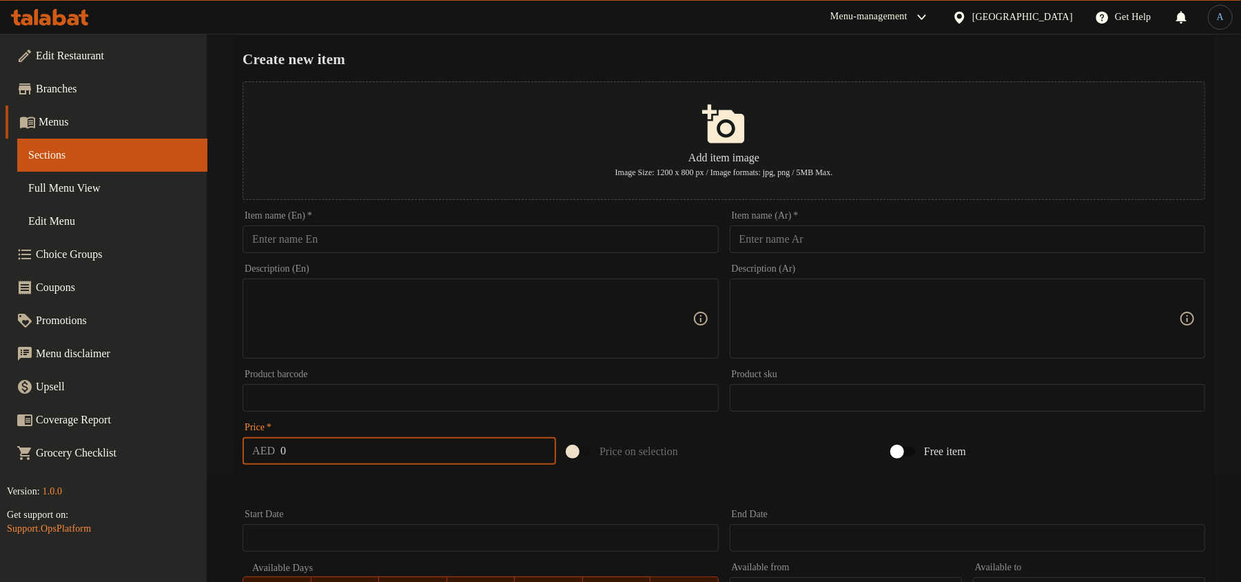
scroll to position [0, 0]
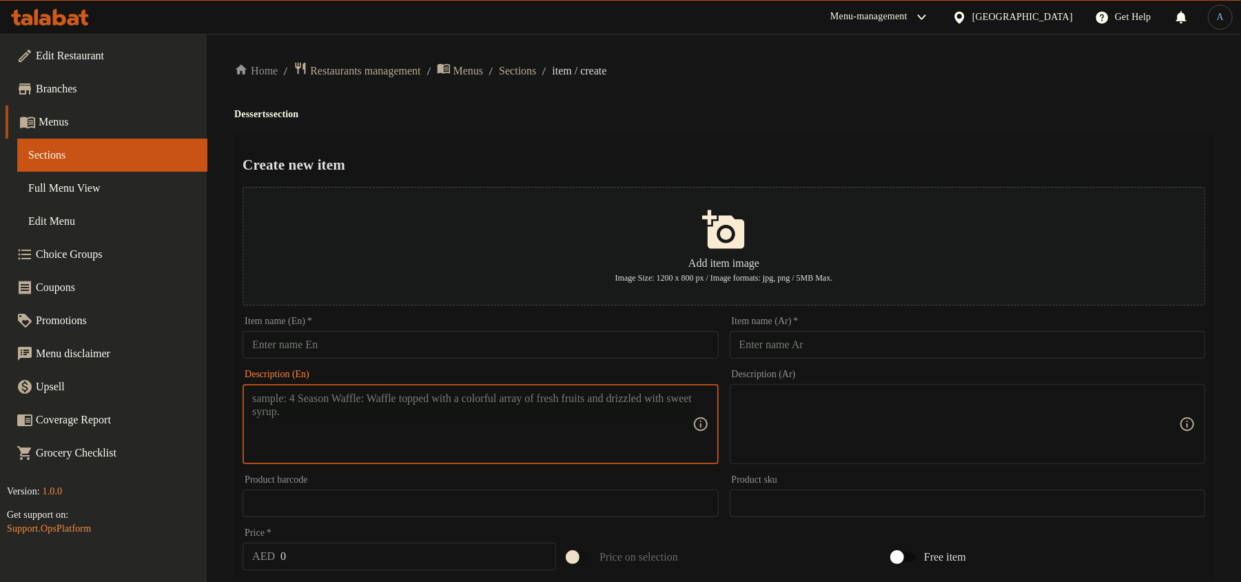
click at [385, 439] on textarea at bounding box center [472, 423] width 440 height 65
click at [578, 147] on div "Create new item Add item image Image Size: 1200 x 800 px / Image formats: jpg, …" at bounding box center [723, 531] width 979 height 795
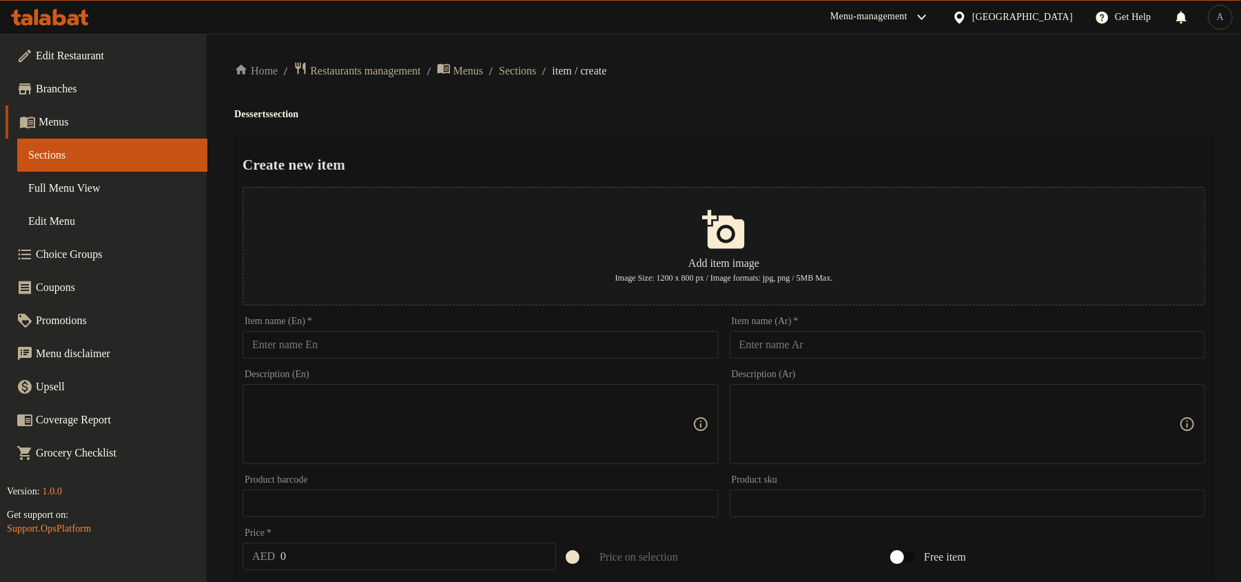
click at [578, 147] on div "Create new item Add item image Image Size: 1200 x 800 px / Image formats: jpg, …" at bounding box center [723, 531] width 979 height 795
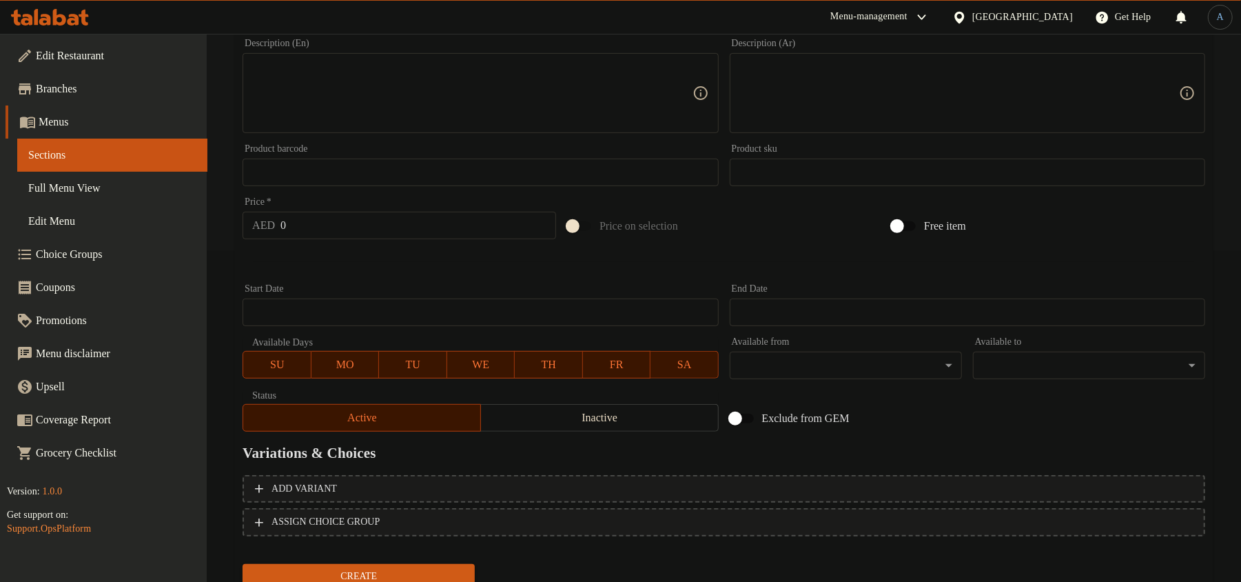
scroll to position [384, 0]
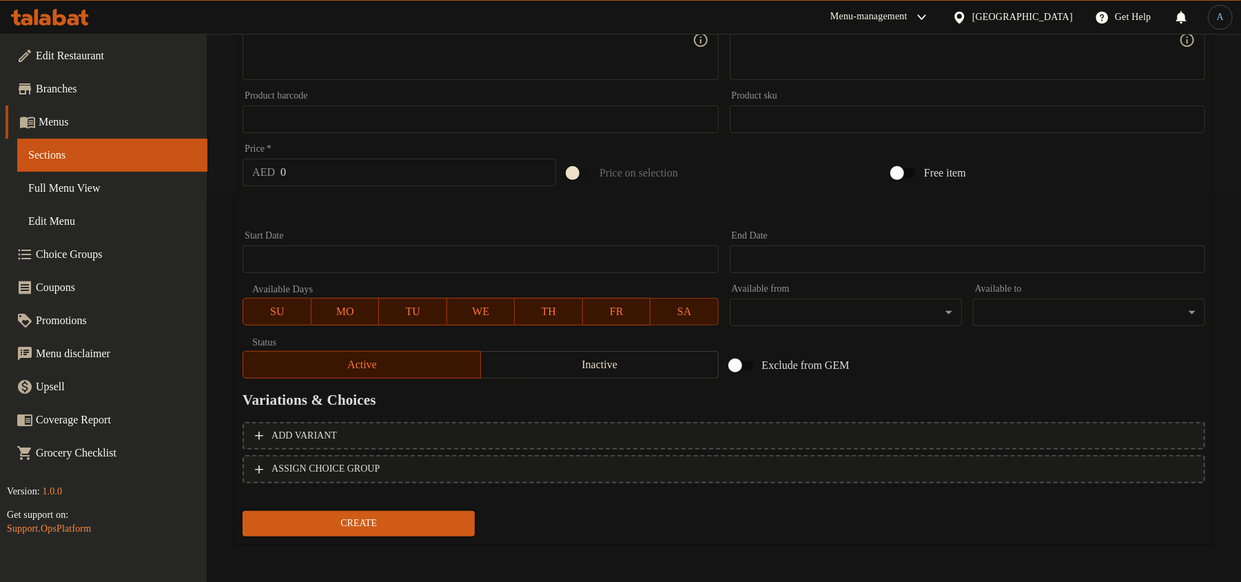
click at [483, 215] on div at bounding box center [724, 209] width 974 height 34
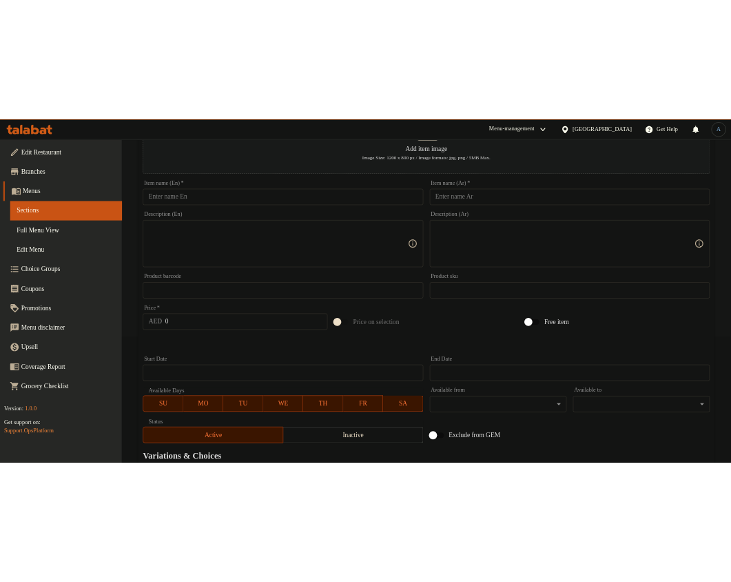
scroll to position [0, 0]
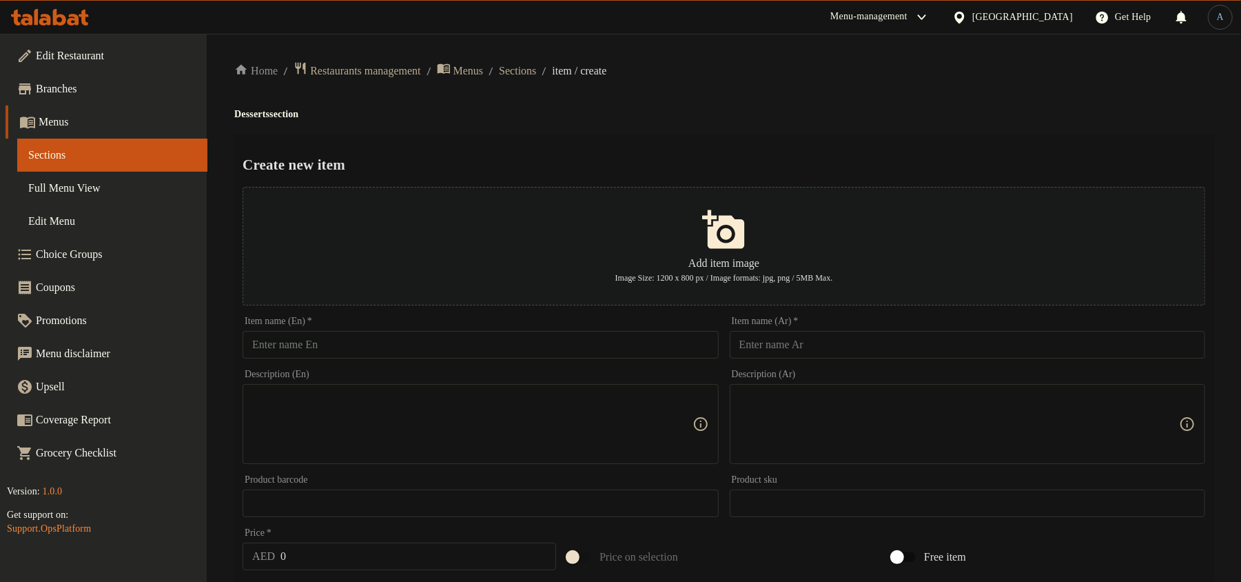
drag, startPoint x: 529, startPoint y: 69, endPoint x: 528, endPoint y: 98, distance: 29.0
click at [529, 69] on span "Sections" at bounding box center [517, 71] width 37 height 17
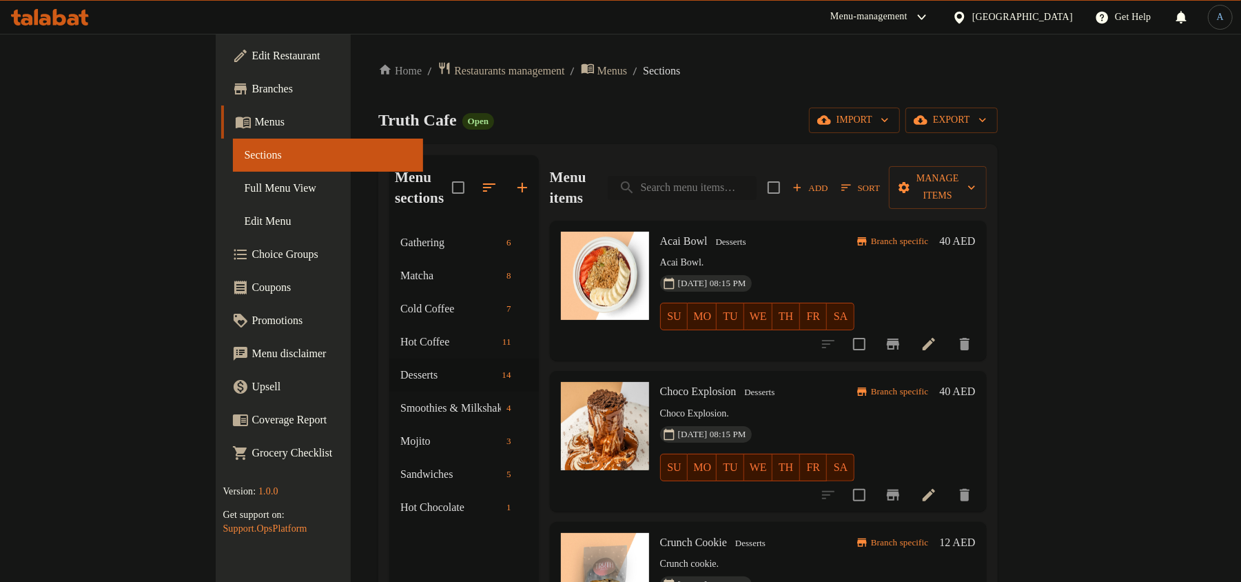
click at [736, 176] on input "search" at bounding box center [682, 188] width 149 height 24
paste input "Snickers chocolate"
type input "Snickers chocolate"
paste input "Snickers chocolate"
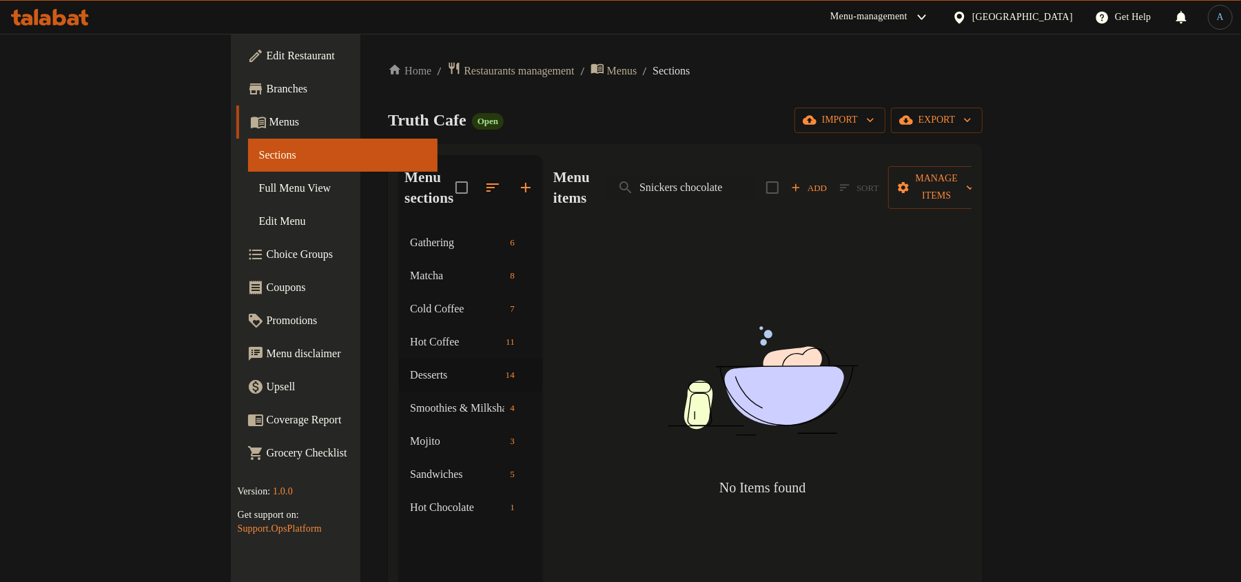
type input "Snickers chocolate"
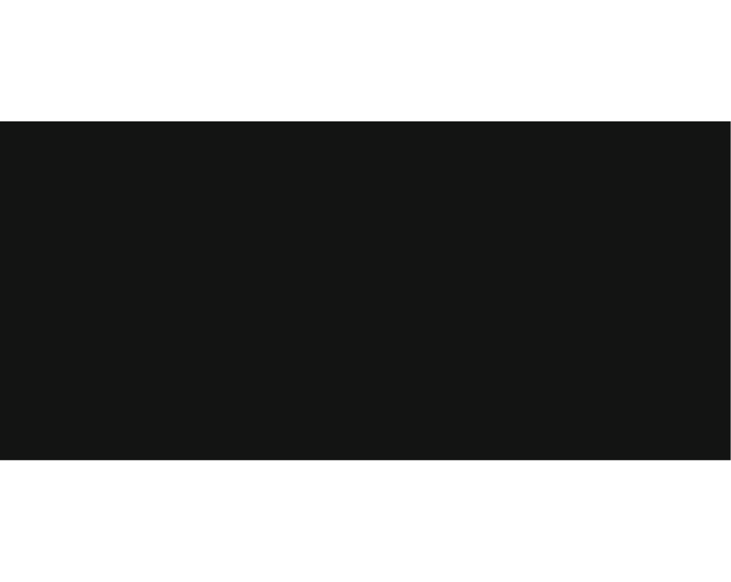
click at [662, 0] on html at bounding box center [627, 0] width 1255 height 0
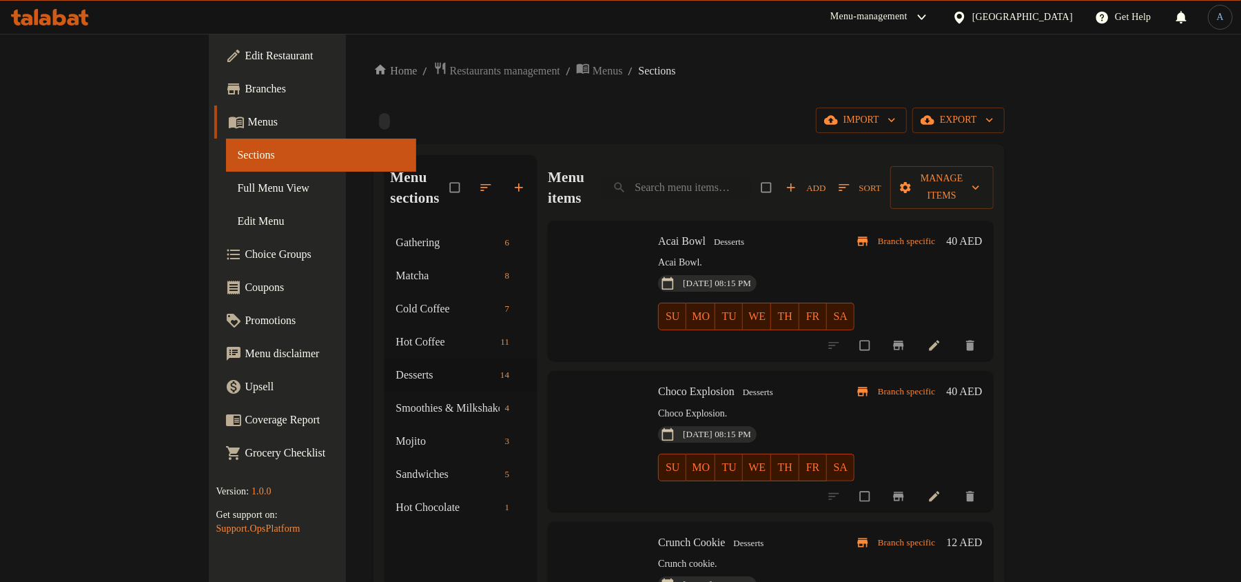
click at [387, 174] on div "Menu sections" at bounding box center [461, 187] width 152 height 65
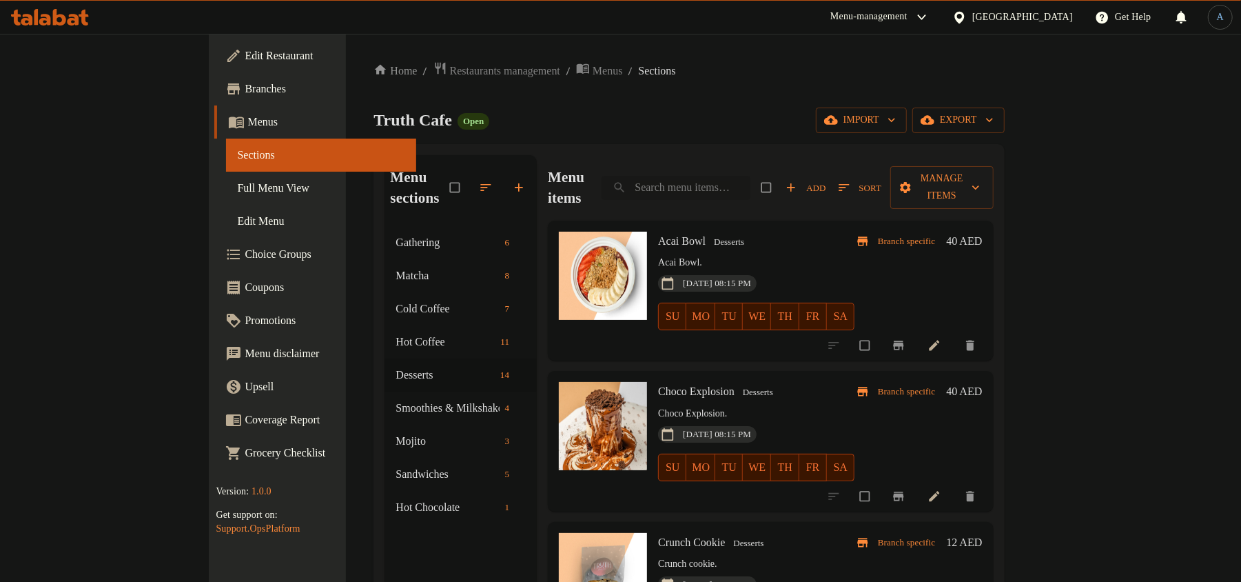
click at [751, 176] on input "search" at bounding box center [676, 188] width 149 height 24
paste input "Snickers chocolate"
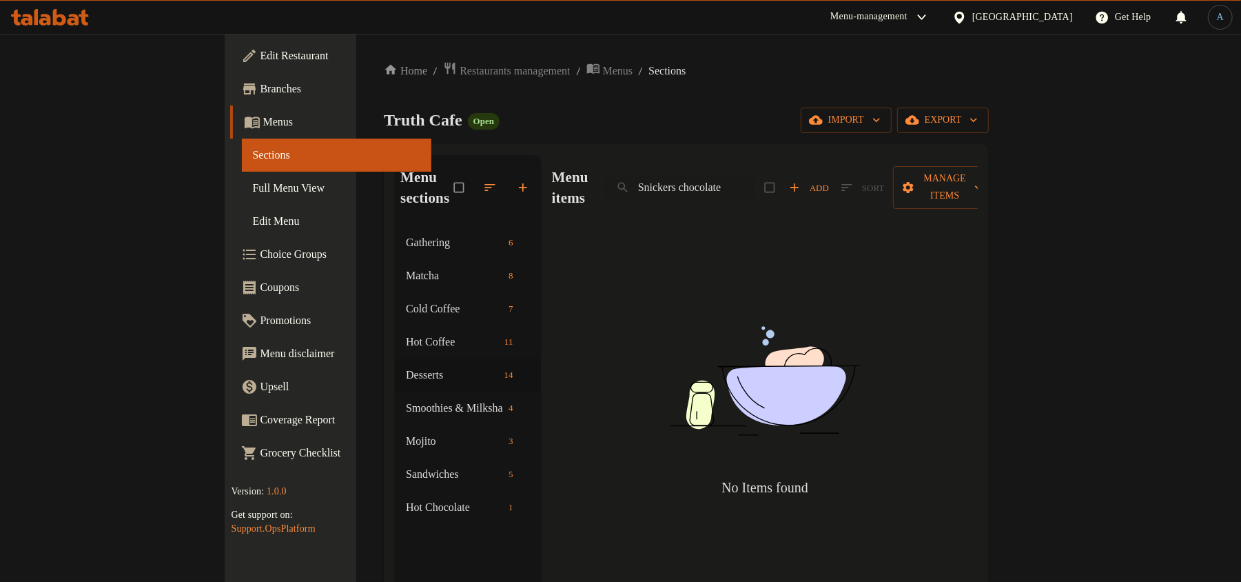
type input "Snickers chocolate"
click at [879, 122] on div "Truth Cafe Open import export" at bounding box center [686, 120] width 605 height 25
click at [754, 178] on input "Snickers chocolate" at bounding box center [679, 188] width 149 height 24
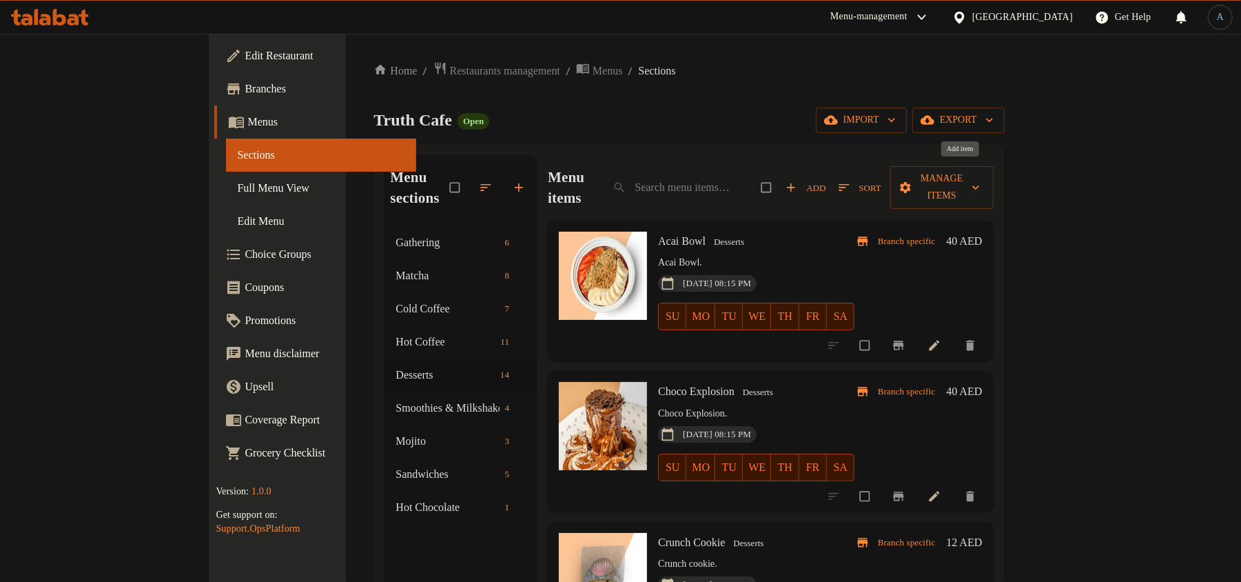
click at [826, 180] on span "Add" at bounding box center [806, 188] width 40 height 16
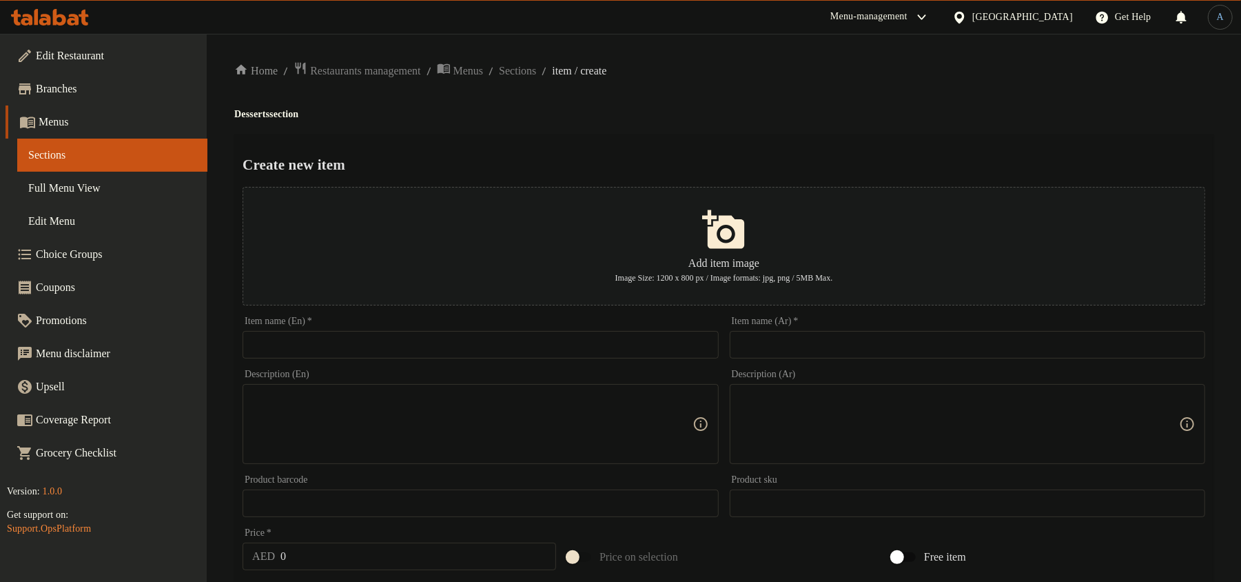
click at [897, 339] on input "text" at bounding box center [968, 345] width 476 height 28
paste input "Snickers chocolate"
type input "Snickers chocolate"
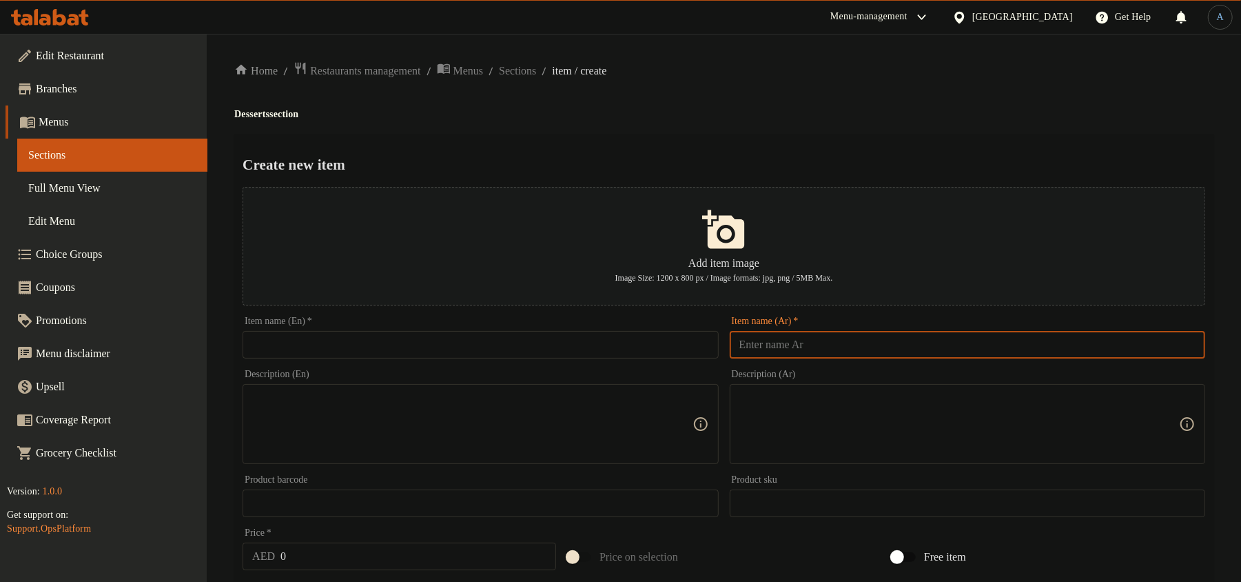
click at [582, 356] on input "text" at bounding box center [481, 345] width 476 height 28
paste input "Snickers chocolate"
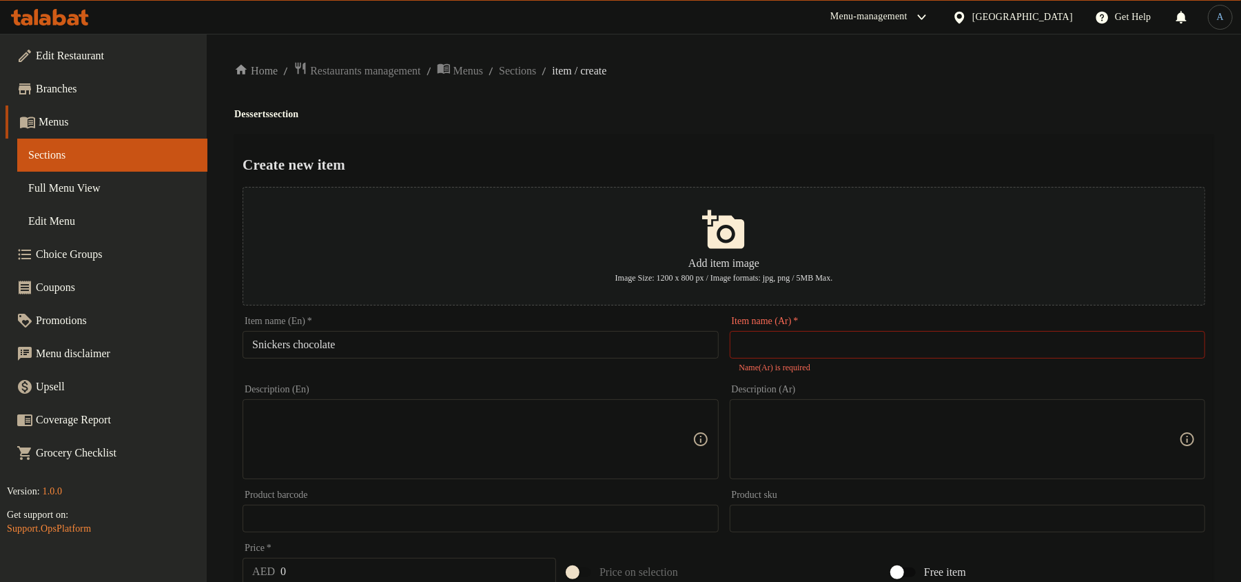
click at [444, 340] on input "Snickers chocolate" at bounding box center [481, 345] width 476 height 28
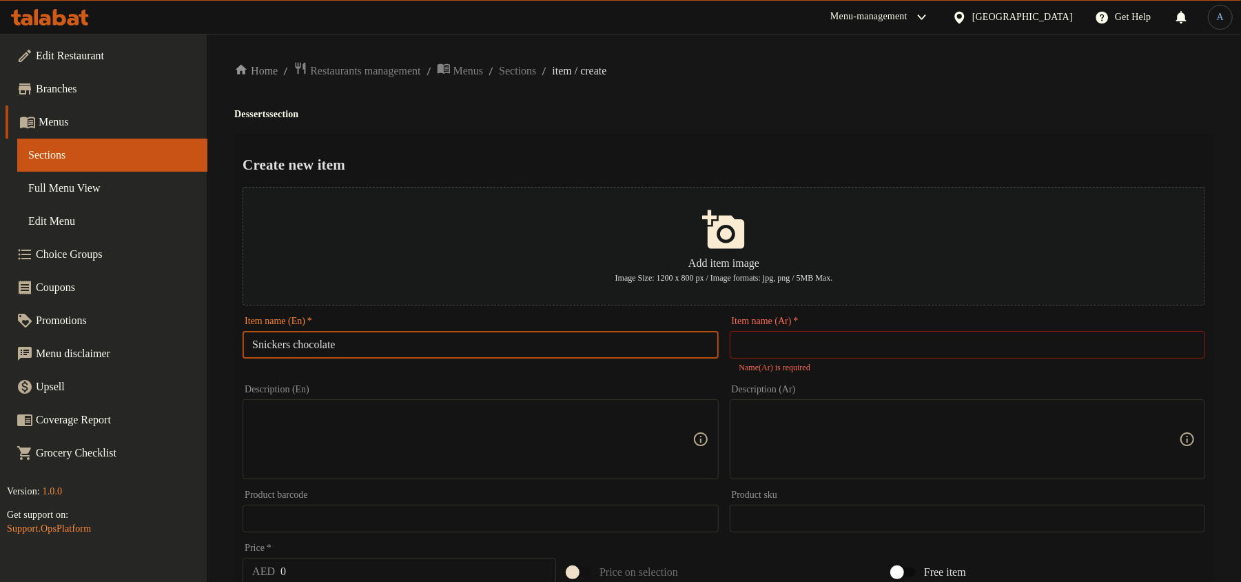
paste input "C"
drag, startPoint x: 254, startPoint y: 340, endPoint x: 282, endPoint y: 339, distance: 28.3
click at [252, 340] on input "Snickers Chocolate" at bounding box center [481, 345] width 476 height 28
type input "Snickers Chocolate"
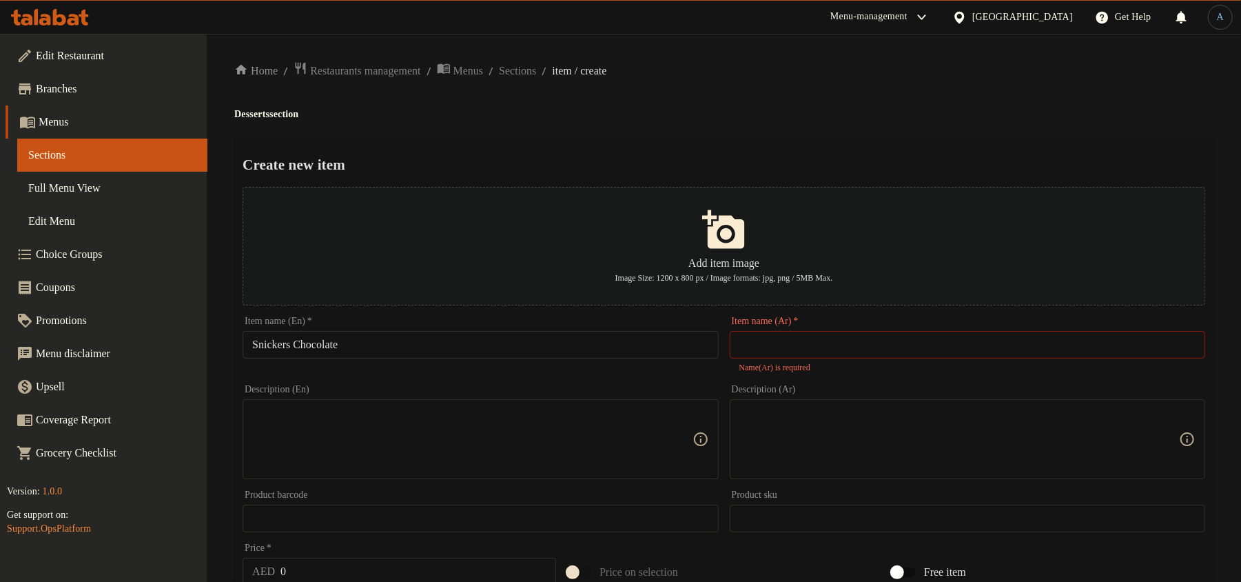
drag, startPoint x: 766, startPoint y: 339, endPoint x: 754, endPoint y: 336, distance: 12.7
click at [766, 339] on input "text" at bounding box center [968, 345] width 476 height 28
paste input "شوكولاتة سنيكرز"
type input "شوكولاتة سنيكرز"
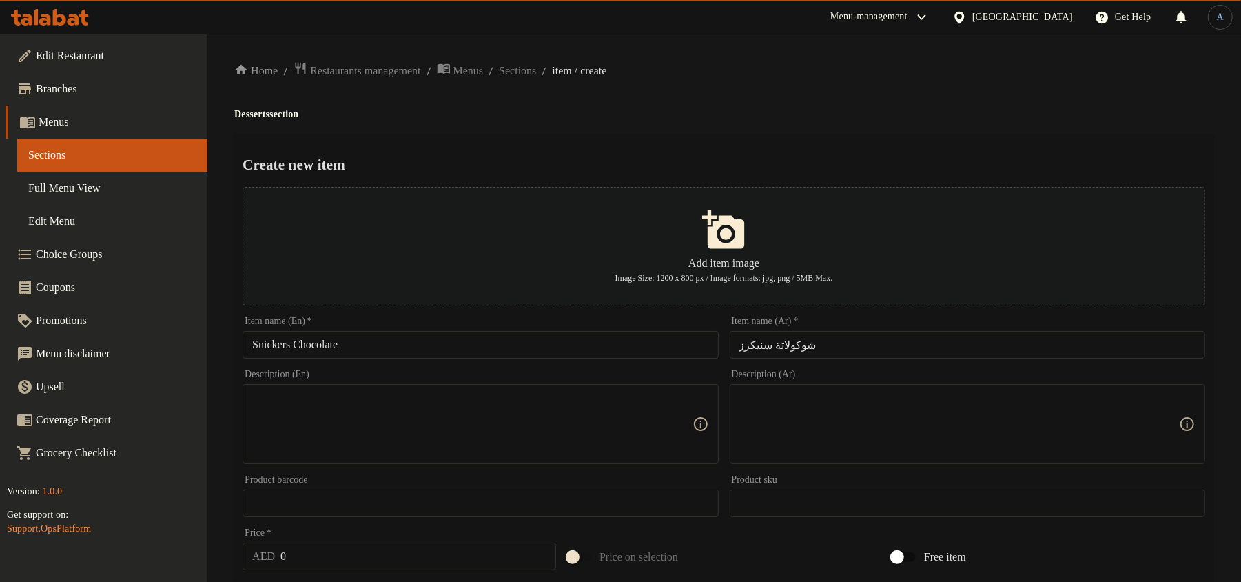
click at [762, 98] on div "Home / Restaurants management / Menus / Sections / item / create Desserts secti…" at bounding box center [723, 500] width 979 height 878
click at [316, 552] on input "0" at bounding box center [418, 556] width 276 height 28
paste input "32.4"
type input "32.4"
click at [598, 135] on div "Create new item Add item image Image Size: 1200 x 800 px / Image formats: jpg, …" at bounding box center [723, 531] width 979 height 795
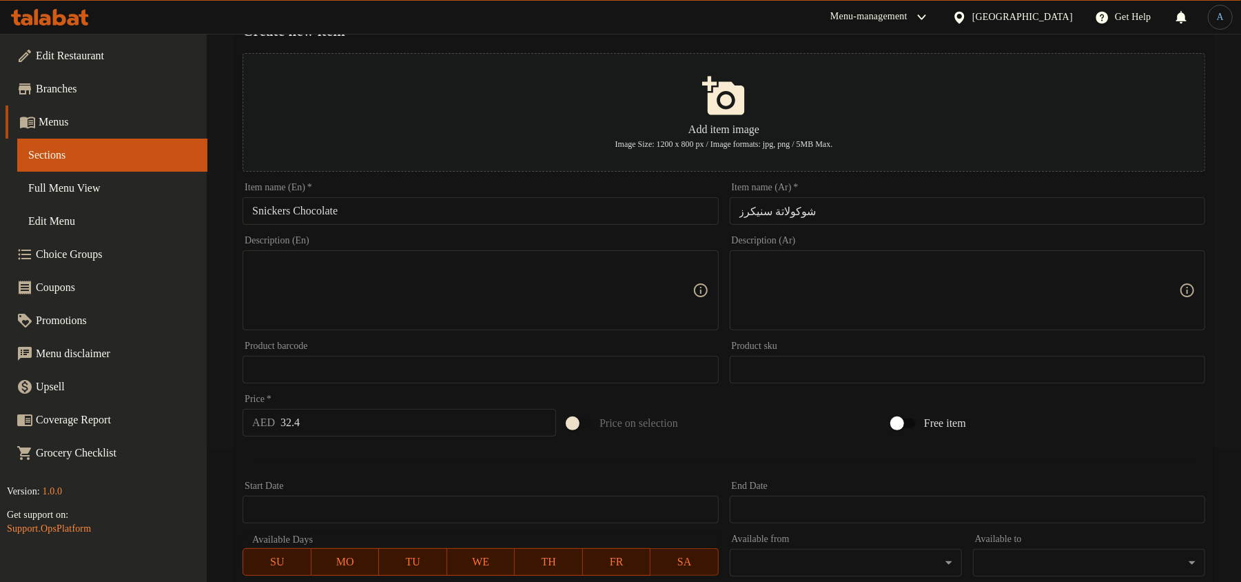
scroll to position [276, 0]
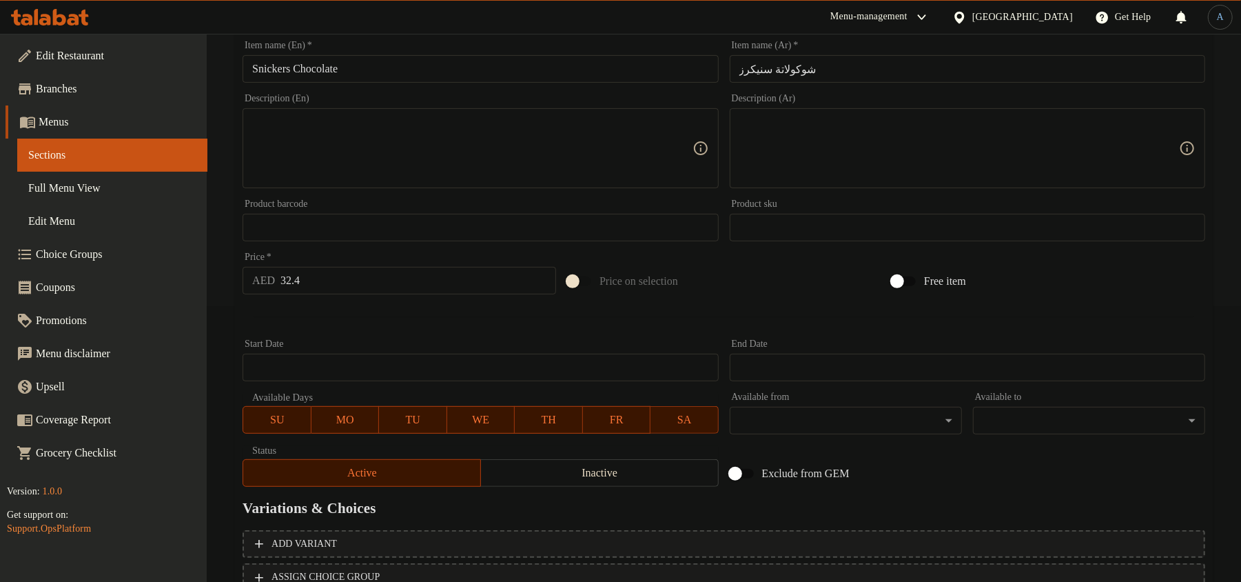
click at [397, 323] on div at bounding box center [724, 317] width 974 height 34
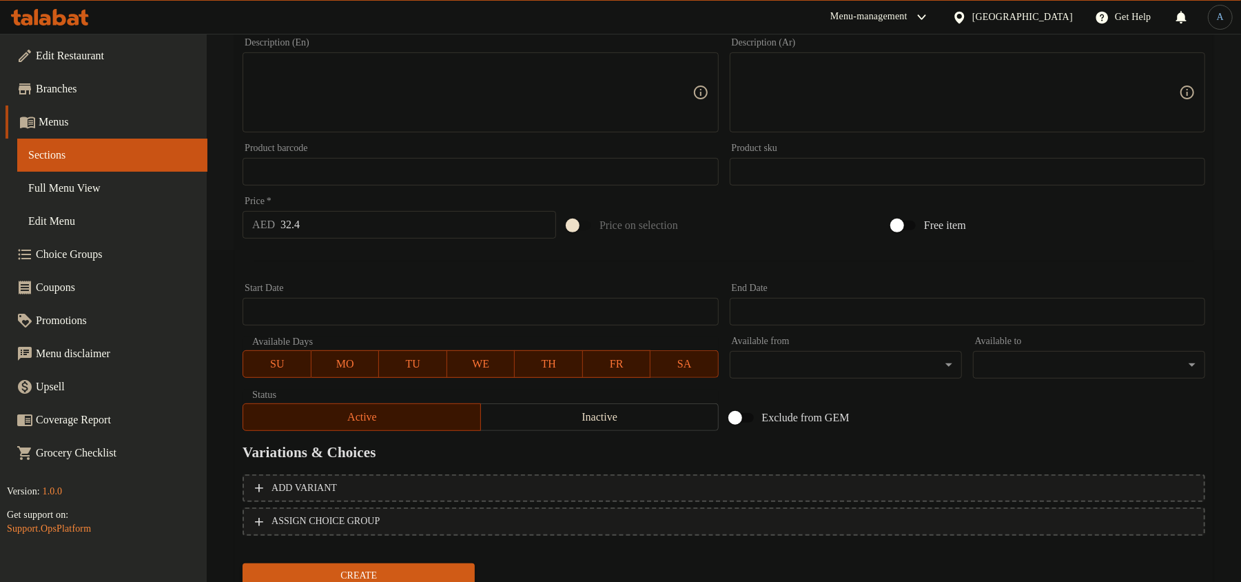
scroll to position [384, 0]
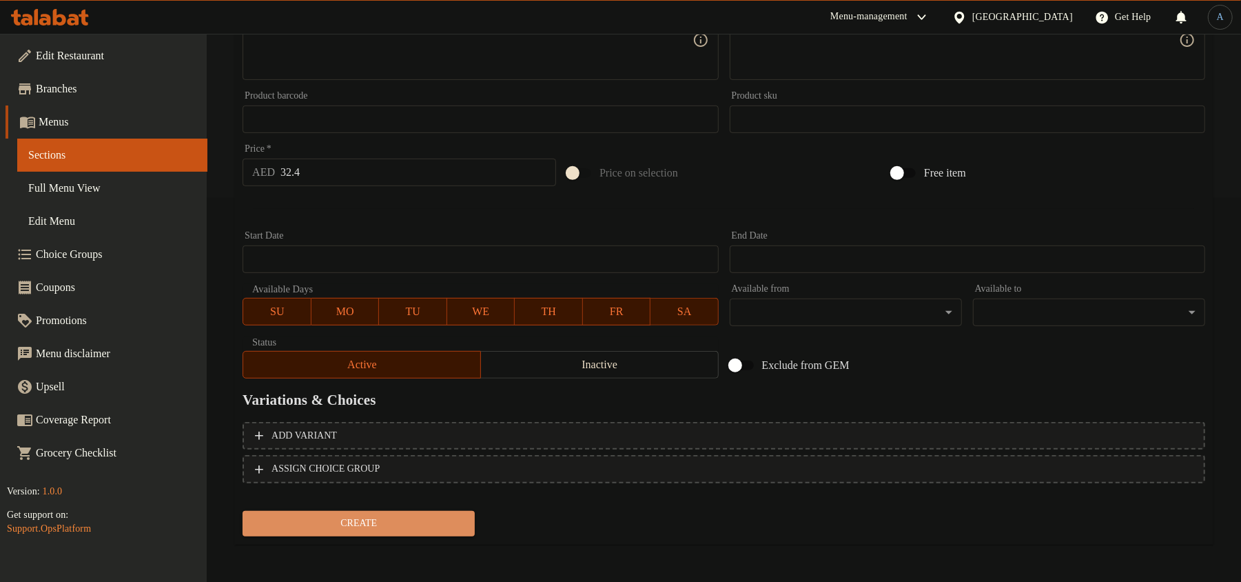
click at [348, 518] on span "Create" at bounding box center [359, 523] width 210 height 17
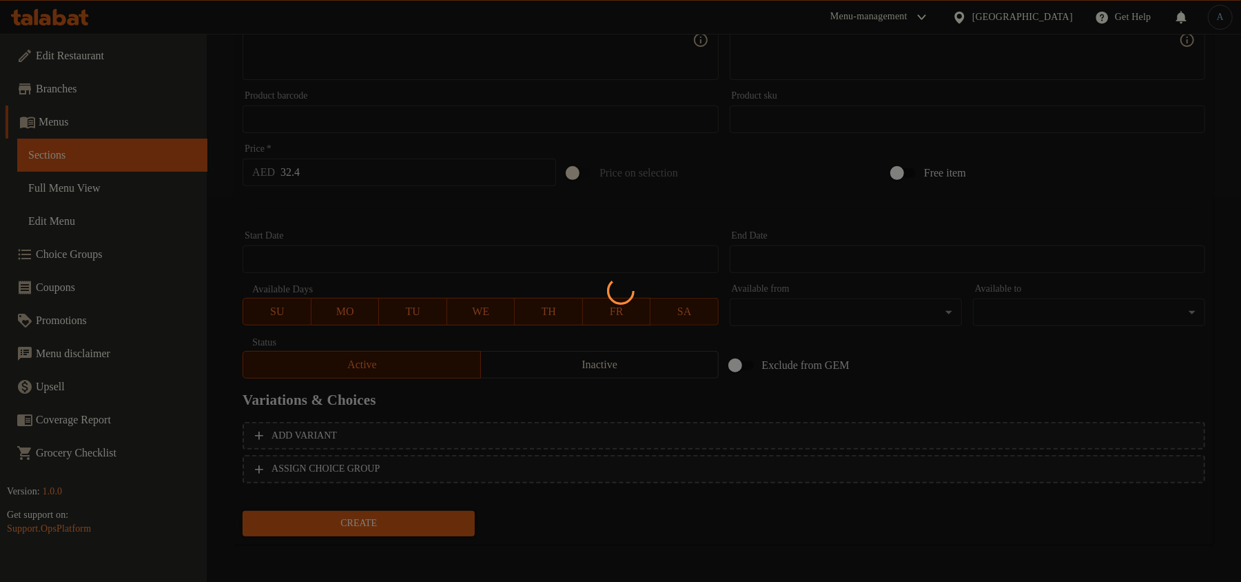
type input "0"
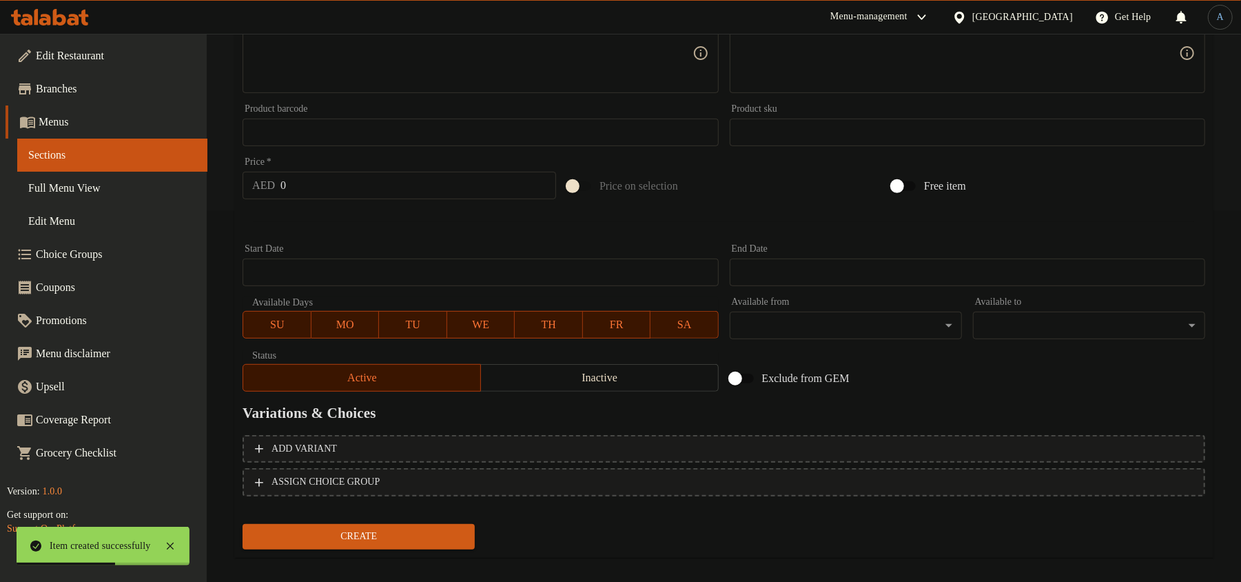
scroll to position [0, 0]
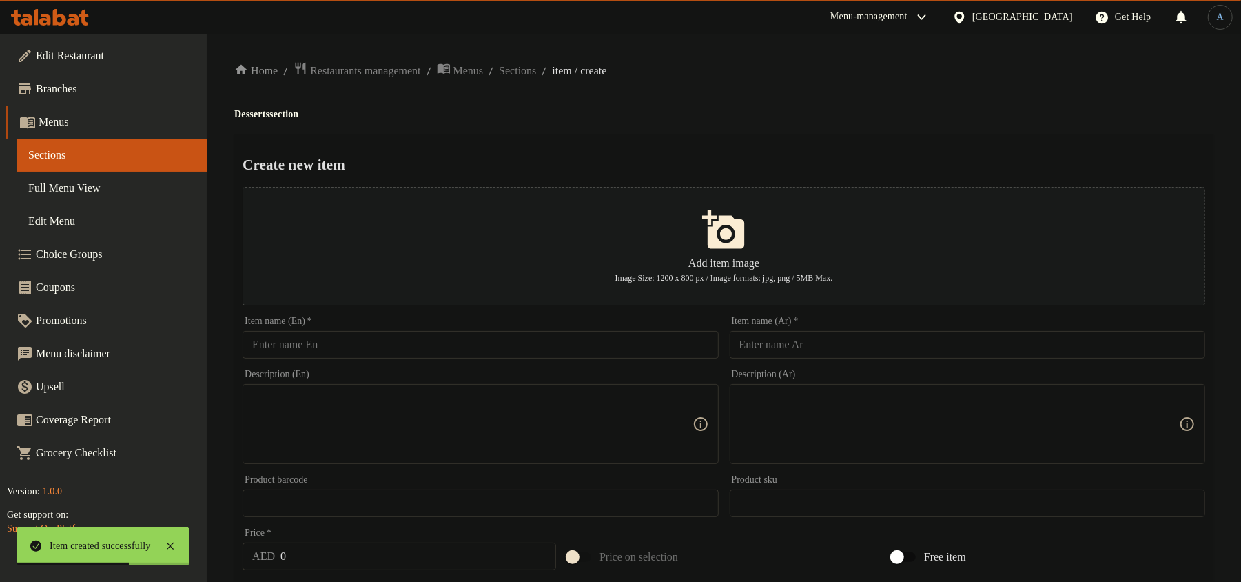
click at [75, 127] on span "Menus" at bounding box center [118, 122] width 158 height 17
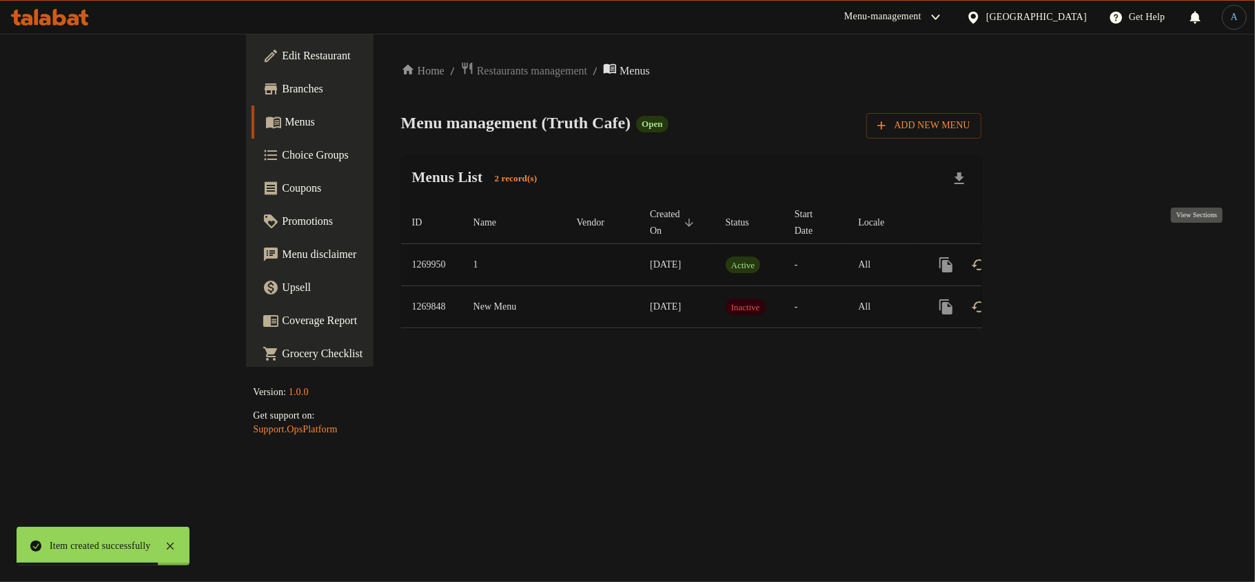
click at [1054, 256] on icon "enhanced table" at bounding box center [1045, 264] width 17 height 17
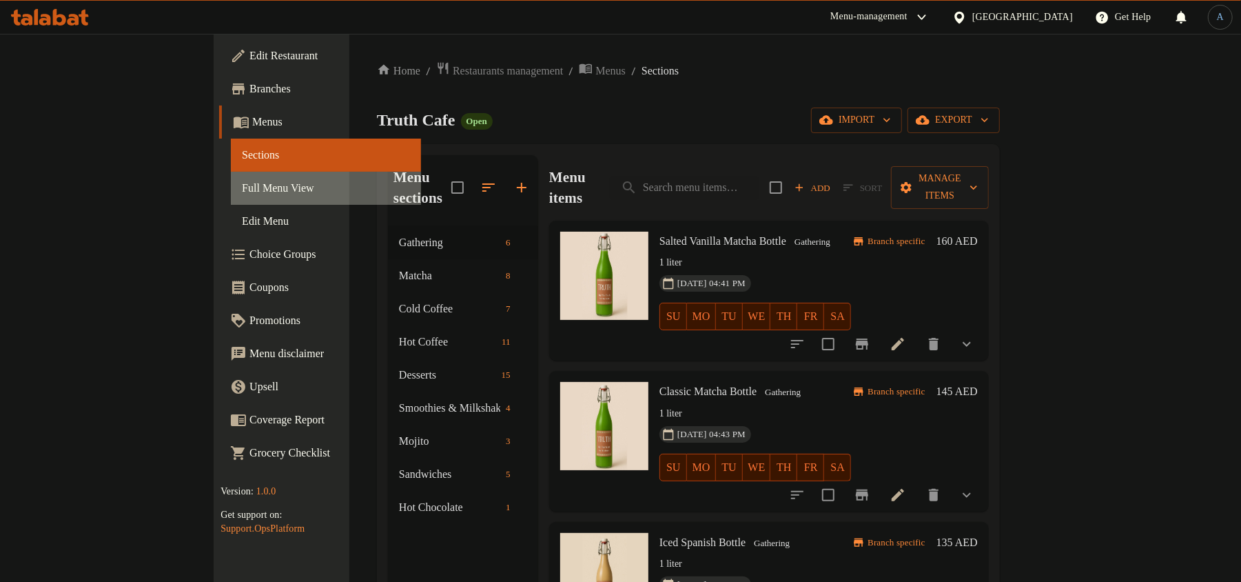
click at [242, 194] on span "Full Menu View" at bounding box center [326, 188] width 168 height 17
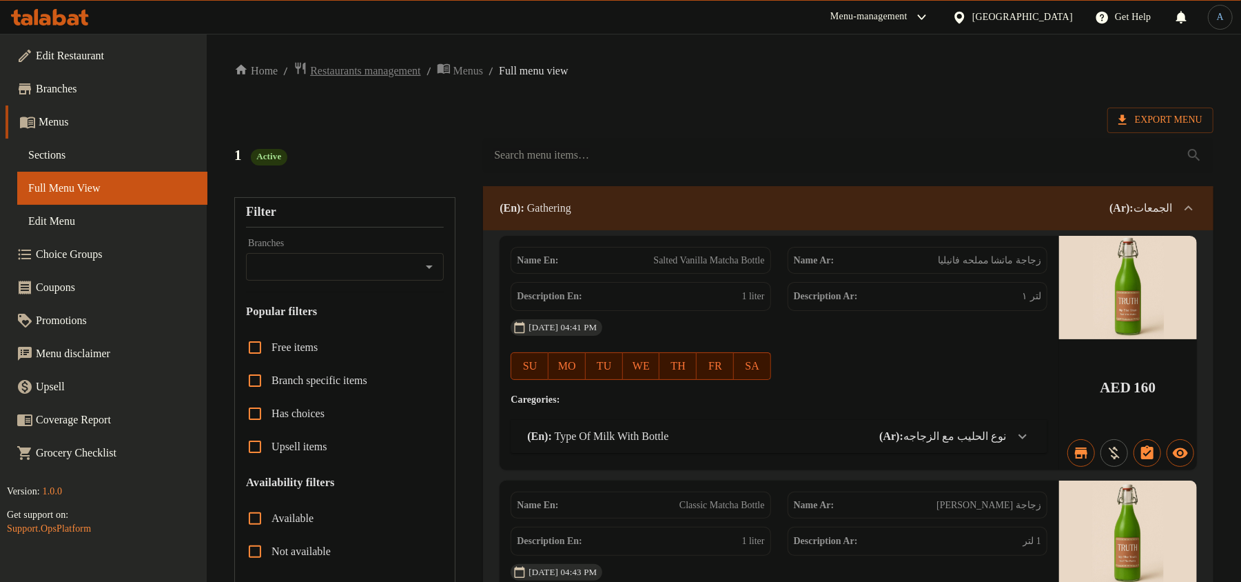
click at [350, 63] on span "Restaurants management" at bounding box center [365, 71] width 110 height 17
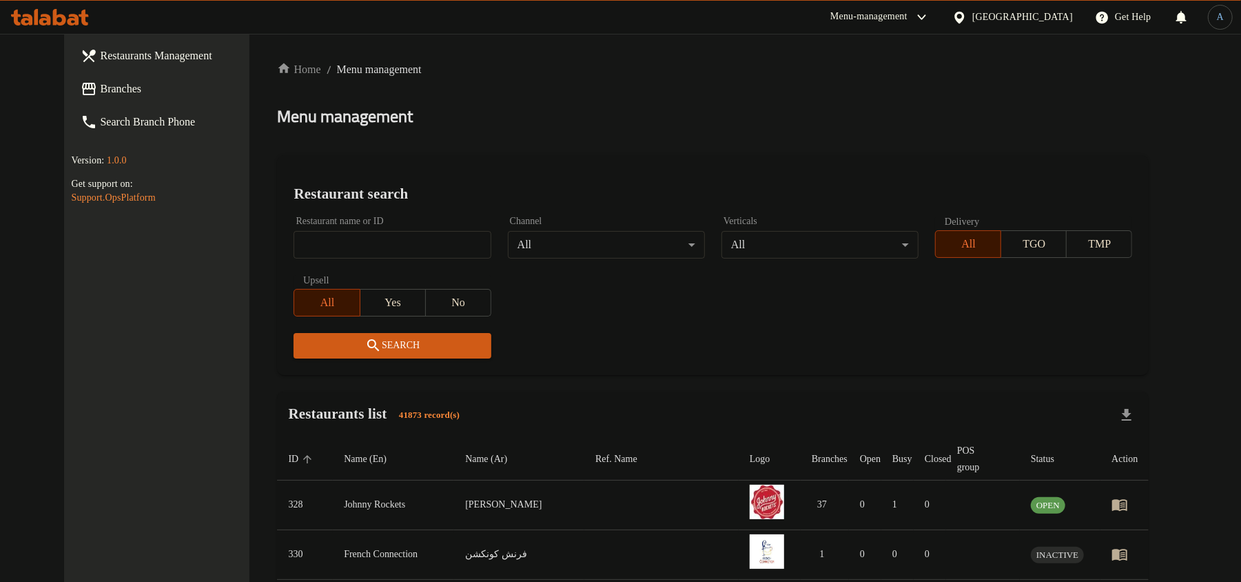
click at [751, 125] on div "Home / Menu management Menu management Restaurant search Restaurant name or ID …" at bounding box center [713, 512] width 872 height 903
click at [1040, 20] on div "[GEOGRAPHIC_DATA]" at bounding box center [1022, 17] width 101 height 15
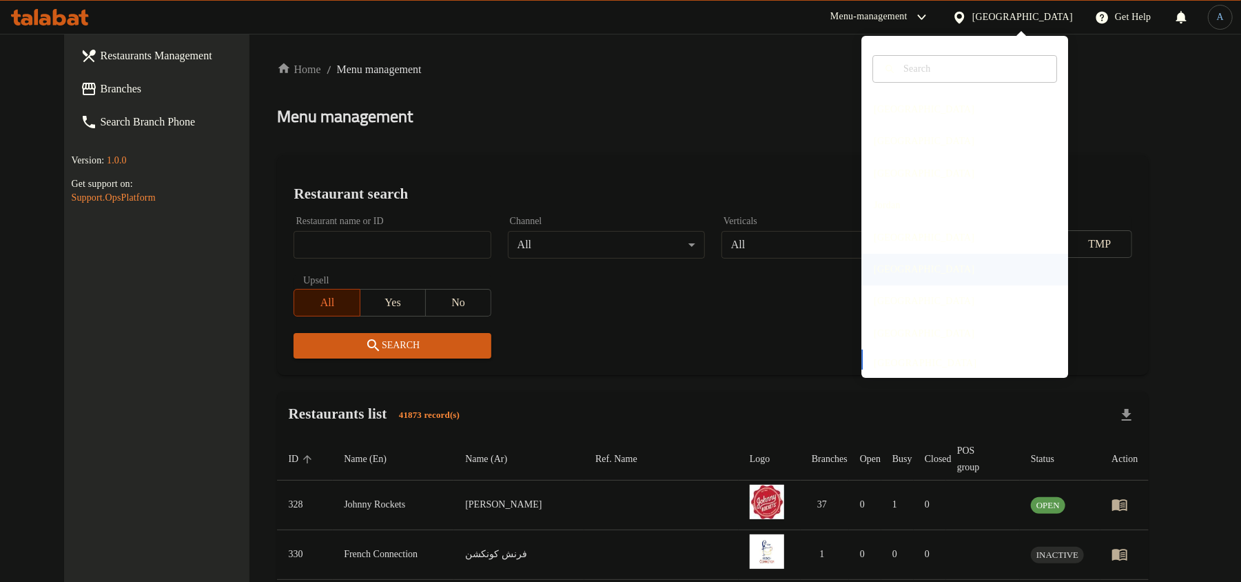
click at [874, 262] on div "Oman" at bounding box center [924, 269] width 101 height 15
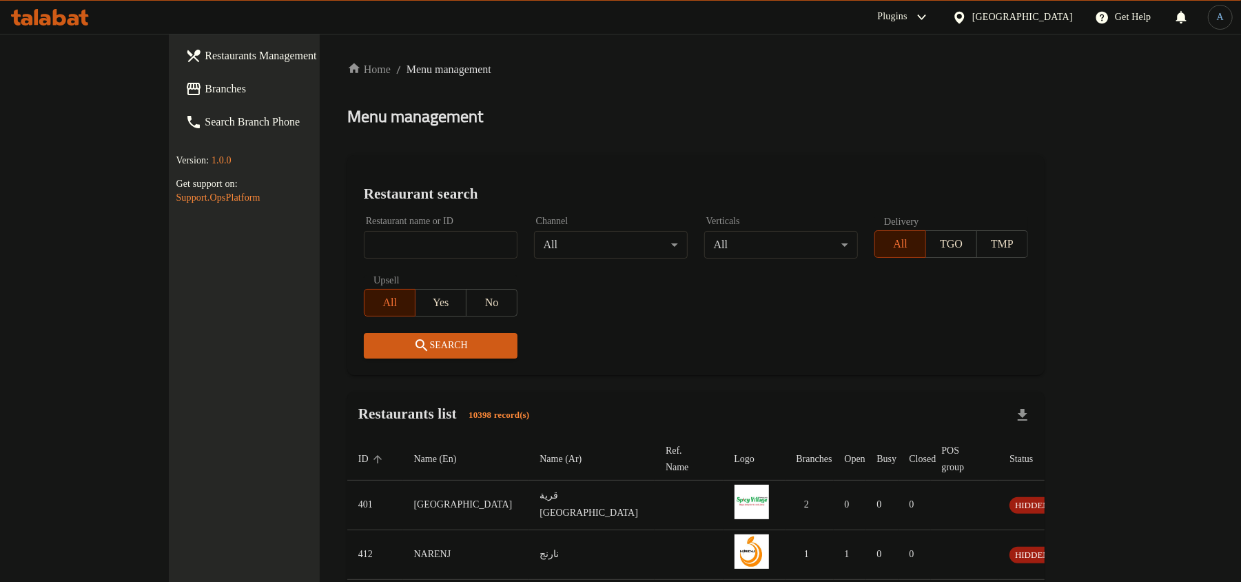
click at [555, 50] on div "Home / Menu management Menu management Restaurant search Restaurant name or ID …" at bounding box center [696, 507] width 753 height 947
click at [205, 83] on span "Branches" at bounding box center [285, 89] width 161 height 17
